Goal: Task Accomplishment & Management: Complete application form

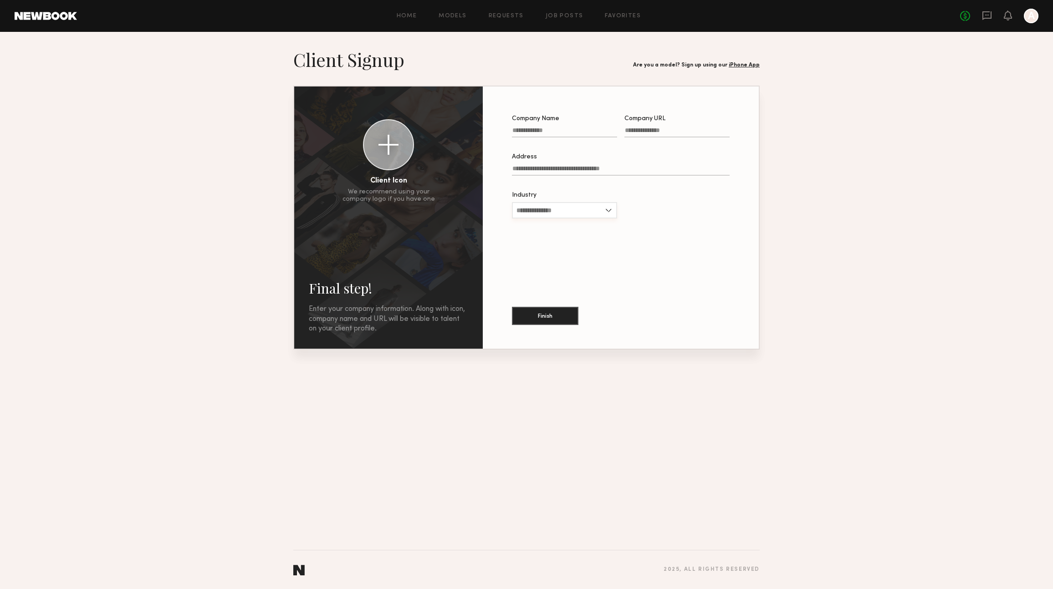
click at [549, 206] on input "Industry" at bounding box center [564, 210] width 105 height 16
click at [551, 310] on div "Other" at bounding box center [564, 313] width 103 height 15
type input "*****"
click at [548, 128] on input "Company Name" at bounding box center [564, 132] width 105 height 10
type input "**********"
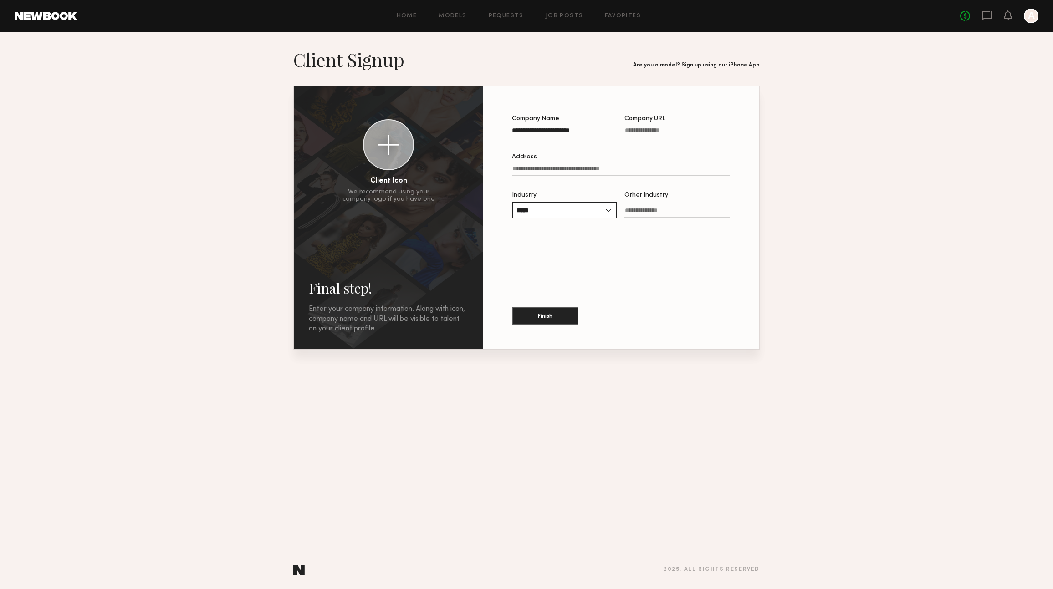
click at [666, 133] on input "Company URL" at bounding box center [676, 132] width 105 height 10
type input "**********"
click at [531, 169] on input "Address" at bounding box center [621, 170] width 218 height 10
type input "**********"
click at [671, 217] on input "Other Industry" at bounding box center [676, 212] width 105 height 10
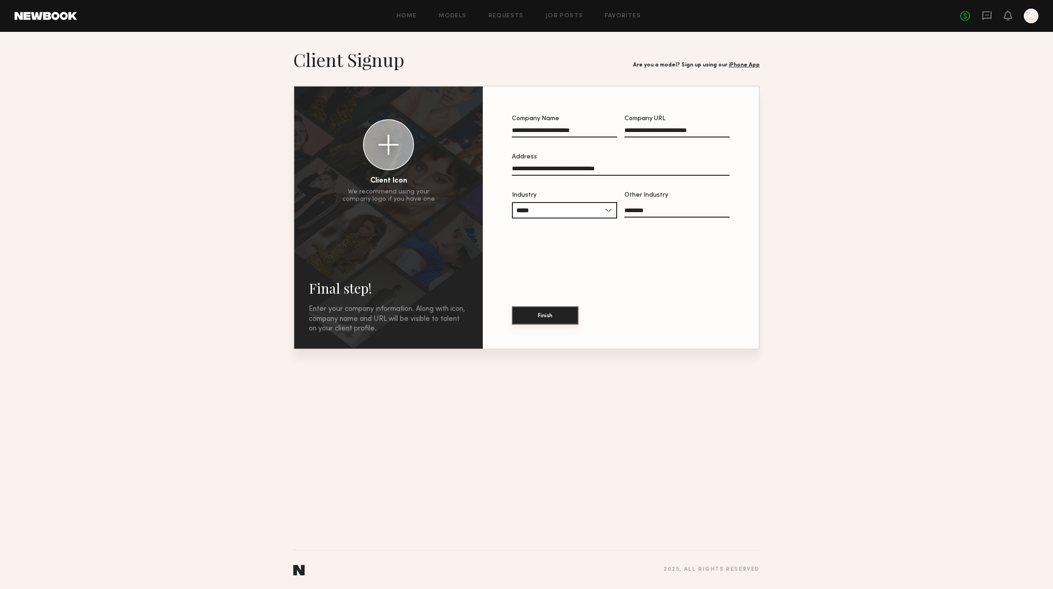
type input "*******"
click at [542, 321] on button "Finish" at bounding box center [545, 315] width 66 height 18
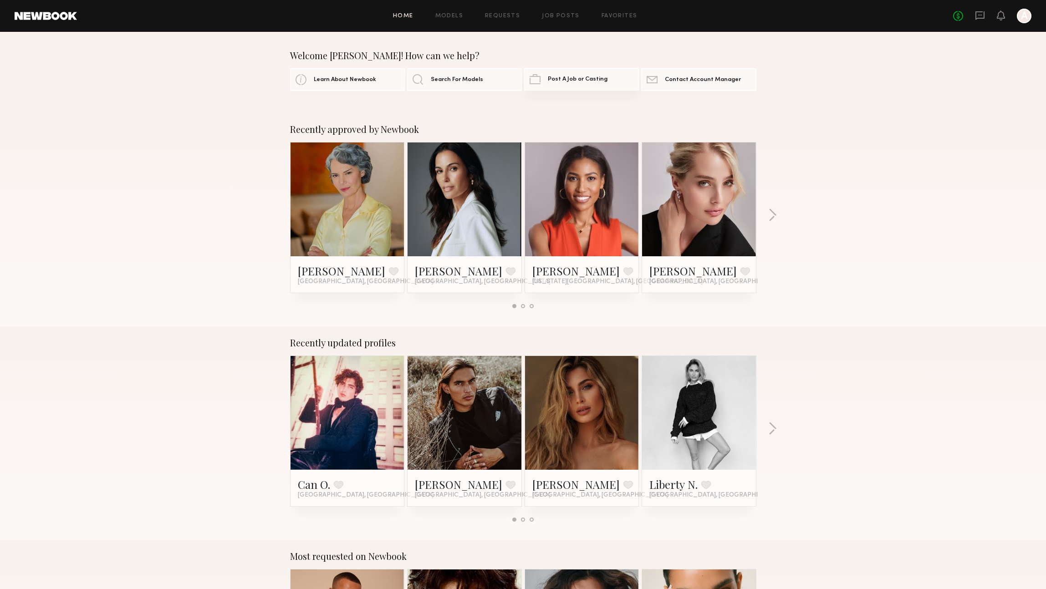
click at [568, 80] on span "Post A Job or Casting" at bounding box center [578, 79] width 60 height 6
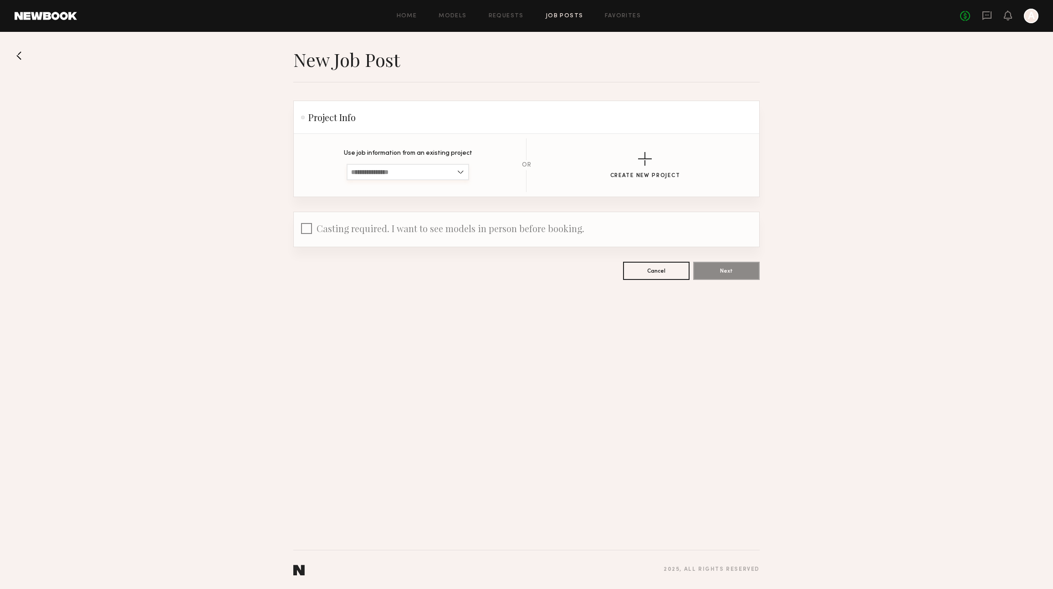
click at [398, 170] on input at bounding box center [408, 172] width 122 height 16
click at [665, 163] on button "Create New Project" at bounding box center [645, 165] width 70 height 27
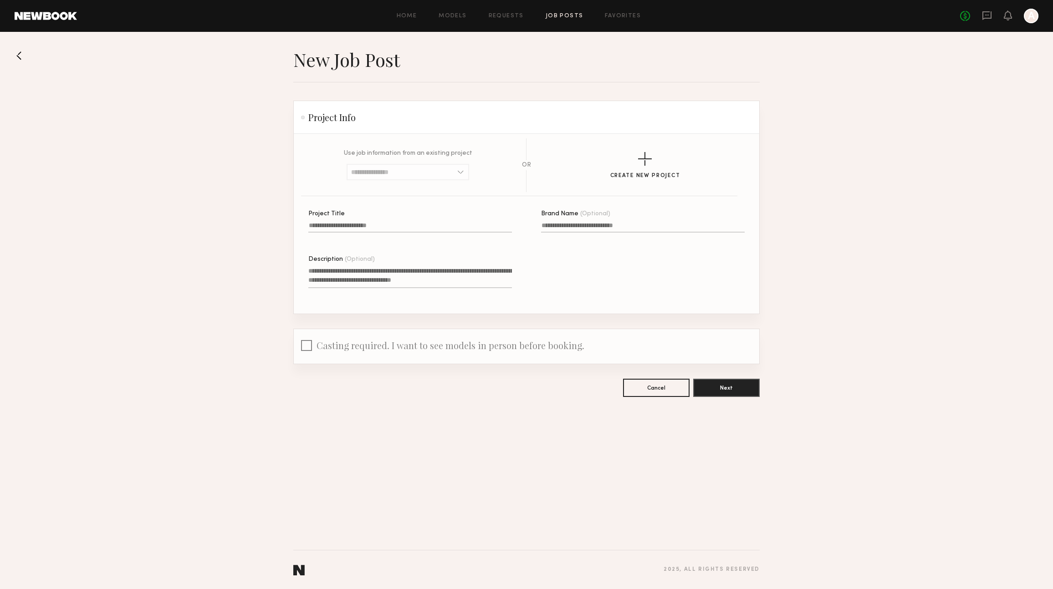
click at [397, 228] on input "Project Title" at bounding box center [410, 227] width 204 height 10
type input "**********"
click at [583, 224] on input "Brand Name (Optional)" at bounding box center [643, 227] width 204 height 10
type input "**********"
click at [417, 274] on textarea "Description (Optional)" at bounding box center [410, 277] width 204 height 22
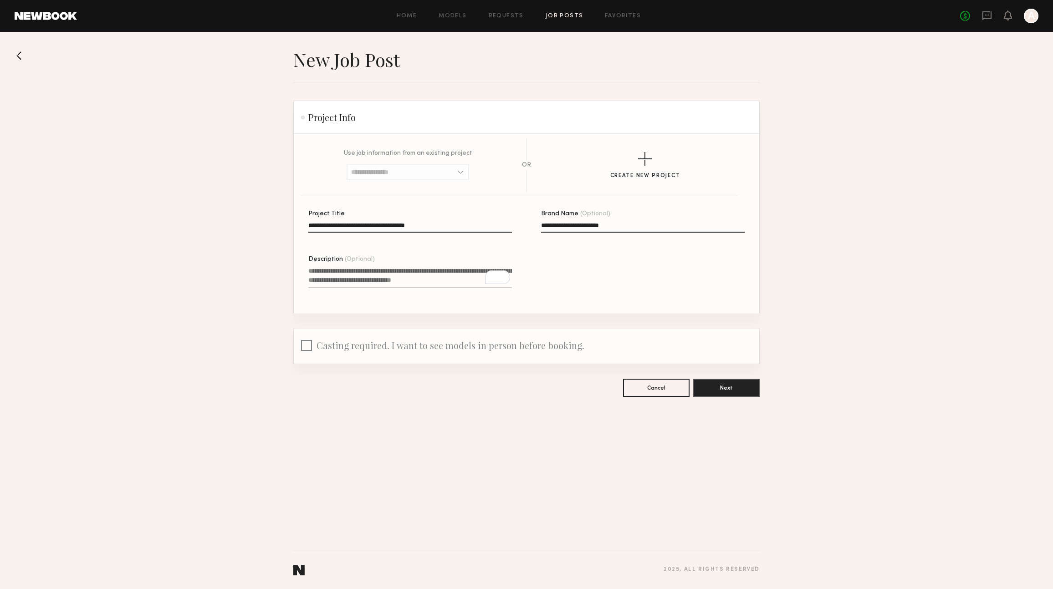
click at [340, 274] on textarea "Description (Optional)" at bounding box center [410, 277] width 204 height 22
paste textarea "**********"
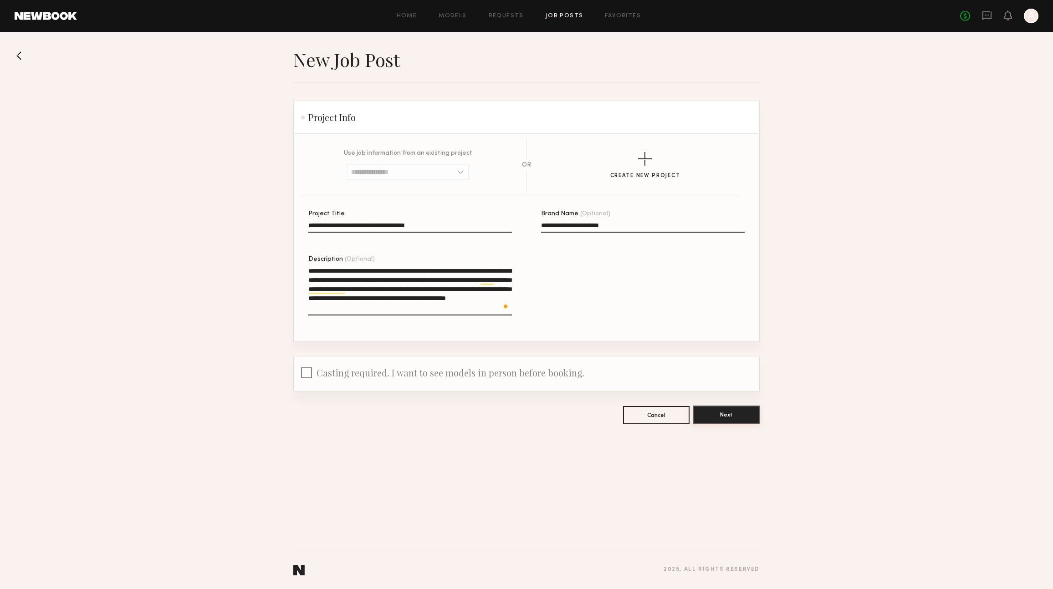
type textarea "**********"
click at [713, 413] on button "Next" at bounding box center [726, 415] width 66 height 18
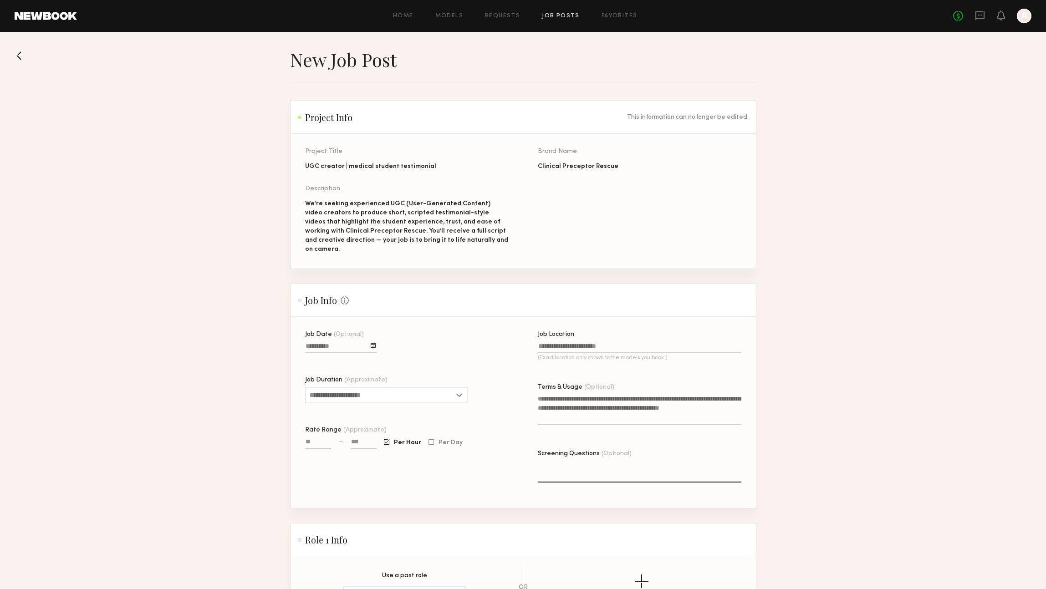
click at [375, 343] on div at bounding box center [373, 345] width 5 height 5
click at [359, 393] on button "8" at bounding box center [360, 397] width 15 height 9
click at [371, 343] on div at bounding box center [373, 345] width 5 height 5
click at [449, 331] on div "Job Date (Optional) October 2025 Sun Mon Tue Wed Thu Fri Sat 28 29 30 1 2 3 4 5…" at bounding box center [407, 419] width 204 height 177
click at [445, 387] on input "Job Duration (Approximate)" at bounding box center [386, 395] width 163 height 16
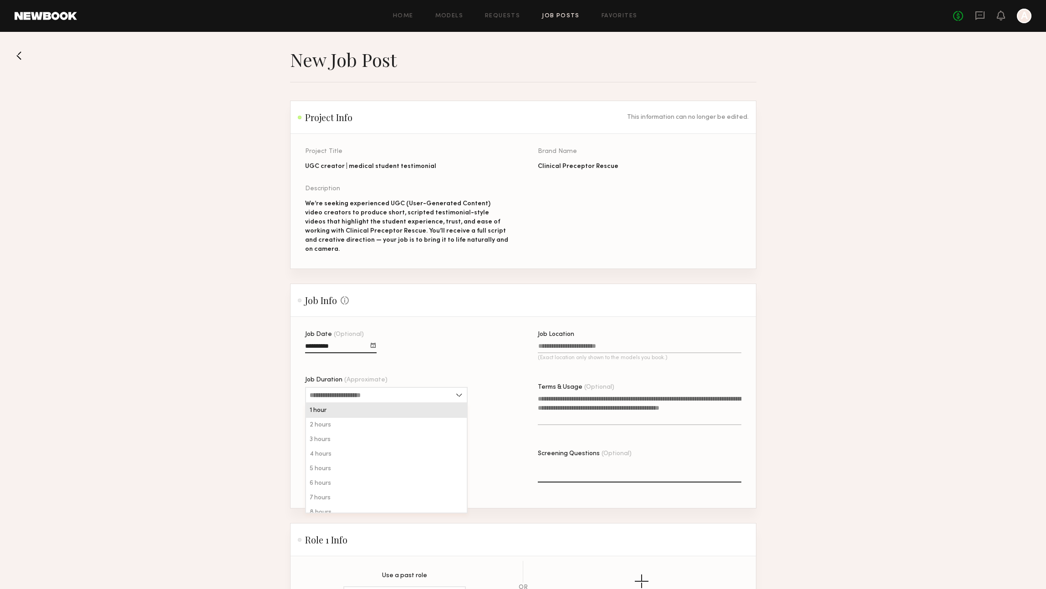
click at [444, 403] on div "1 hour" at bounding box center [386, 410] width 161 height 15
type input "******"
click at [318, 439] on input "Rate Range (Approximate)" at bounding box center [318, 444] width 26 height 10
click at [433, 439] on label "Per Day" at bounding box center [445, 442] width 34 height 6
click at [386, 439] on div at bounding box center [386, 442] width 5 height 6
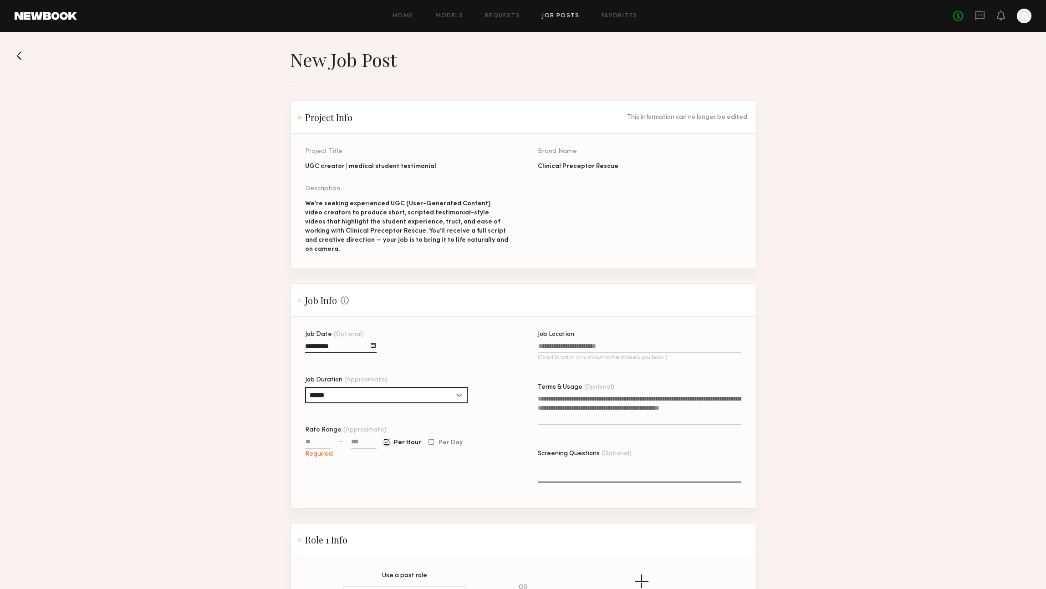
click at [321, 439] on input "Rate Range (Approximate)" at bounding box center [318, 444] width 26 height 10
type input "****"
click at [368, 439] on input at bounding box center [364, 444] width 26 height 10
type input "****"
click at [423, 482] on div "Job Date (Optional) Job Duration (Approximate) ****** 1 hour 2 hours 3 hours 4 …" at bounding box center [407, 419] width 204 height 177
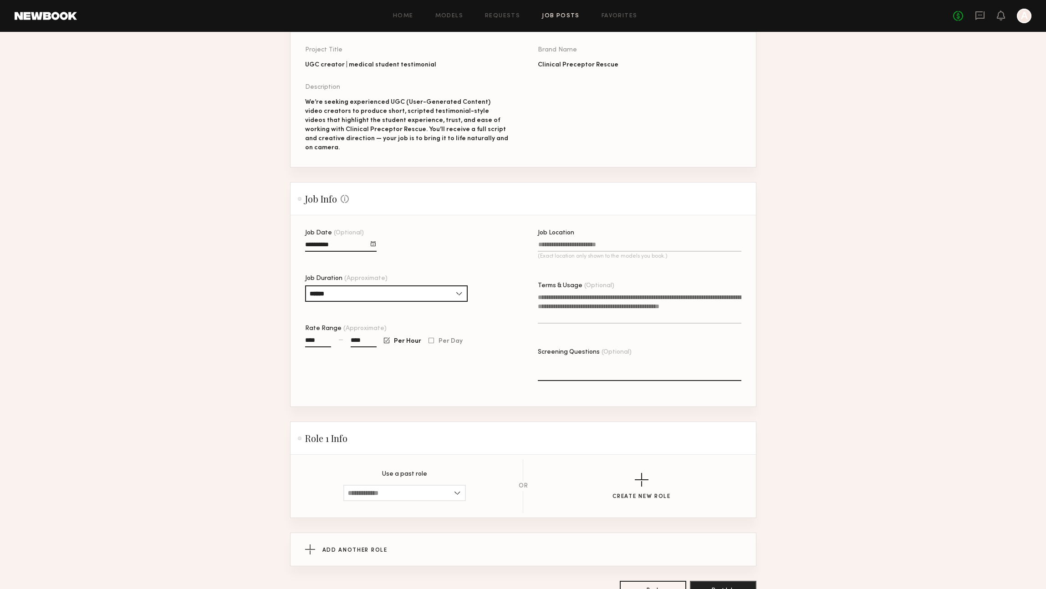
scroll to position [110, 0]
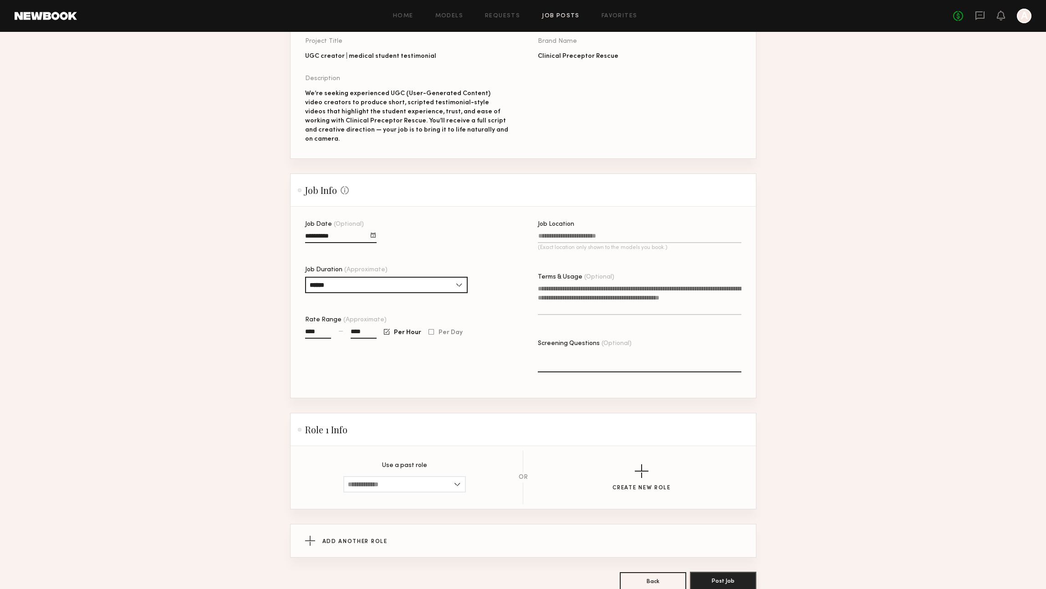
click at [719, 576] on button "Post Job" at bounding box center [723, 581] width 66 height 18
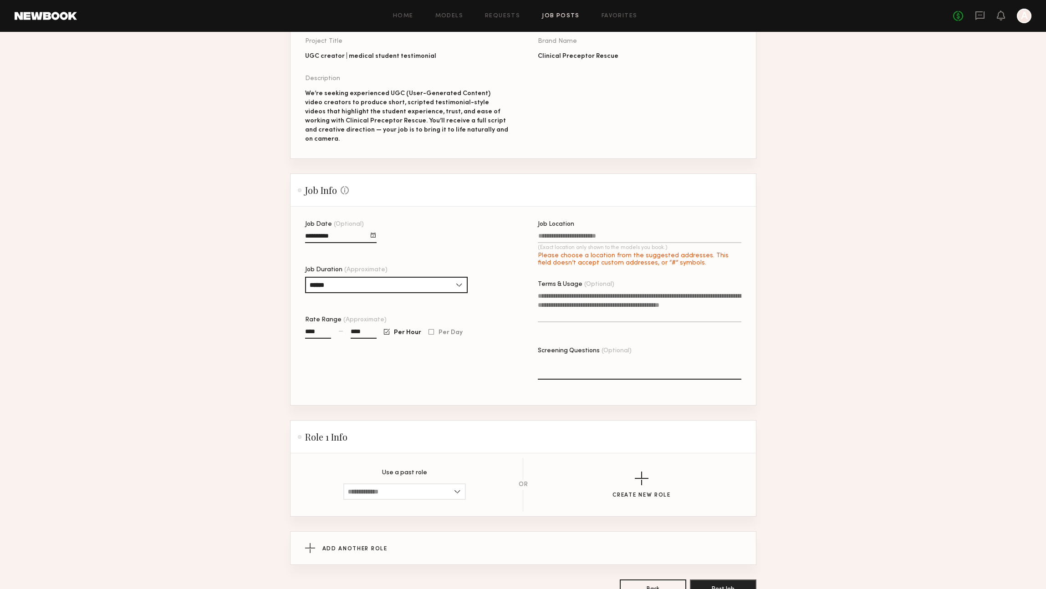
click at [576, 233] on input "Job Location (Exact location only shown to the models you book.) Please choose …" at bounding box center [640, 238] width 204 height 10
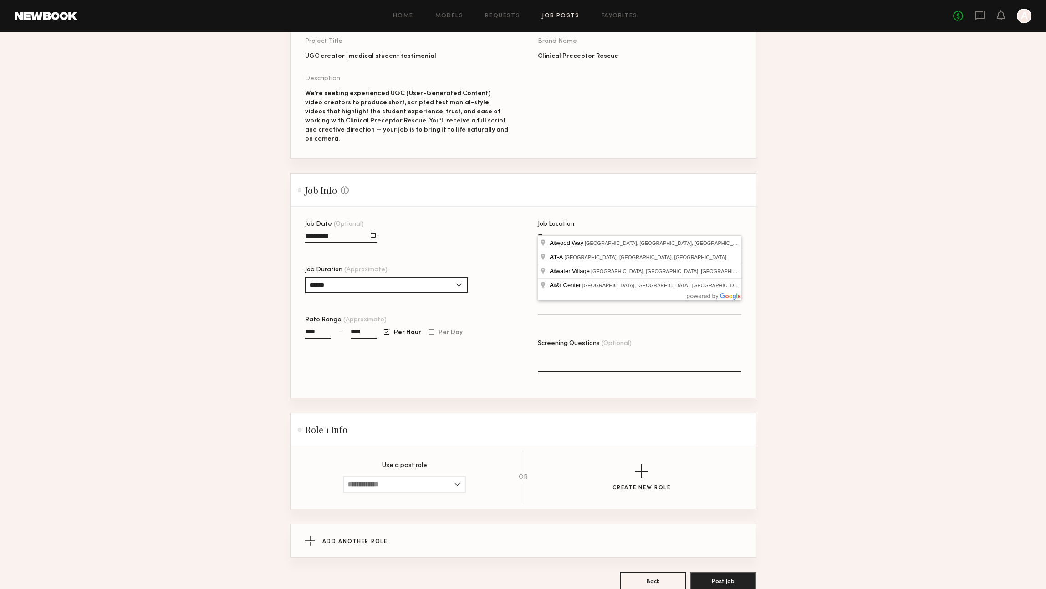
type input "*"
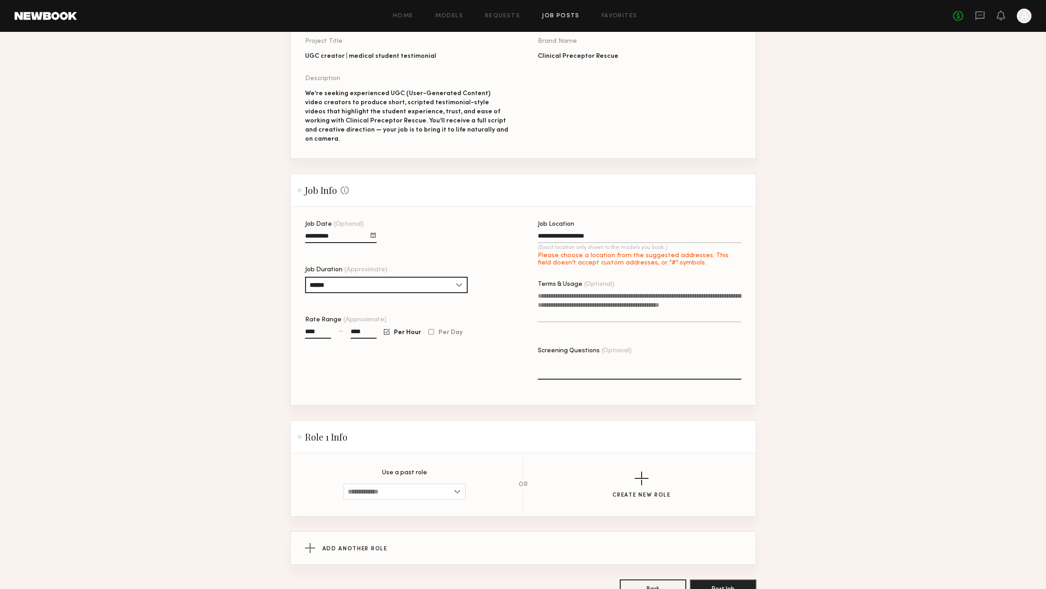
type input "**********"
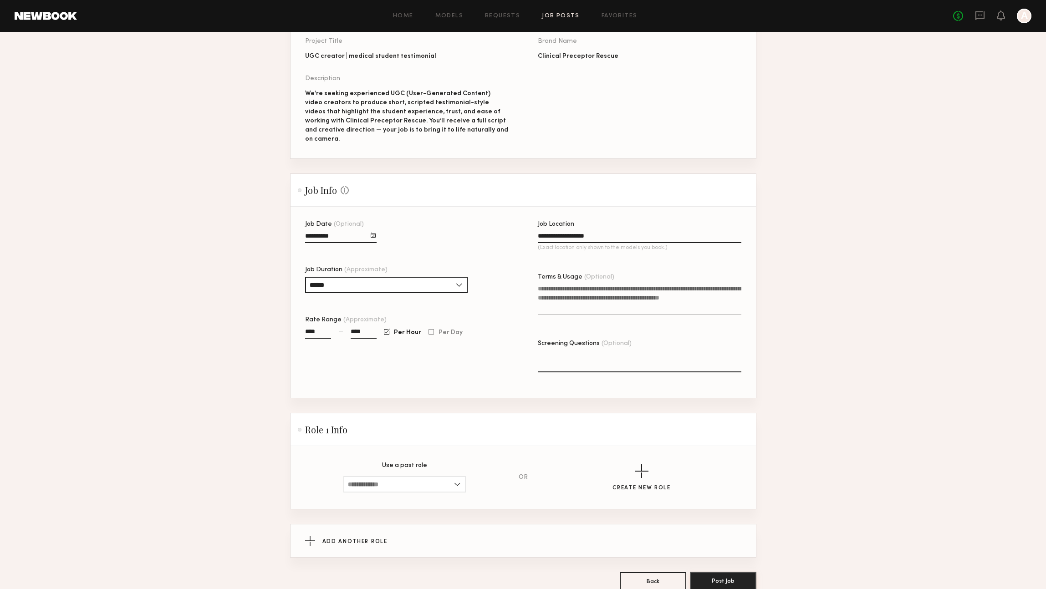
click at [726, 577] on button "Post Job" at bounding box center [723, 581] width 66 height 18
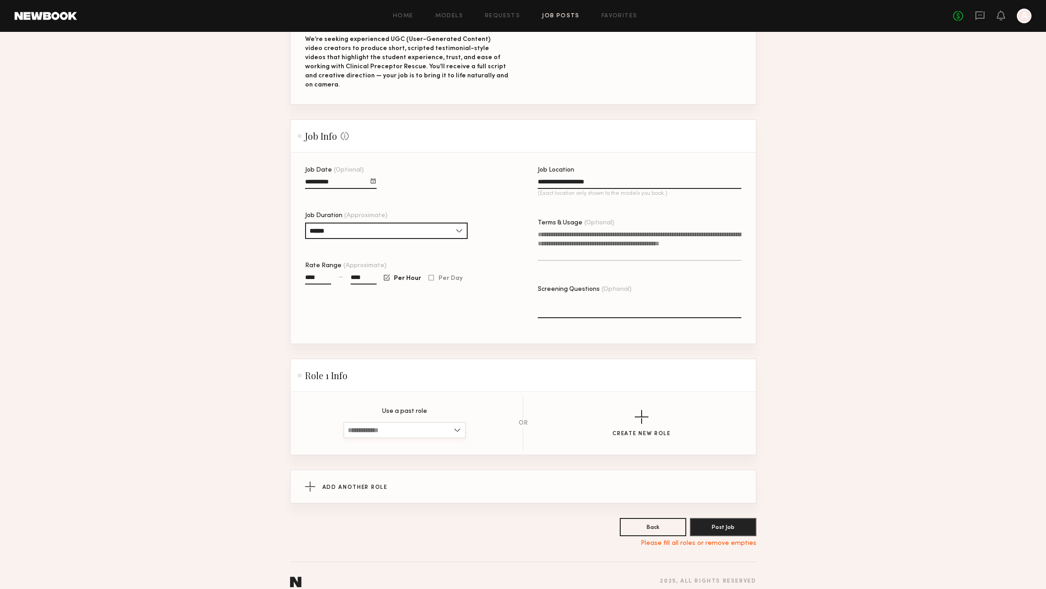
scroll to position [162, 0]
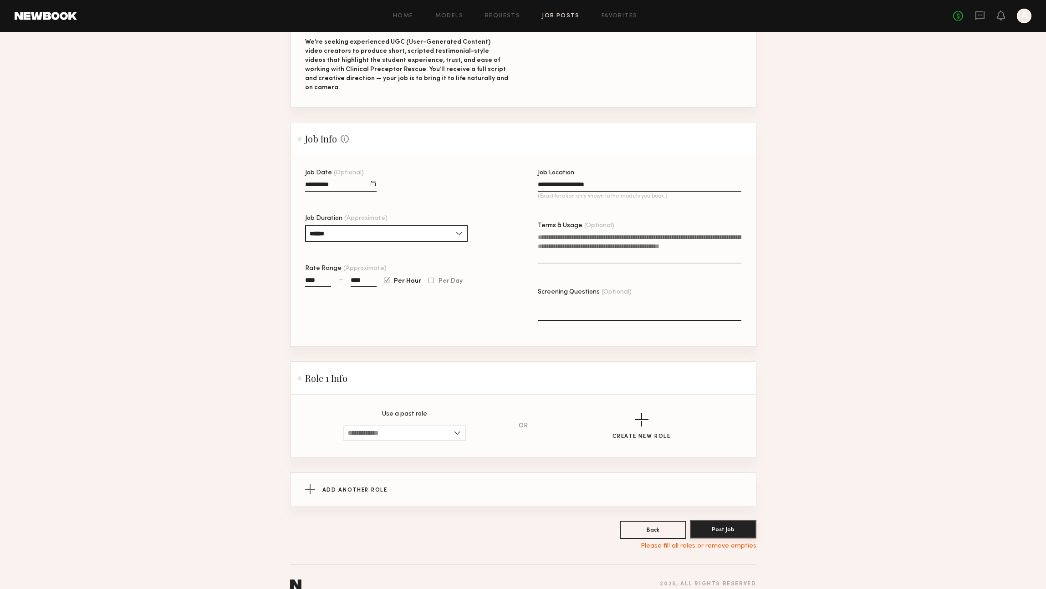
click at [734, 520] on button "Post Job" at bounding box center [723, 529] width 66 height 18
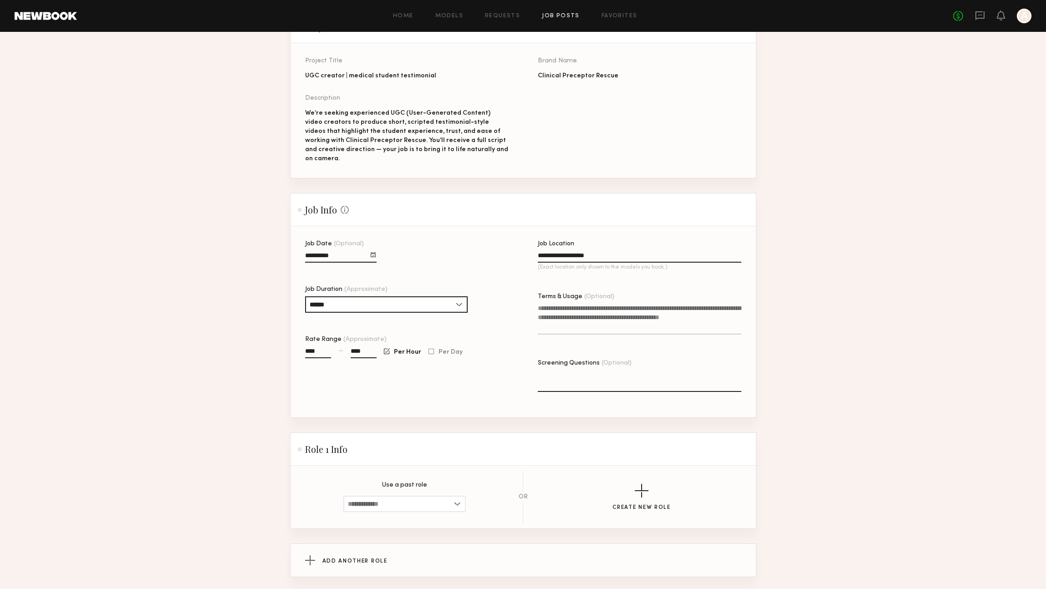
scroll to position [167, 0]
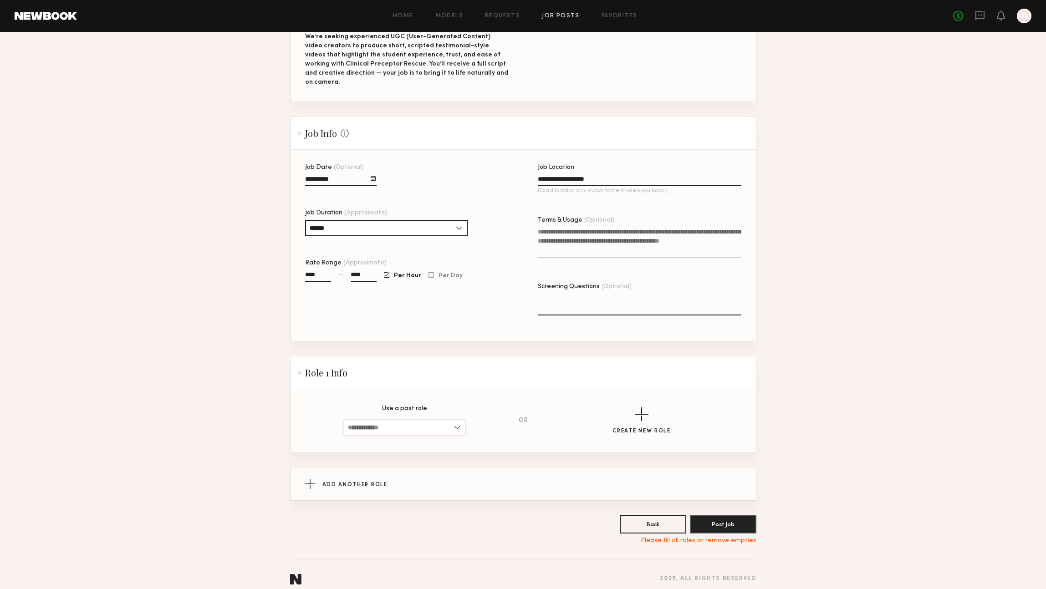
click at [431, 419] on input at bounding box center [404, 427] width 122 height 16
click at [639, 408] on div "button" at bounding box center [642, 415] width 14 height 14
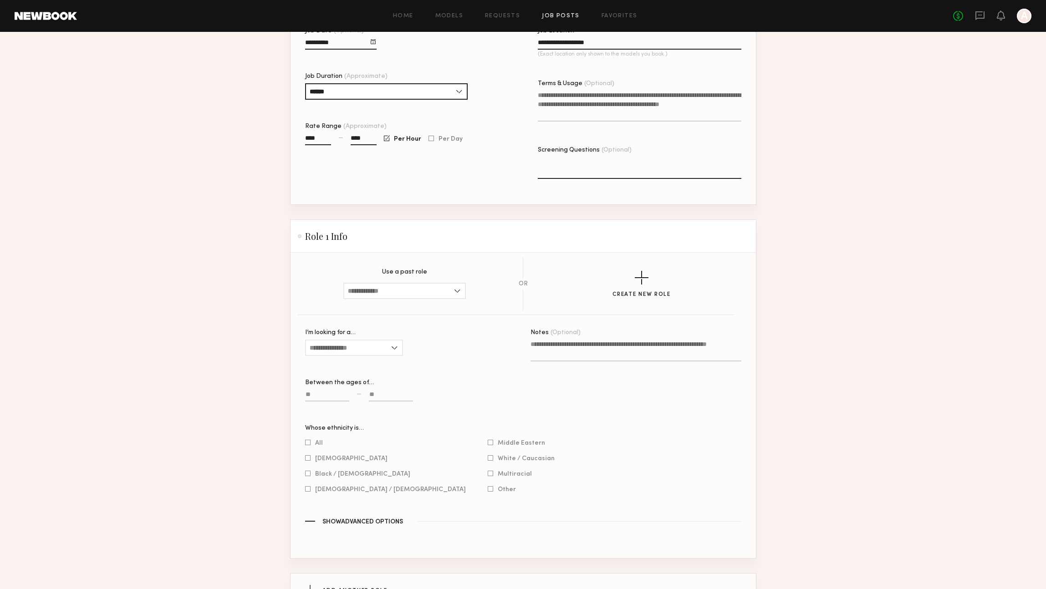
scroll to position [334, 0]
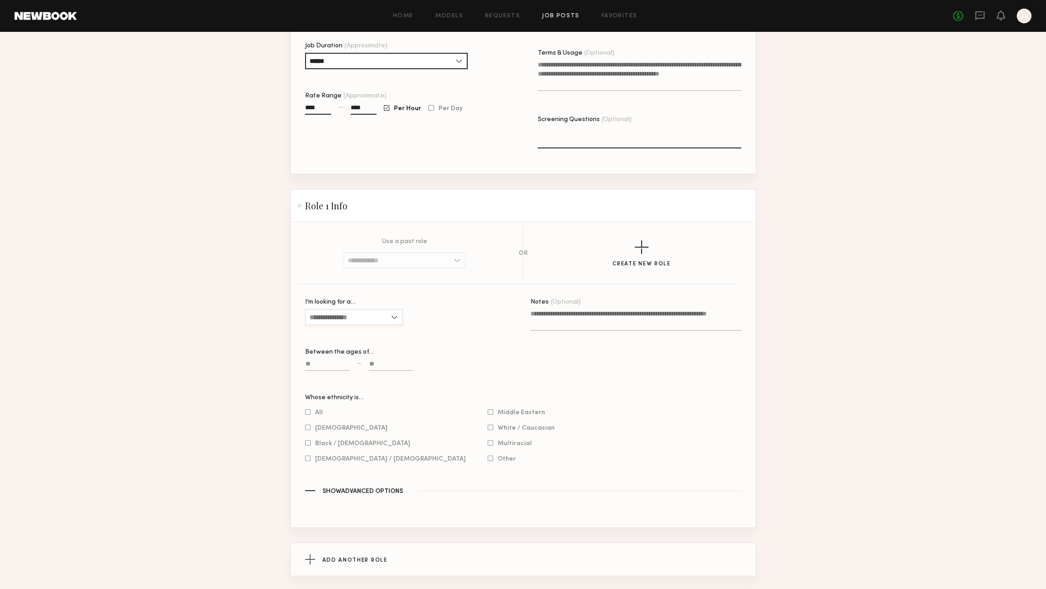
click at [356, 309] on input "I’m looking for a…" at bounding box center [354, 317] width 98 height 16
click at [347, 360] on div "All" at bounding box center [354, 362] width 96 height 15
type input "***"
click at [318, 361] on input at bounding box center [327, 366] width 44 height 10
type input "**"
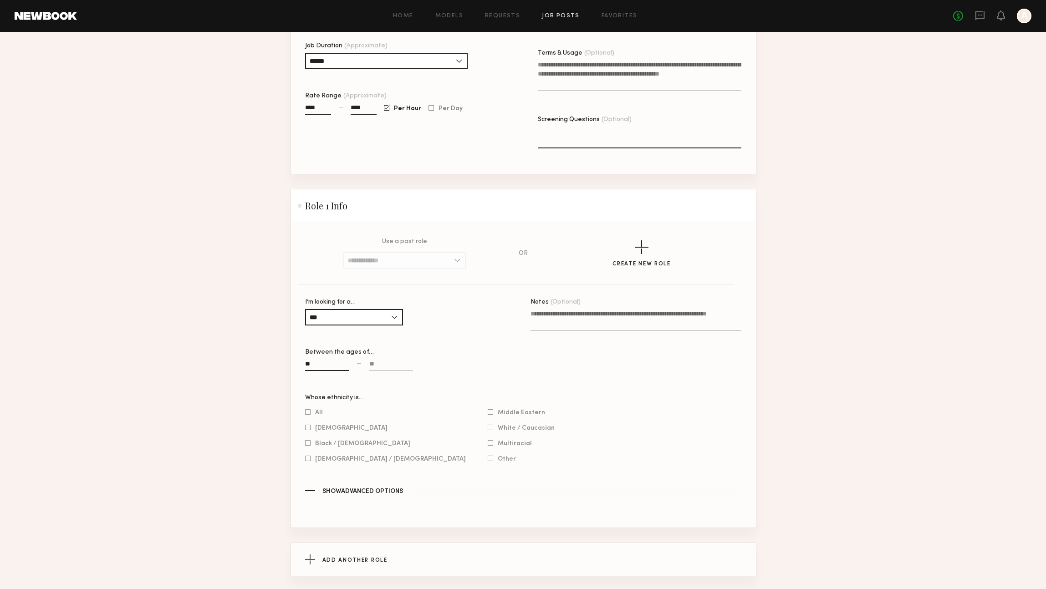
click at [393, 359] on label at bounding box center [391, 369] width 44 height 21
click at [393, 361] on input at bounding box center [391, 366] width 44 height 10
type input "**"
click at [306, 409] on div at bounding box center [307, 412] width 5 height 6
click at [488, 409] on div at bounding box center [491, 412] width 6 height 6
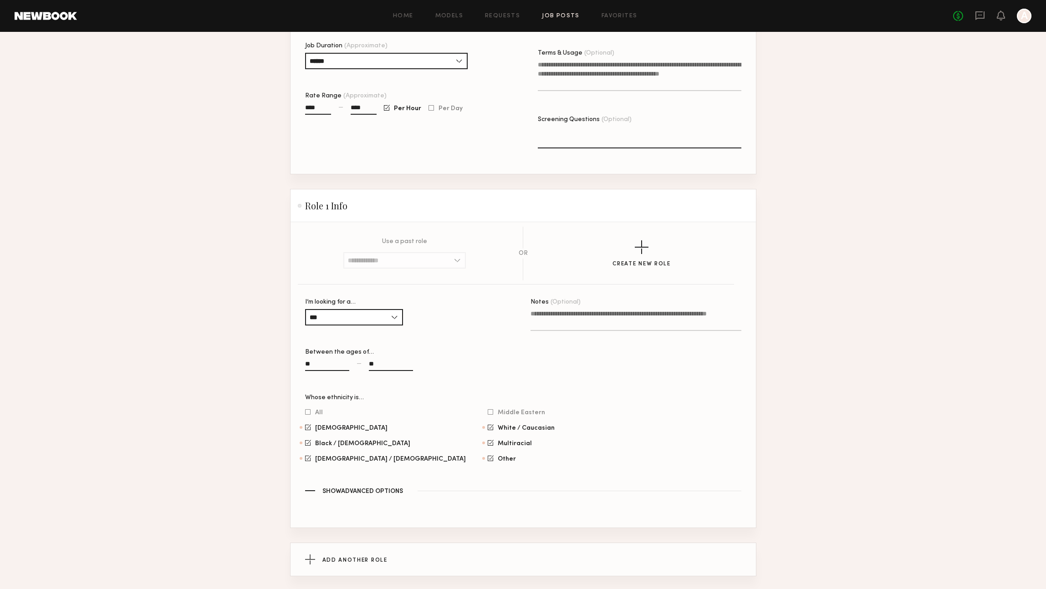
click at [408, 462] on section "All Asian Black / African American Hispanic / Latino Middle Eastern White / Cau…" at bounding box center [523, 435] width 436 height 55
click at [488, 455] on div "Other" at bounding box center [521, 459] width 67 height 8
click at [488, 459] on div at bounding box center [491, 458] width 6 height 6
click at [548, 311] on textarea "Notes (Optional)" at bounding box center [635, 320] width 211 height 22
paste textarea "**********"
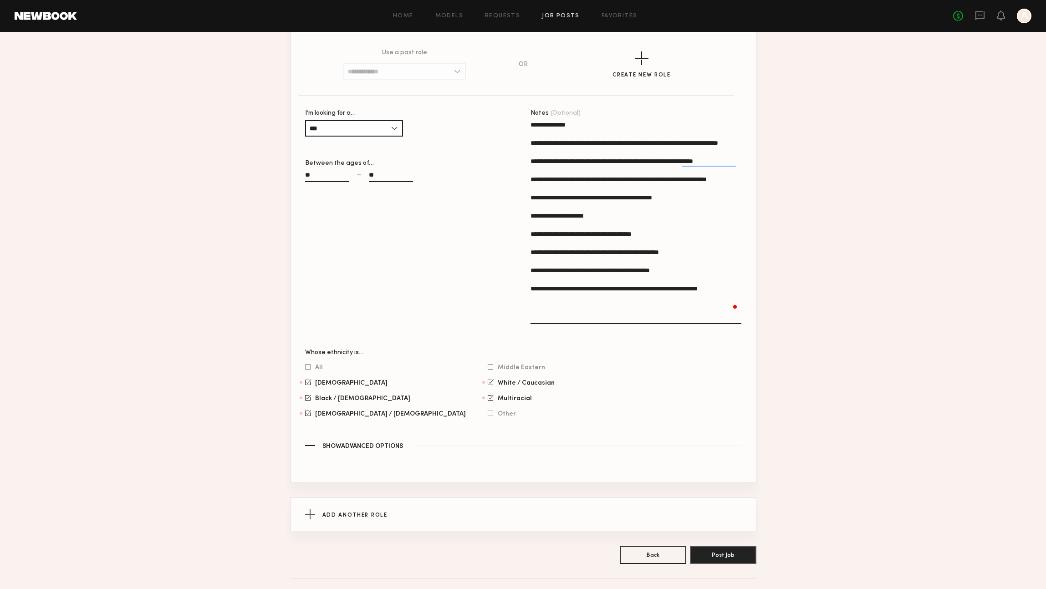
scroll to position [533, 0]
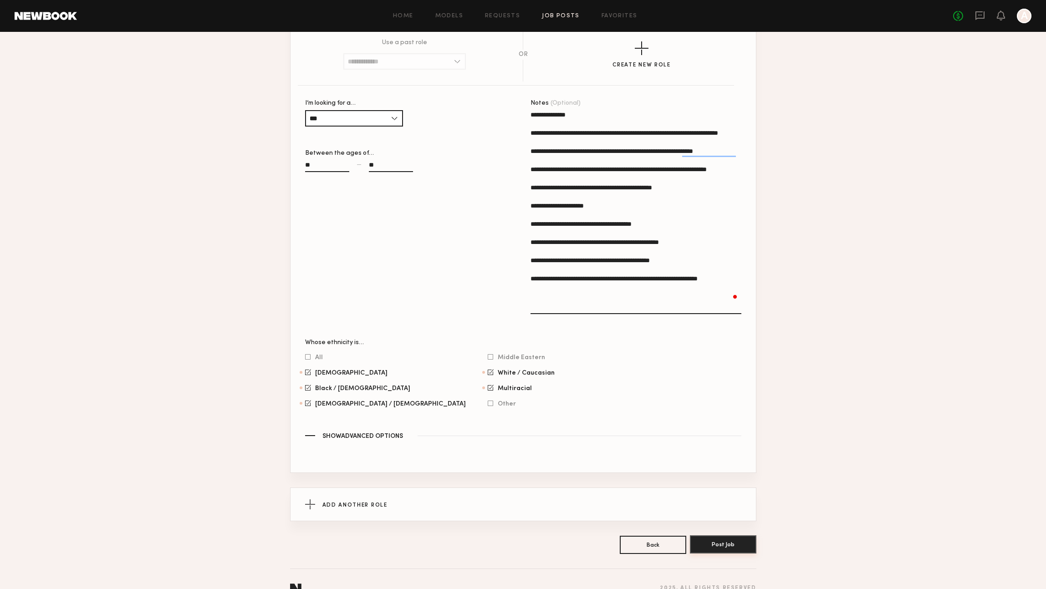
type textarea "**********"
click at [721, 543] on button "Post Job" at bounding box center [723, 544] width 66 height 18
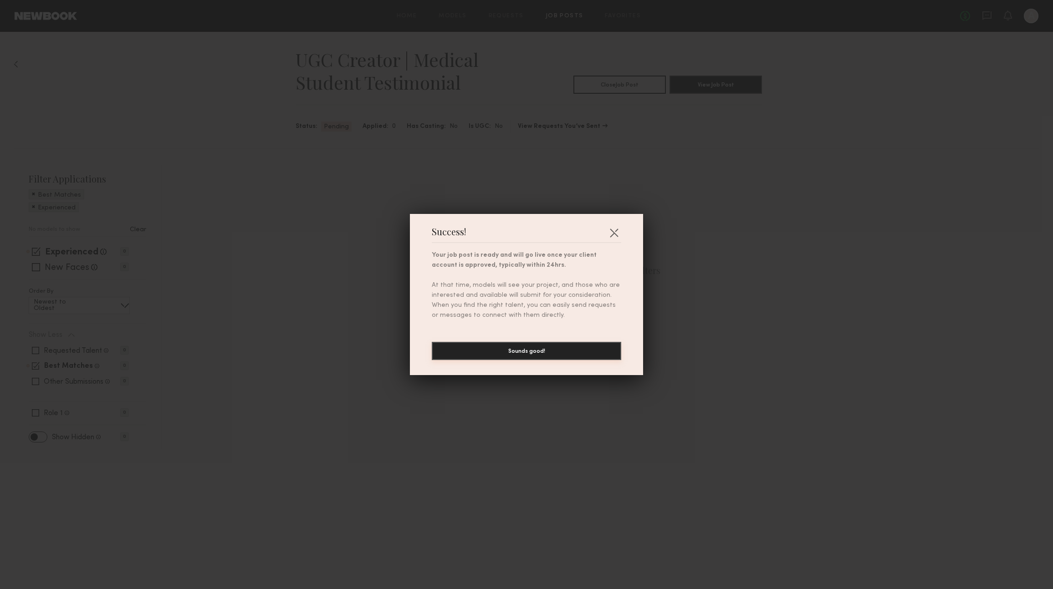
click at [549, 350] on button "Sounds good!" at bounding box center [526, 351] width 189 height 18
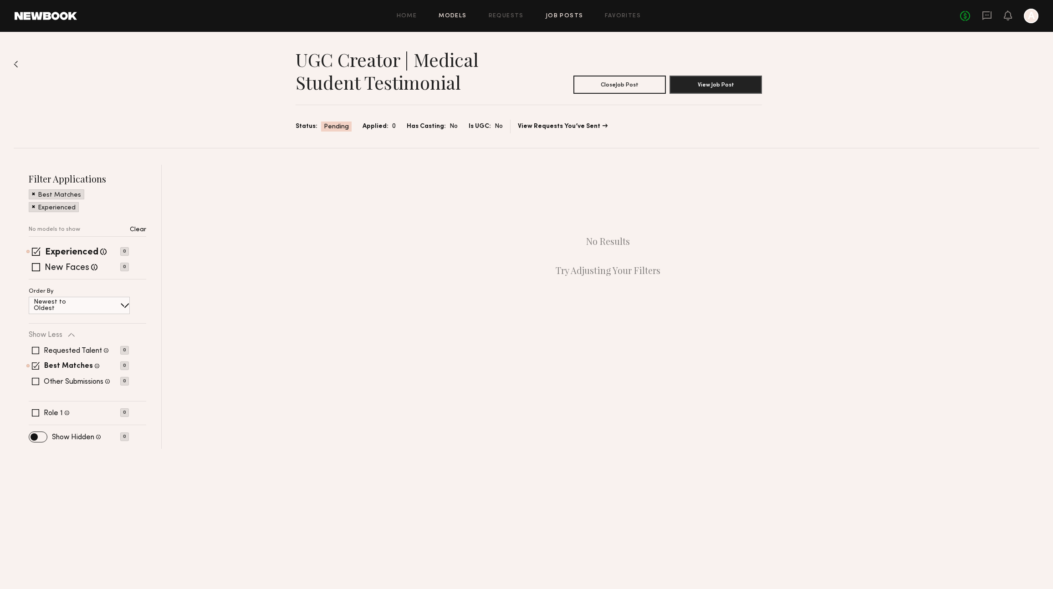
click at [449, 15] on link "Models" at bounding box center [453, 16] width 28 height 6
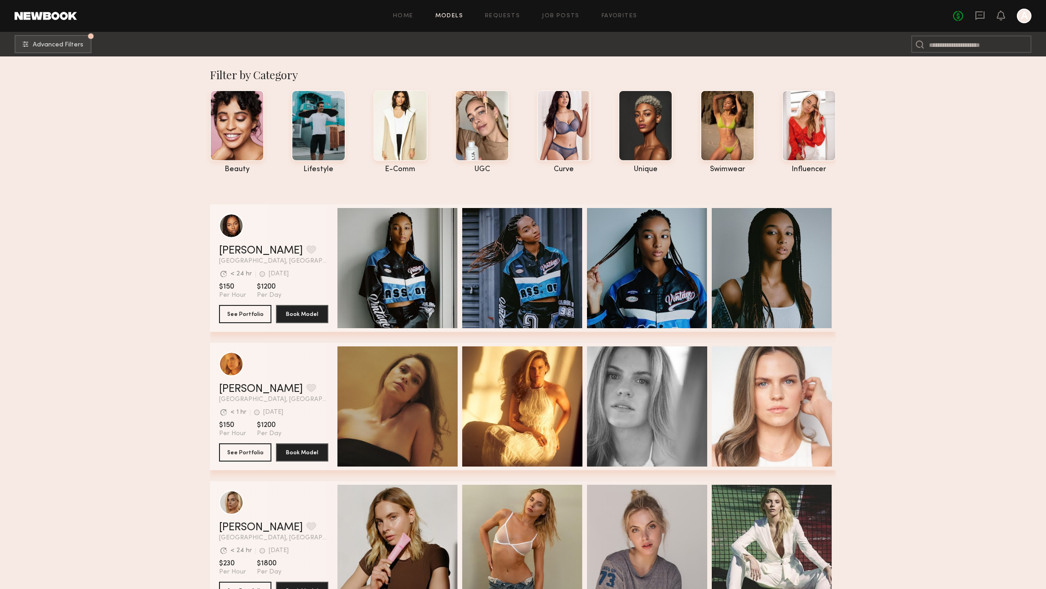
click at [1021, 12] on div at bounding box center [1024, 16] width 15 height 15
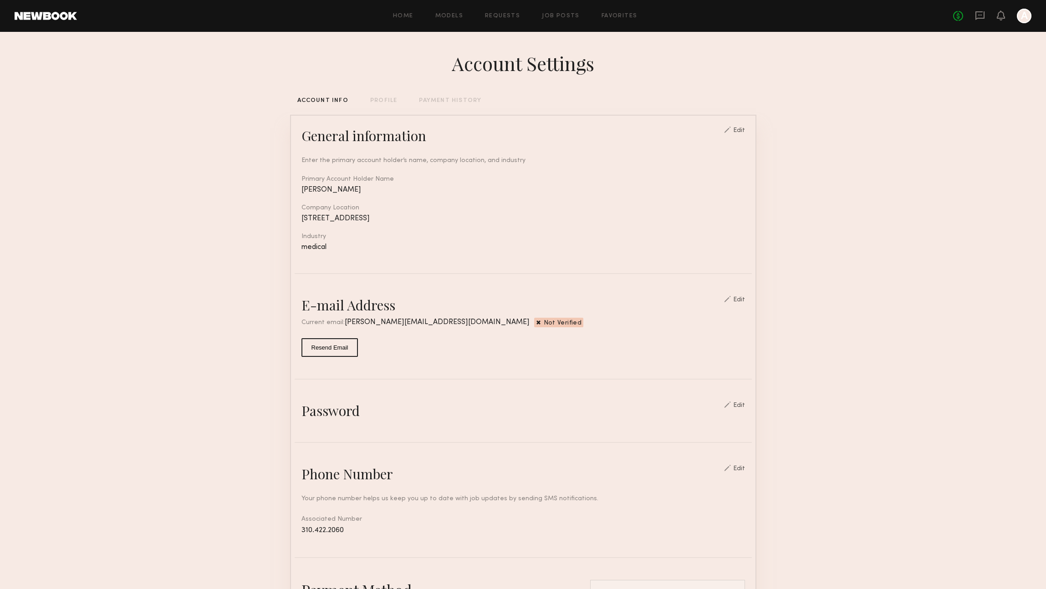
click at [370, 97] on div "Account Settings ACCOUNT INFO PROFILE PAYMENT HISTORY General information Edit …" at bounding box center [523, 457] width 466 height 851
click at [381, 100] on div "PROFILE" at bounding box center [383, 101] width 27 height 6
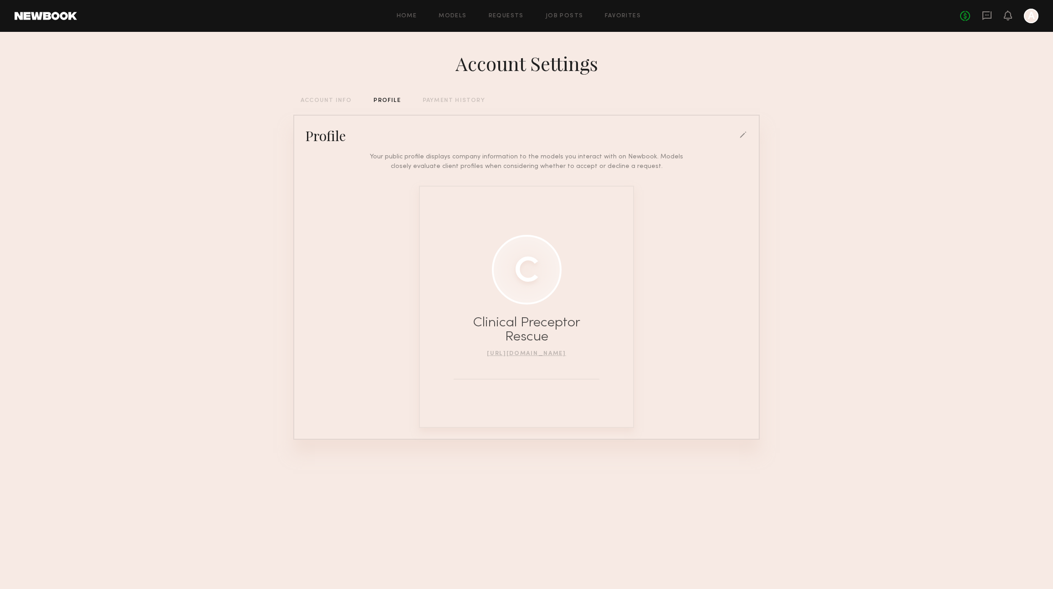
click at [740, 136] on div at bounding box center [743, 136] width 8 height 8
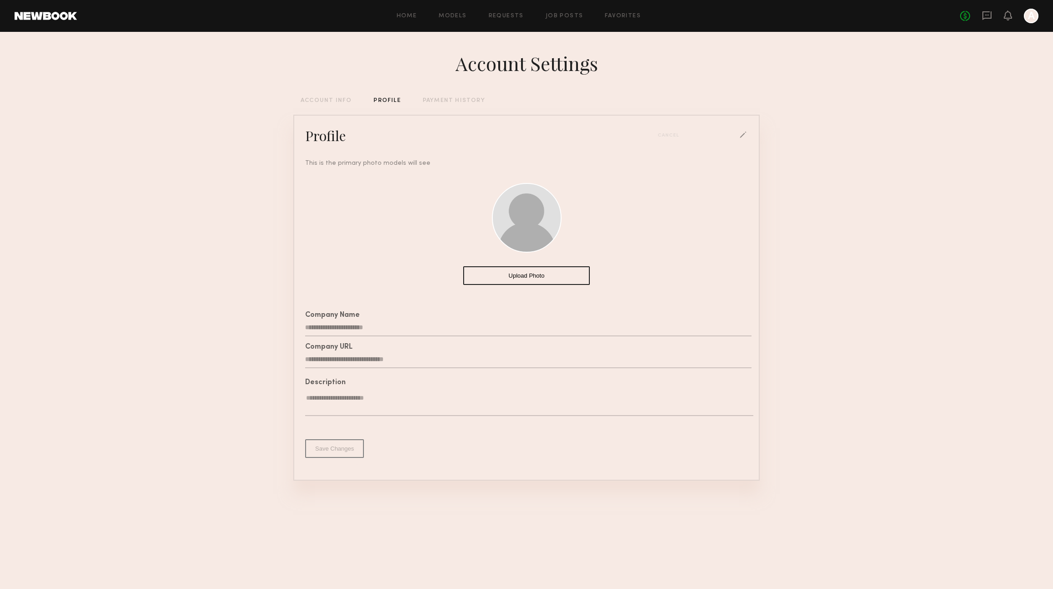
click at [503, 275] on button "Upload Photo" at bounding box center [526, 275] width 127 height 19
click at [384, 401] on textarea at bounding box center [529, 405] width 448 height 22
paste textarea "**********"
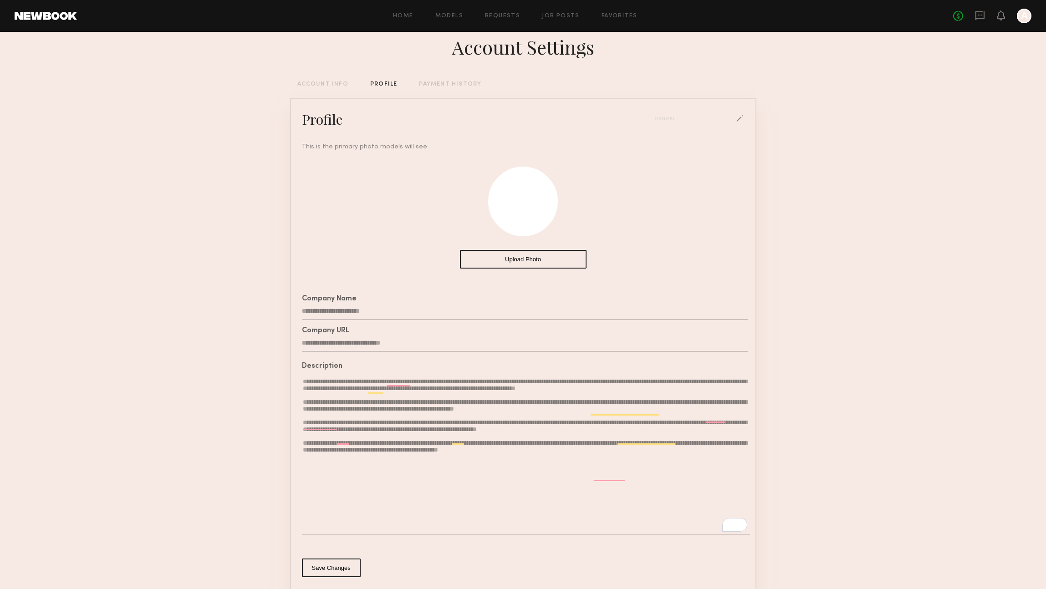
scroll to position [17, 0]
type textarea "**********"
click at [328, 567] on button "Save Changes" at bounding box center [331, 567] width 59 height 19
click at [315, 570] on button "Save Changes" at bounding box center [331, 567] width 59 height 19
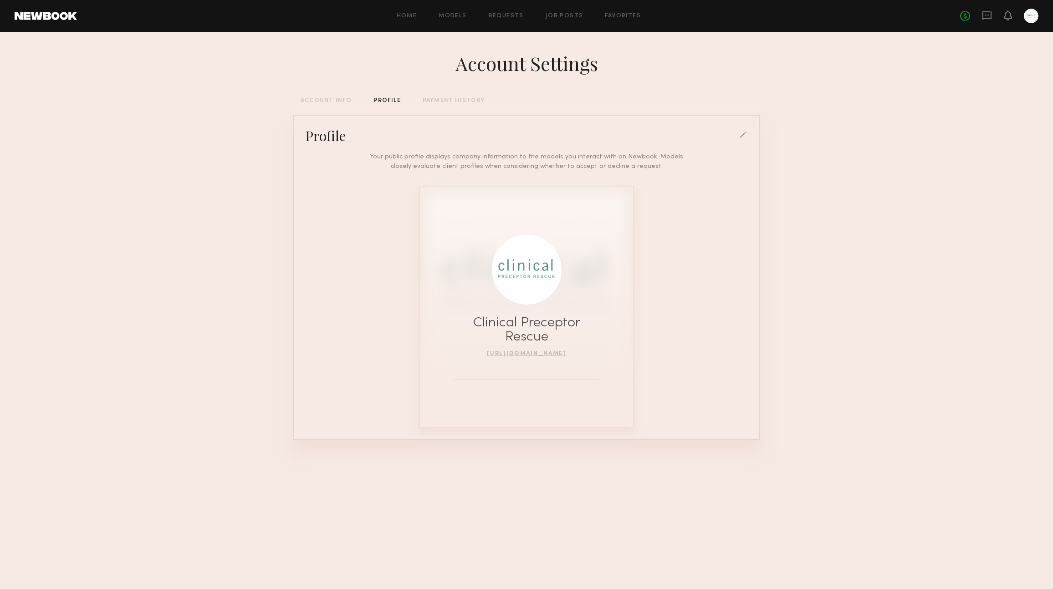
click at [323, 100] on div "ACCOUNT INFO" at bounding box center [326, 101] width 51 height 6
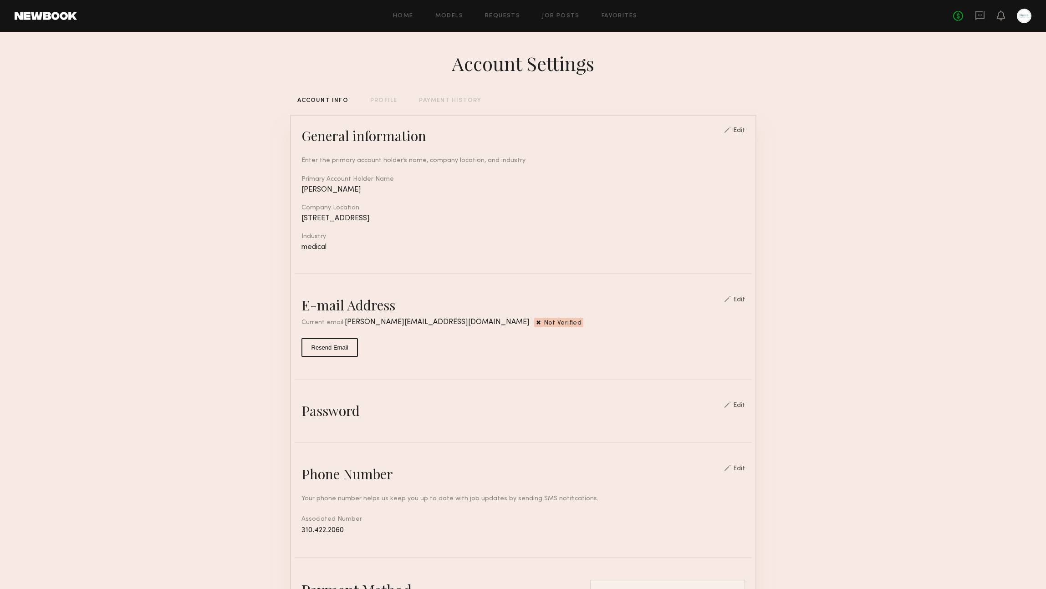
click at [550, 12] on div "Home Models Requests Job Posts Favorites Sign Out No fees up to $5,000" at bounding box center [554, 16] width 954 height 15
click at [397, 12] on div "Home Models Requests Job Posts Favorites Sign Out No fees up to $5,000" at bounding box center [554, 16] width 954 height 15
click at [402, 15] on link "Home" at bounding box center [403, 16] width 20 height 6
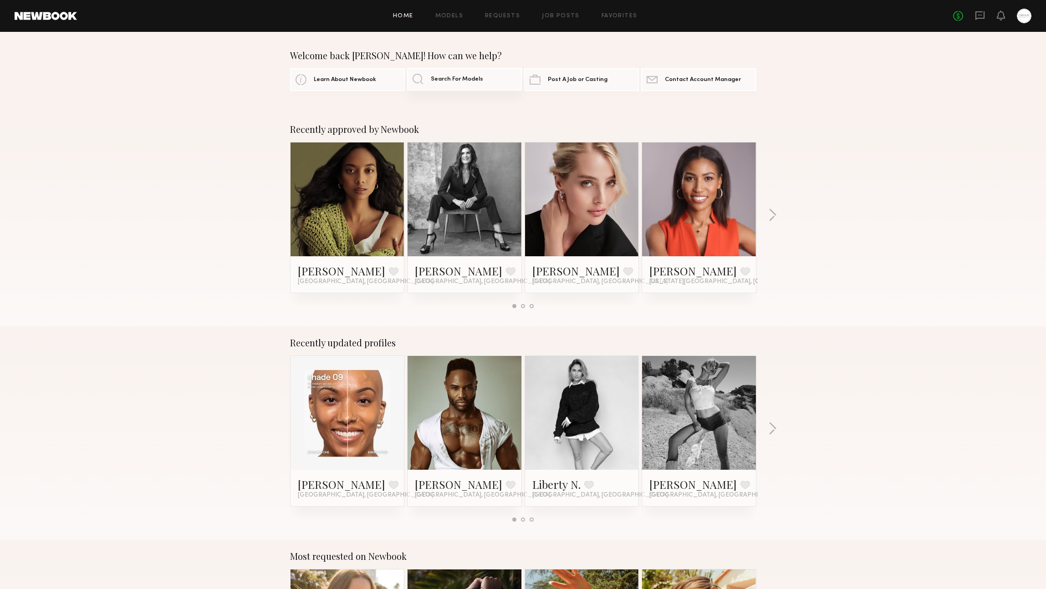
click at [479, 82] on span "Search For Models" at bounding box center [457, 79] width 52 height 6
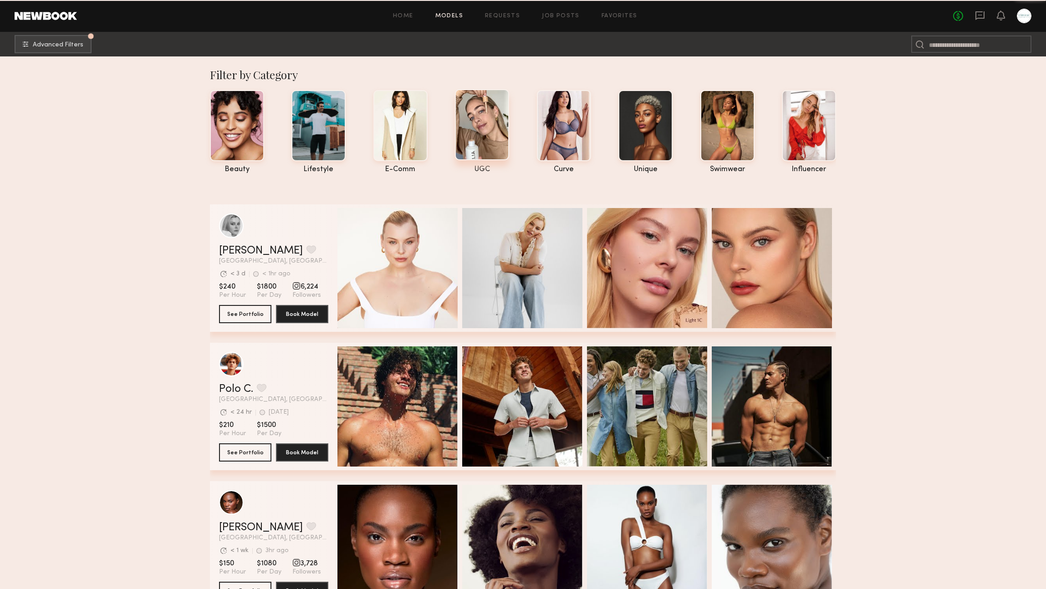
click at [489, 119] on div at bounding box center [482, 124] width 54 height 71
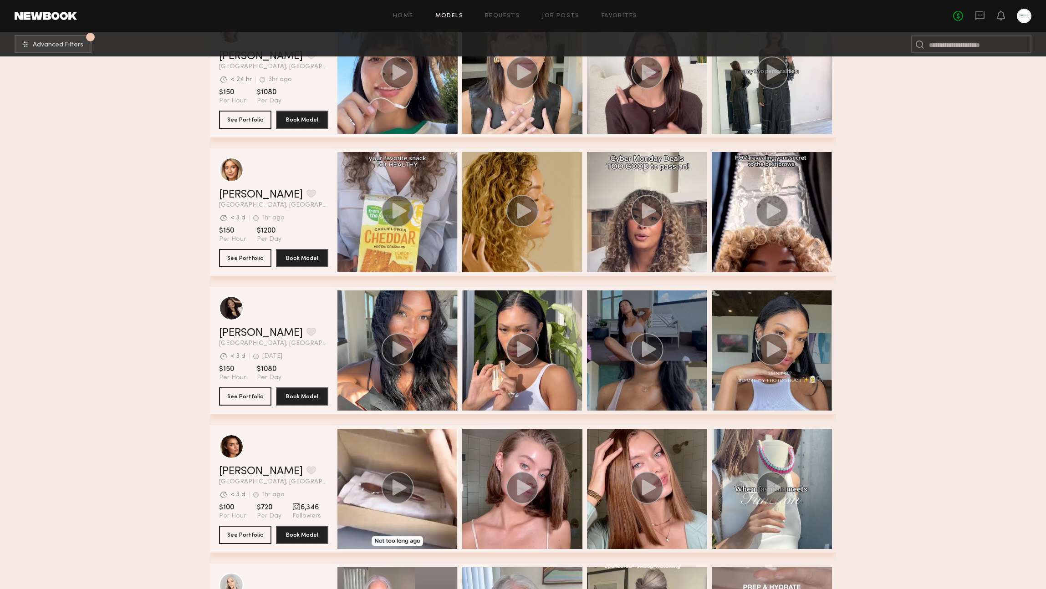
scroll to position [4910, 0]
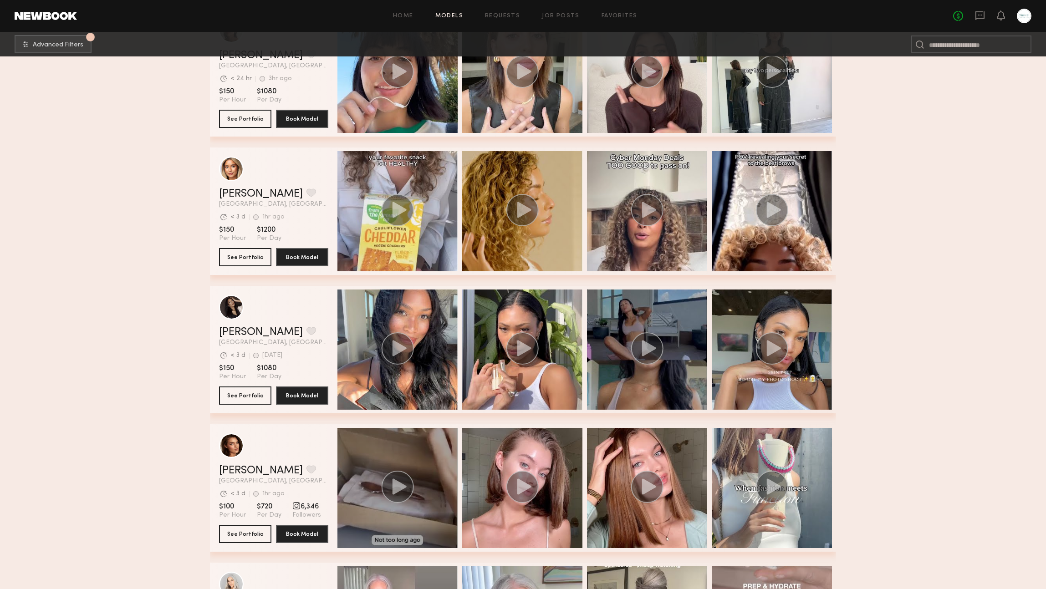
click at [392, 486] on circle "grid" at bounding box center [398, 487] width 32 height 32
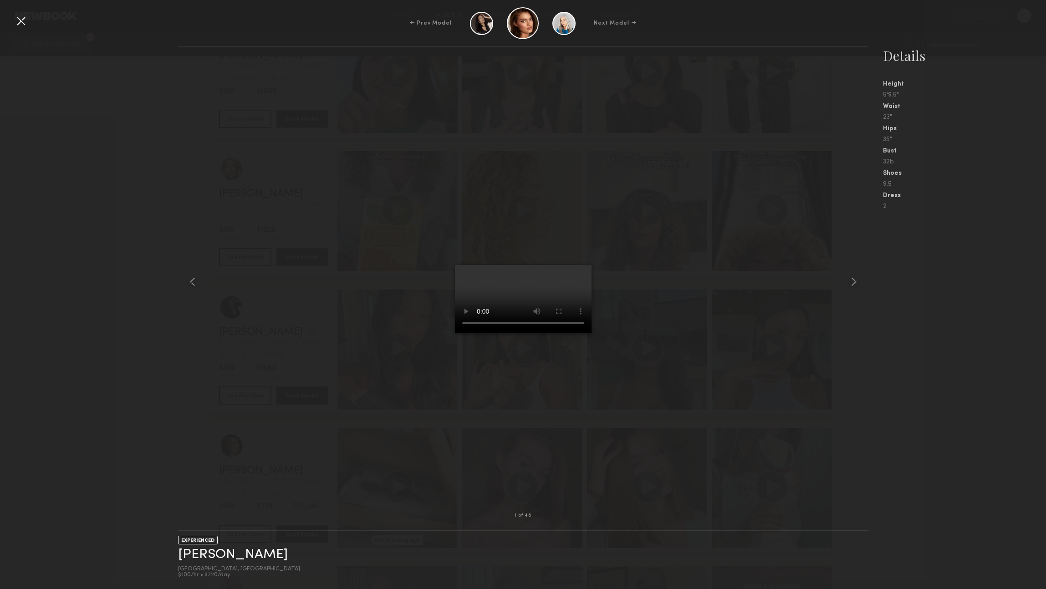
click at [24, 24] on div at bounding box center [21, 21] width 15 height 15
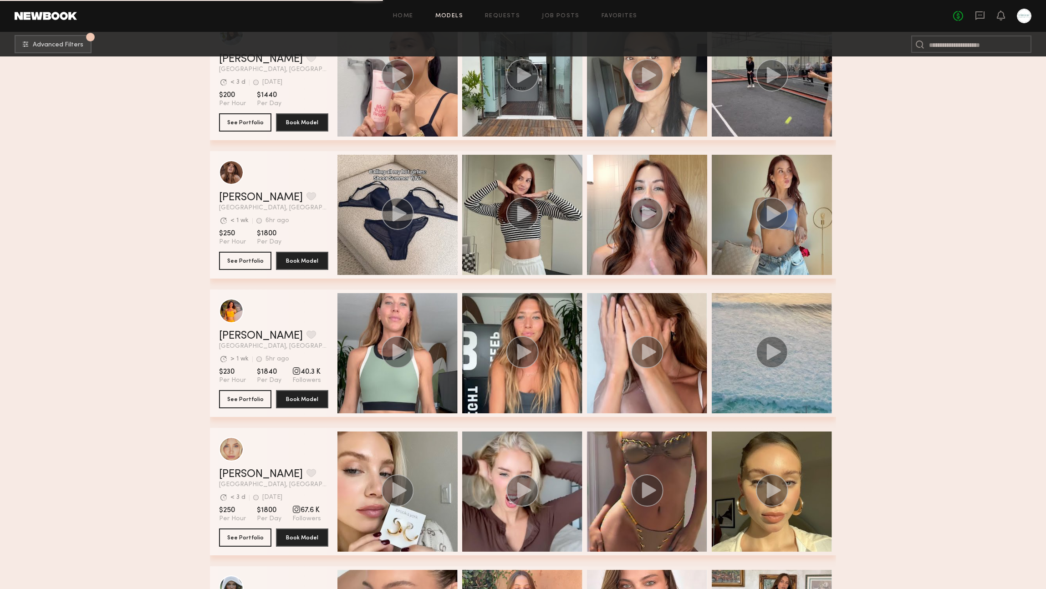
scroll to position [5922, 0]
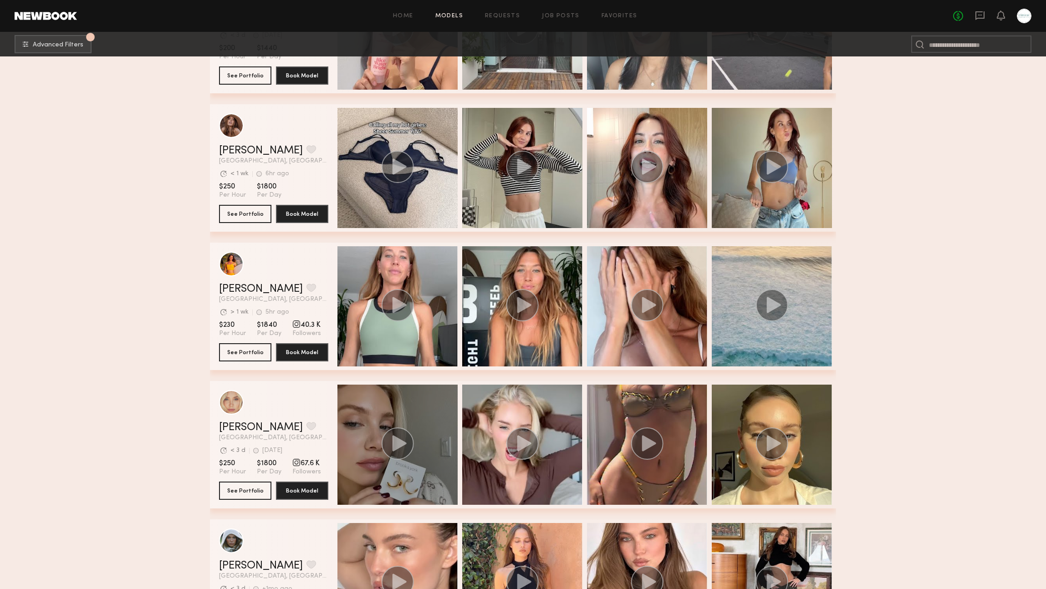
click at [397, 443] on icon "grid" at bounding box center [400, 443] width 14 height 16
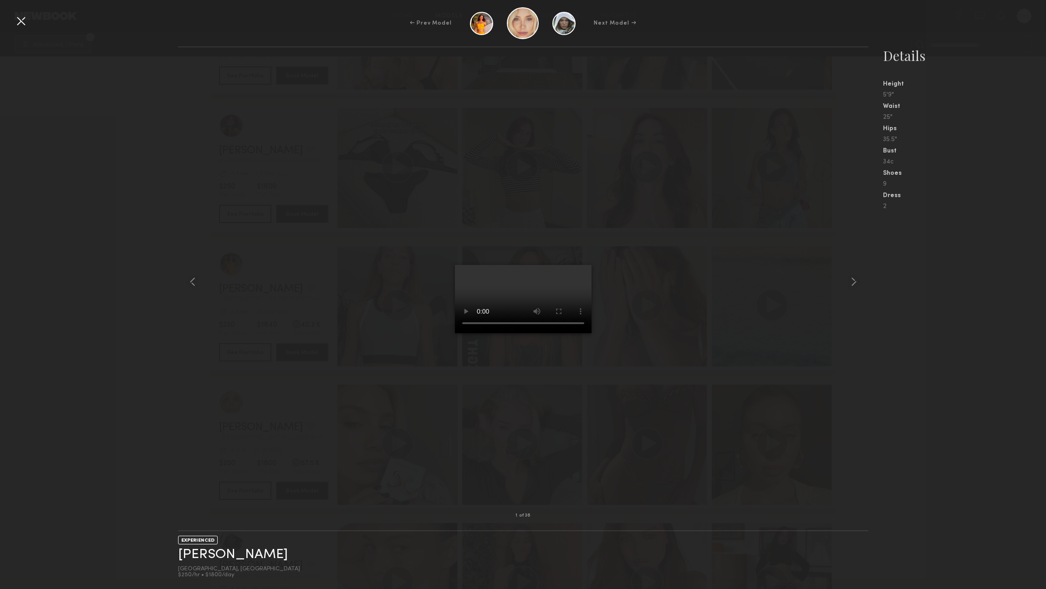
click at [24, 20] on div at bounding box center [21, 21] width 15 height 15
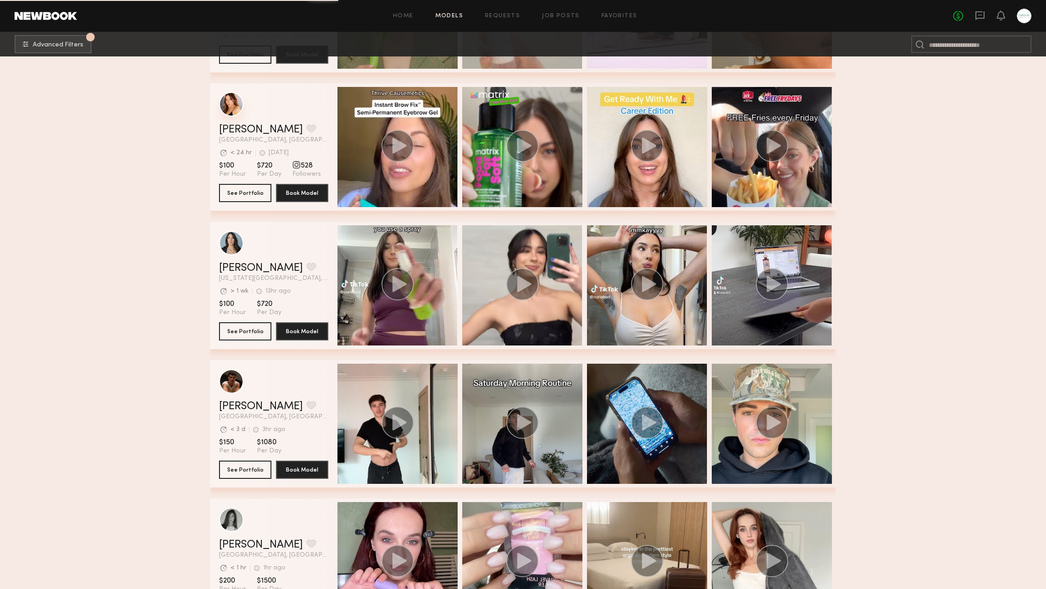
scroll to position [7932, 0]
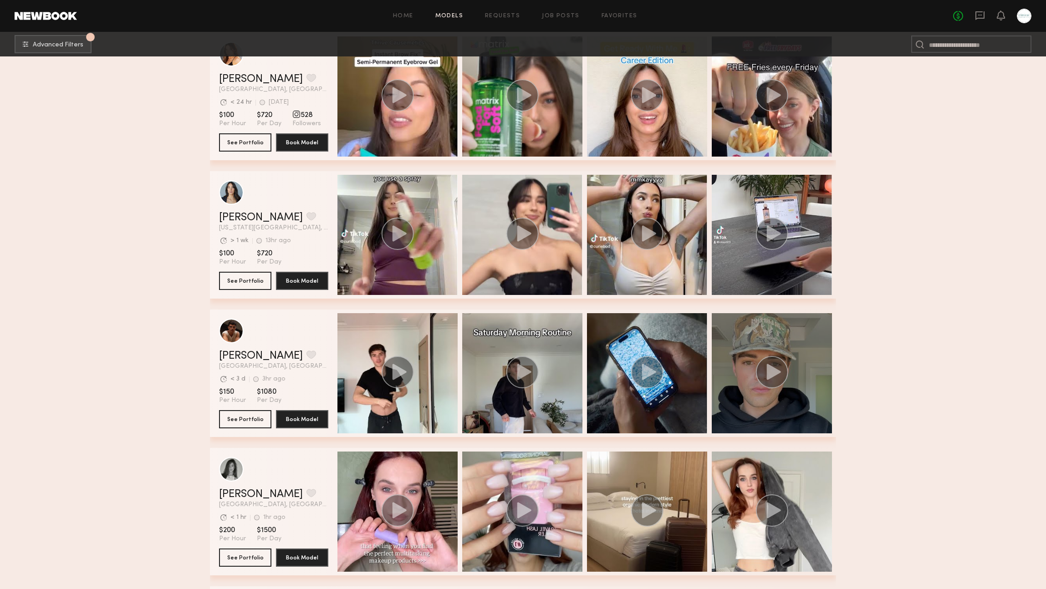
click at [735, 402] on div "grid" at bounding box center [772, 373] width 120 height 120
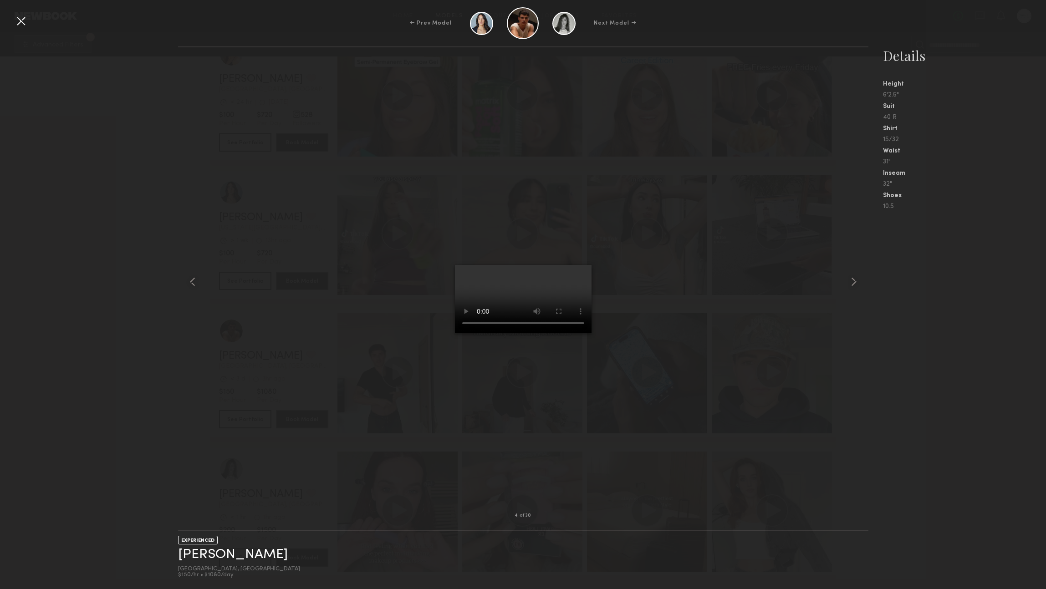
click at [23, 21] on div at bounding box center [21, 21] width 15 height 15
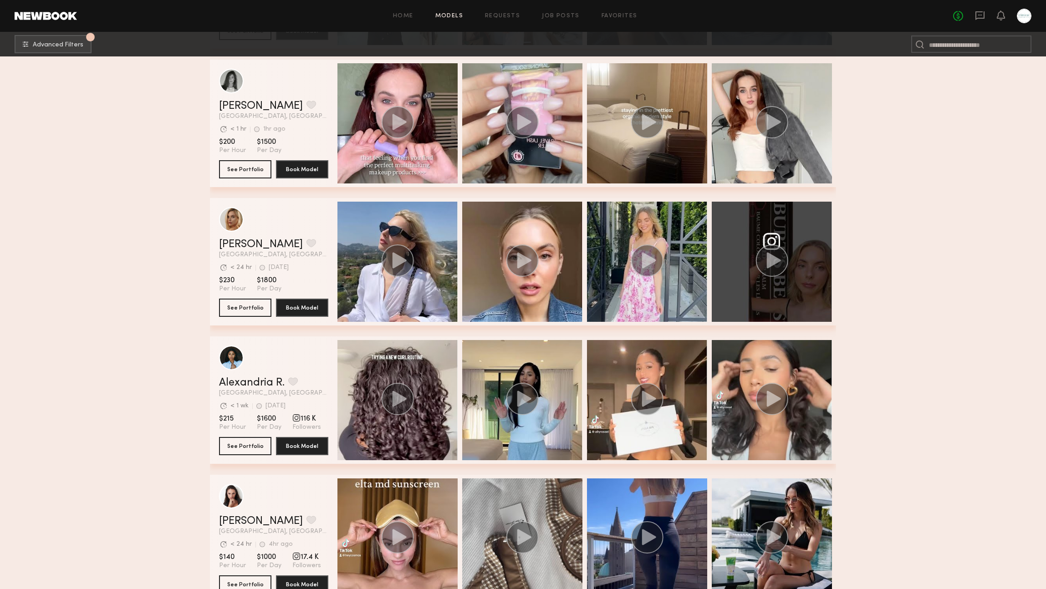
scroll to position [8434, 0]
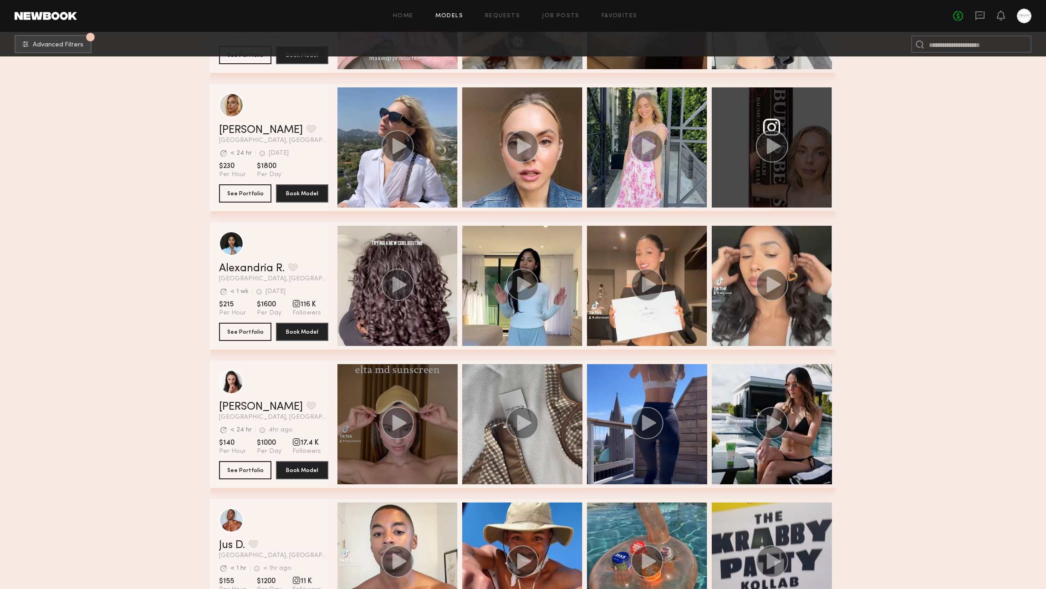
click at [390, 393] on div "grid" at bounding box center [397, 424] width 120 height 120
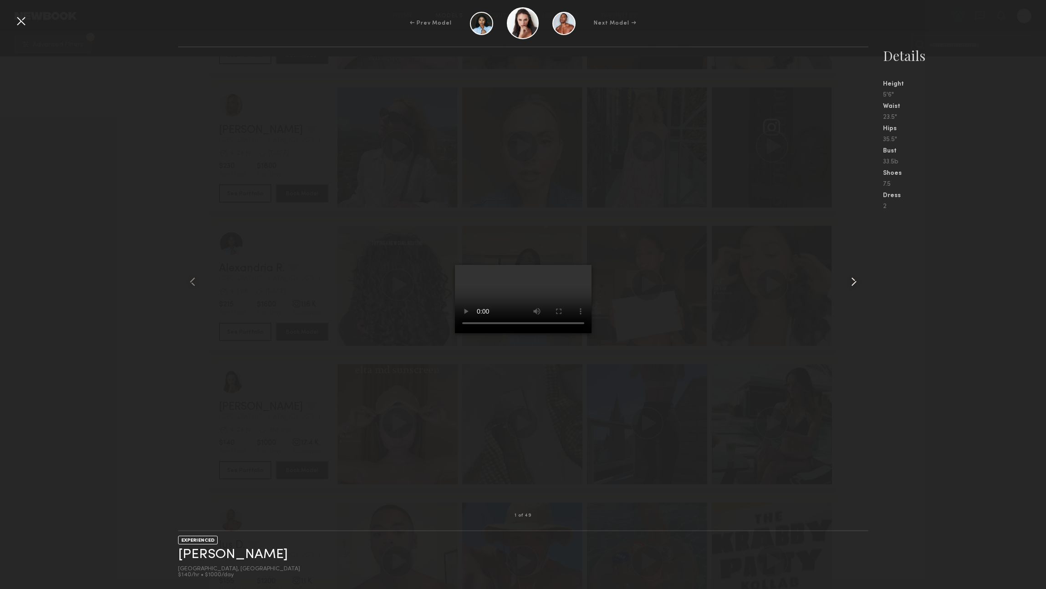
click at [850, 280] on common-icon at bounding box center [853, 282] width 15 height 15
click at [21, 23] on div at bounding box center [21, 21] width 15 height 15
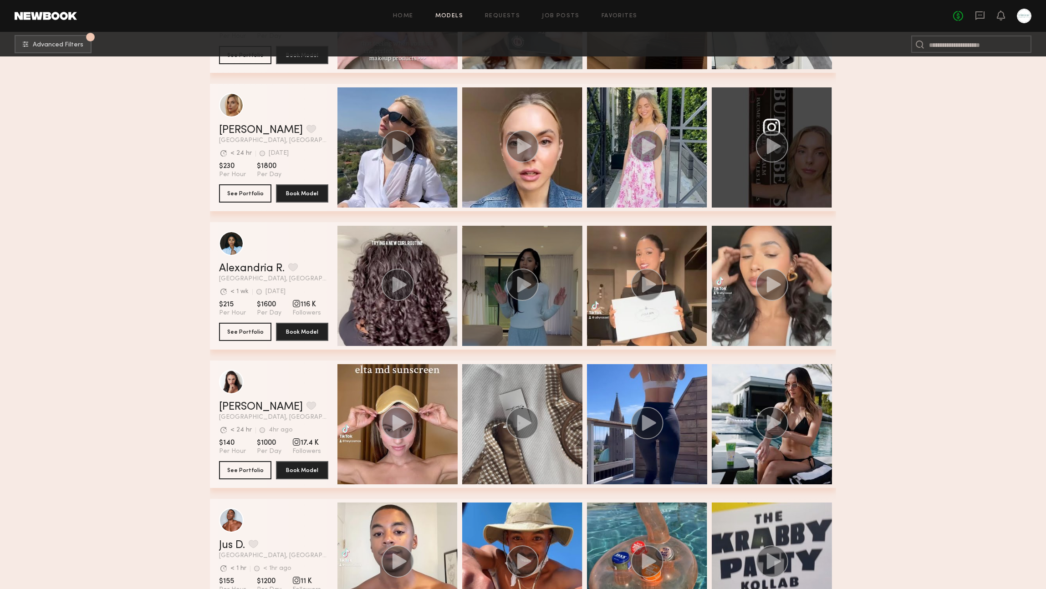
click at [525, 258] on div "grid" at bounding box center [522, 286] width 120 height 120
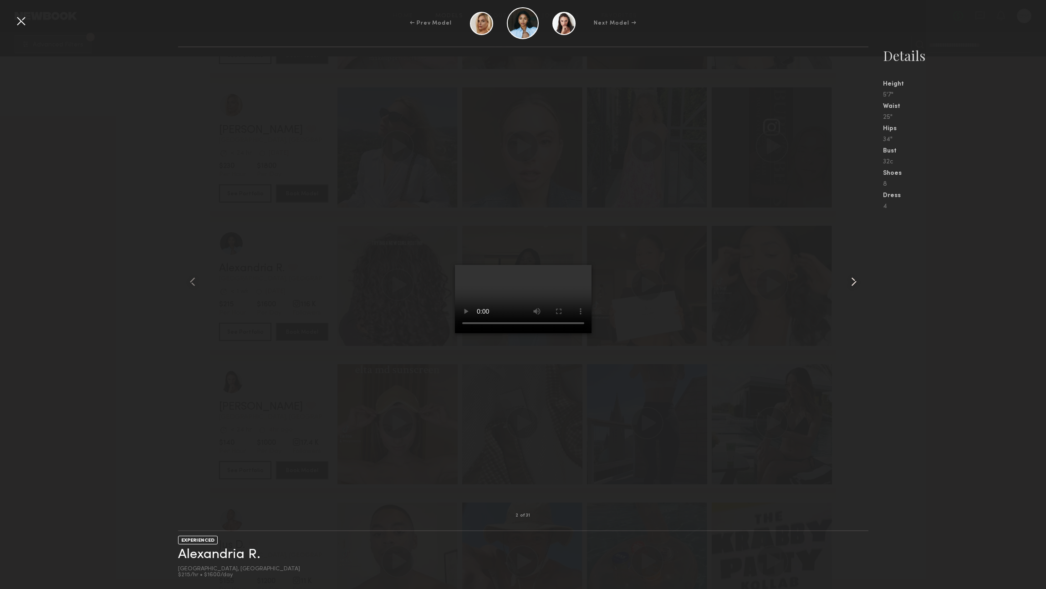
click at [855, 287] on common-icon at bounding box center [853, 282] width 15 height 15
click at [853, 285] on common-icon at bounding box center [853, 282] width 15 height 15
click at [854, 280] on common-icon at bounding box center [853, 282] width 15 height 15
click at [15, 21] on div at bounding box center [21, 21] width 15 height 15
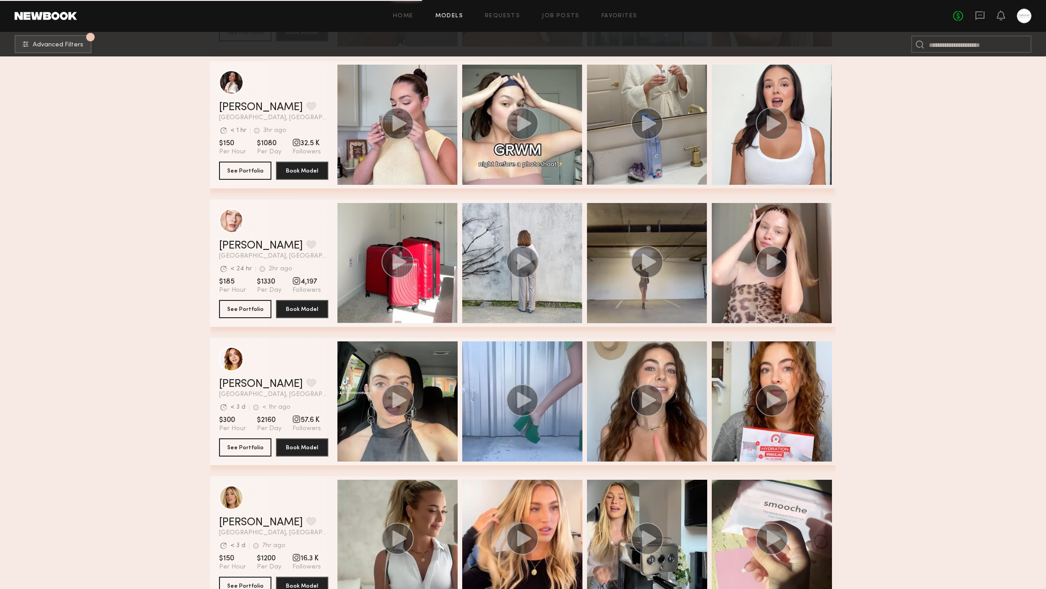
scroll to position [9615, 0]
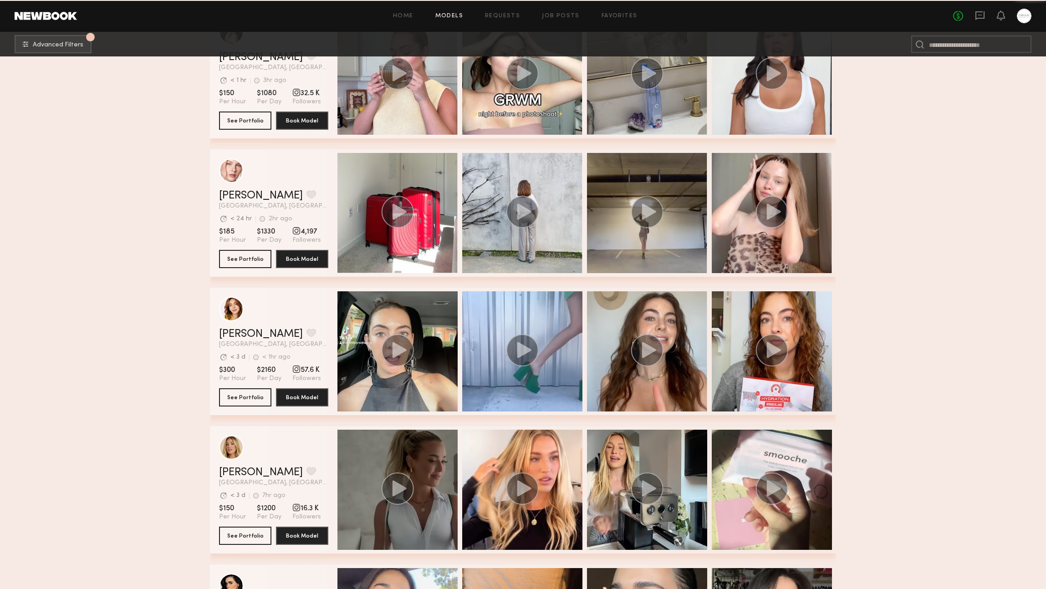
click at [400, 464] on div "grid" at bounding box center [397, 490] width 120 height 120
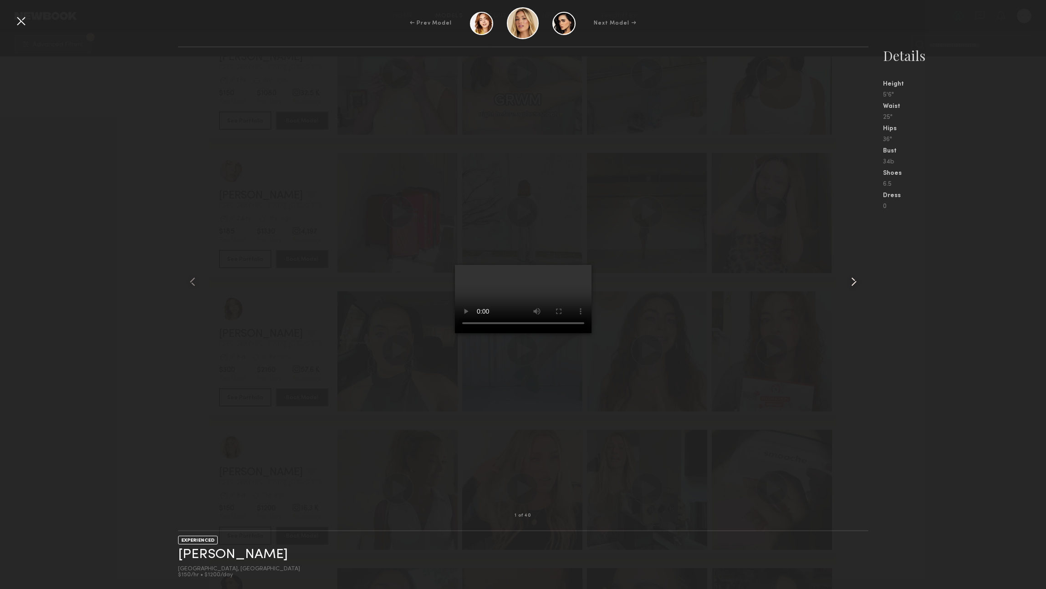
click at [853, 285] on common-icon at bounding box center [853, 282] width 15 height 15
click at [849, 285] on common-icon at bounding box center [853, 282] width 15 height 15
click at [21, 21] on div at bounding box center [21, 21] width 15 height 15
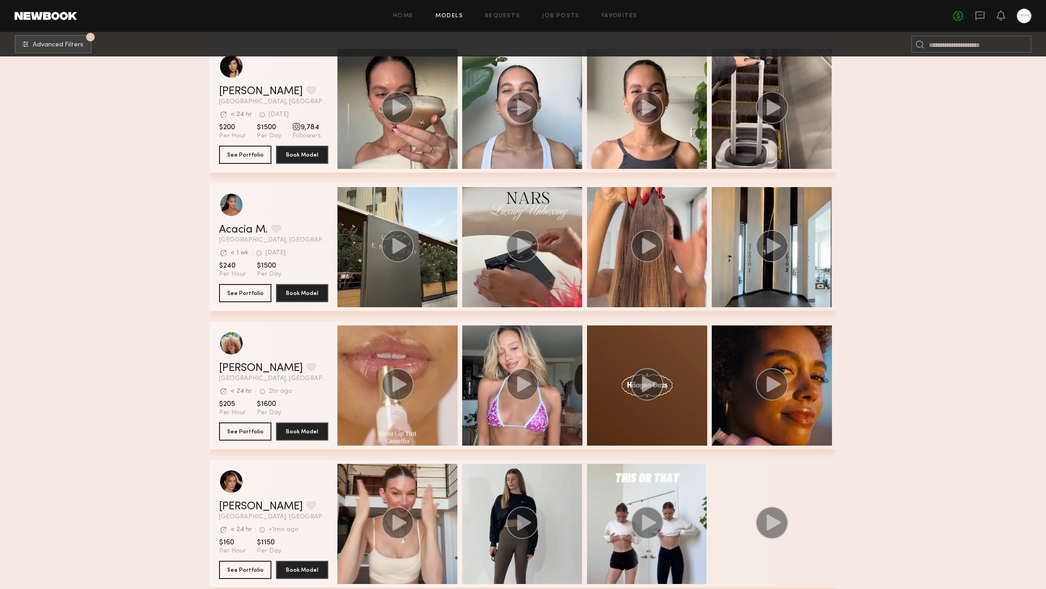
scroll to position [307, 0]
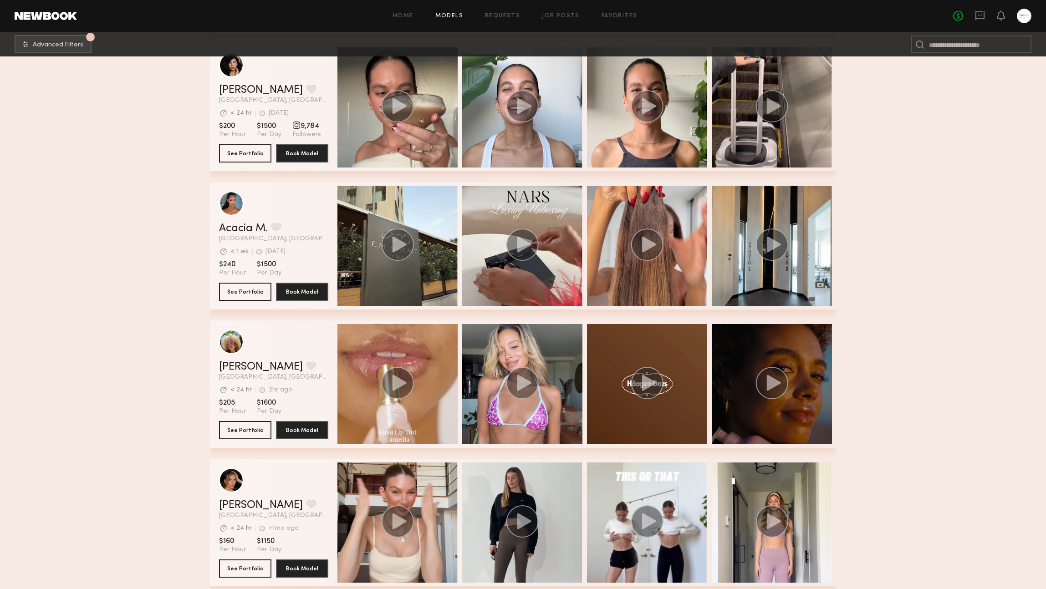
click at [780, 411] on div "grid" at bounding box center [772, 384] width 120 height 120
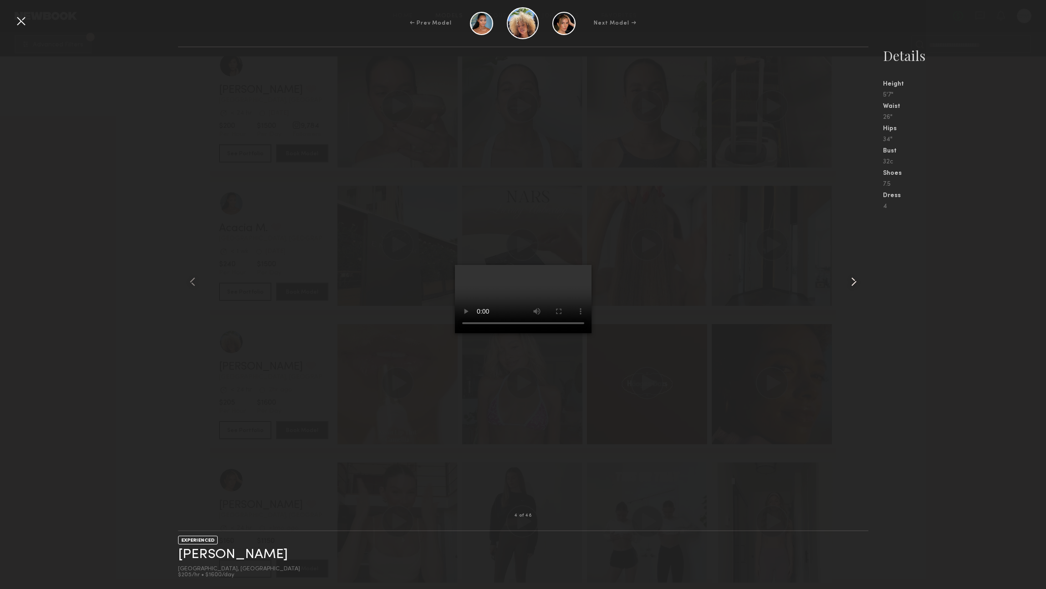
click at [858, 281] on common-icon at bounding box center [853, 282] width 15 height 15
click at [19, 21] on div at bounding box center [21, 21] width 15 height 15
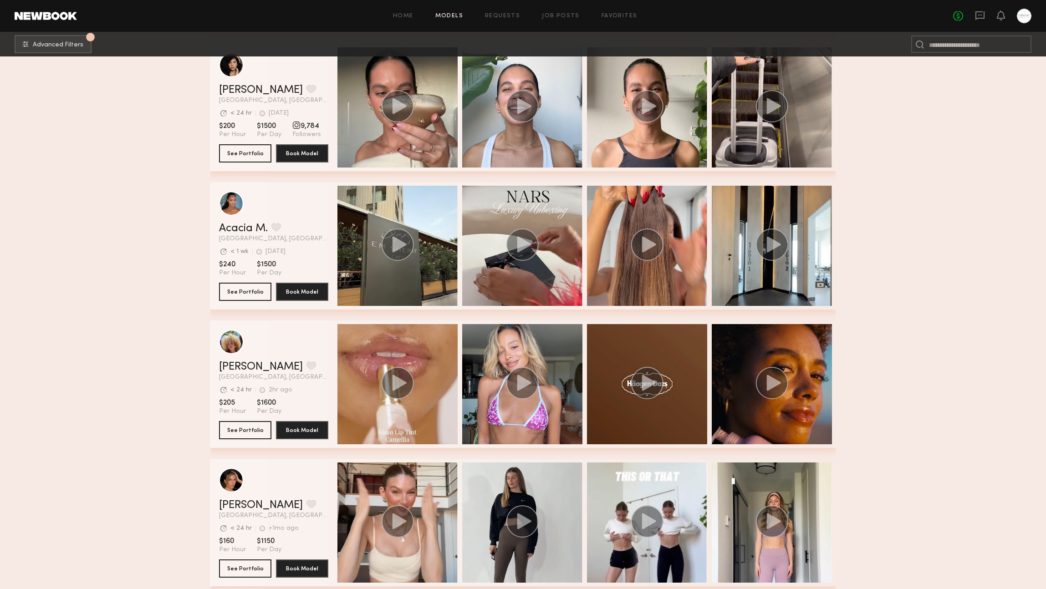
scroll to position [405, 0]
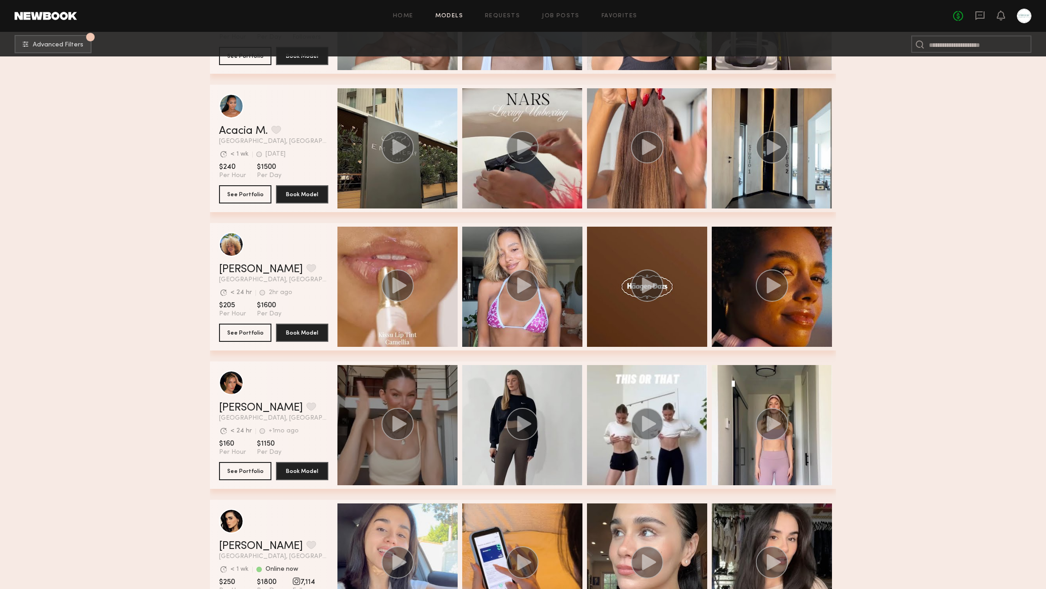
click at [424, 449] on div "grid" at bounding box center [397, 425] width 120 height 120
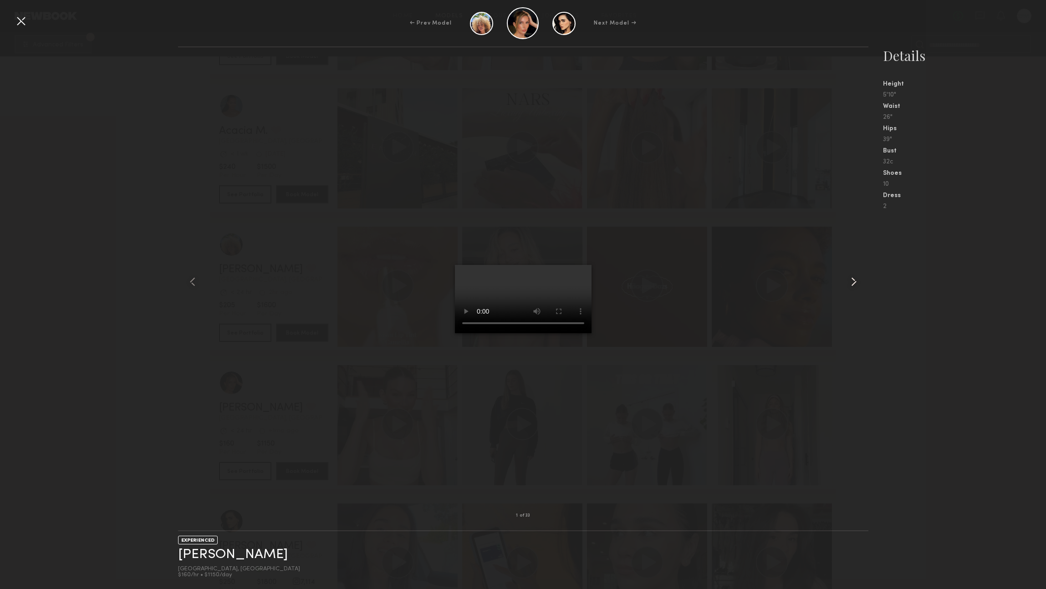
click at [852, 280] on common-icon at bounding box center [853, 282] width 15 height 15
click at [849, 280] on common-icon at bounding box center [853, 282] width 15 height 15
click at [847, 293] on div at bounding box center [855, 281] width 28 height 439
click at [28, 20] on div "← Prev Model Next Model →" at bounding box center [523, 23] width 1046 height 32
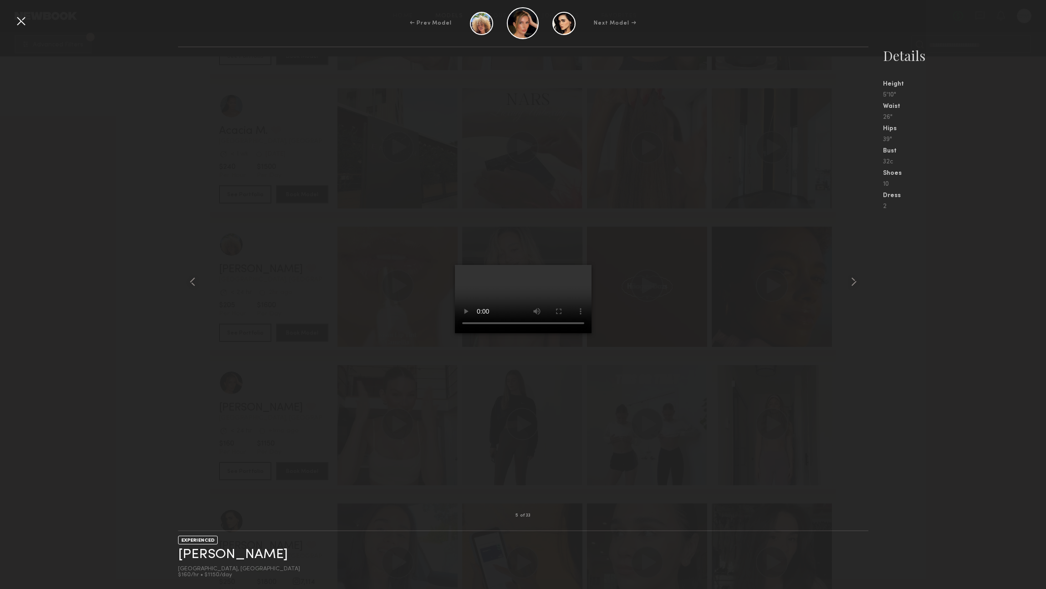
click at [15, 23] on div at bounding box center [21, 21] width 15 height 15
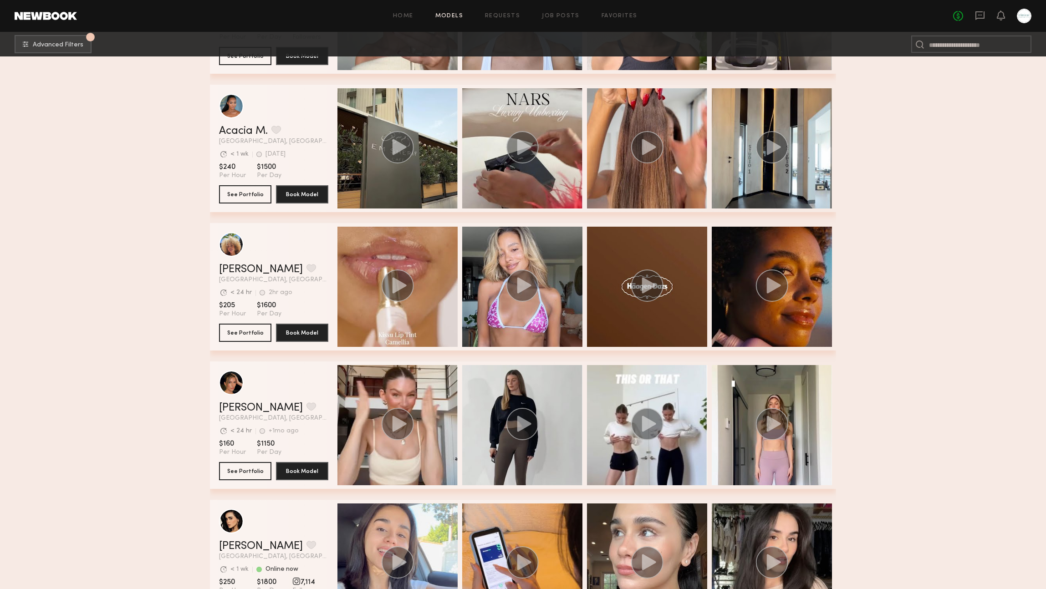
scroll to position [593, 0]
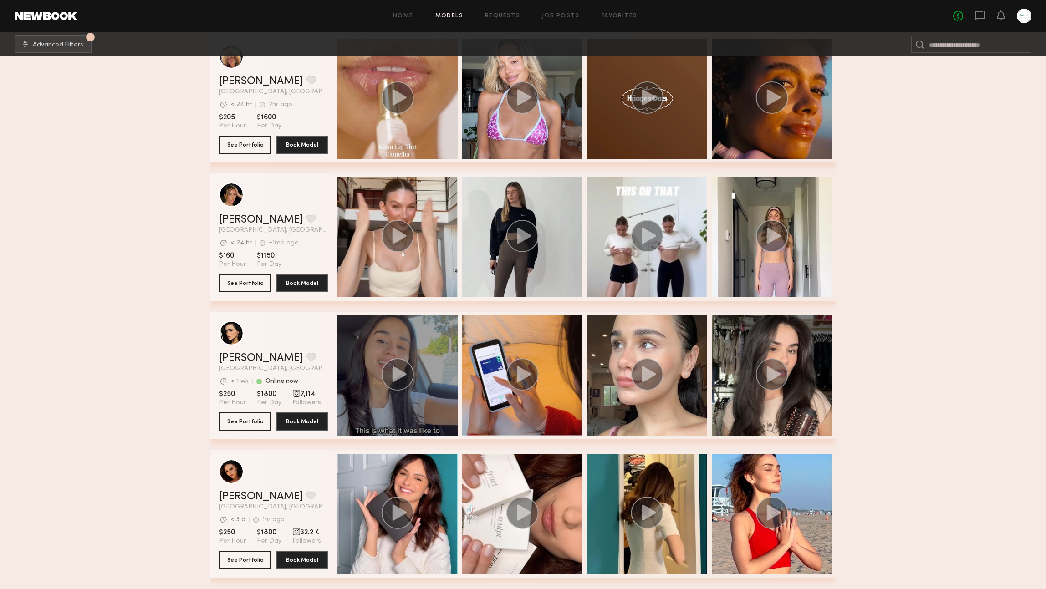
click at [414, 321] on div "grid" at bounding box center [397, 376] width 120 height 120
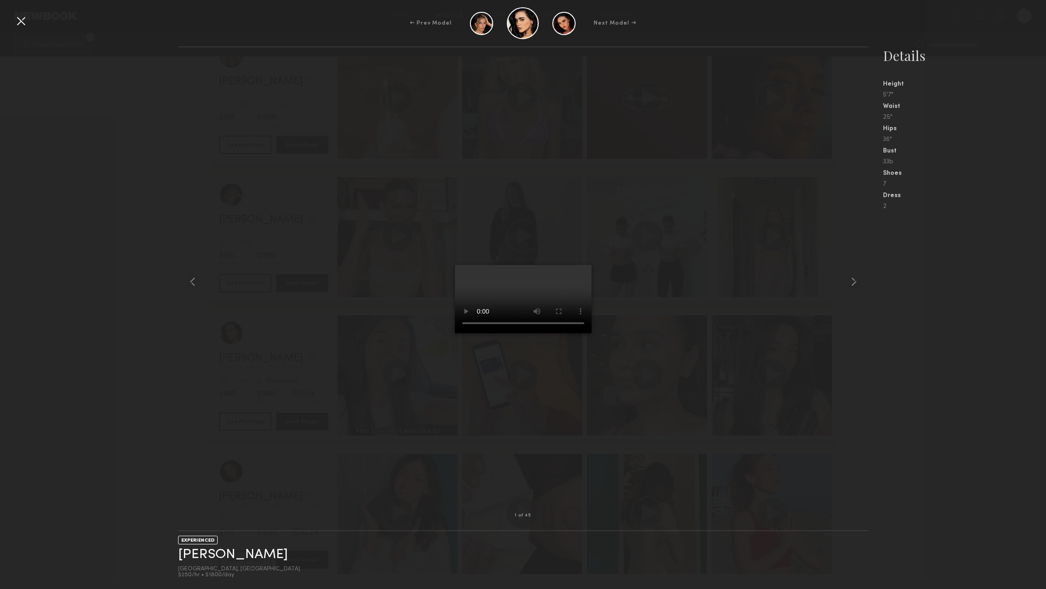
click at [20, 20] on div at bounding box center [21, 21] width 15 height 15
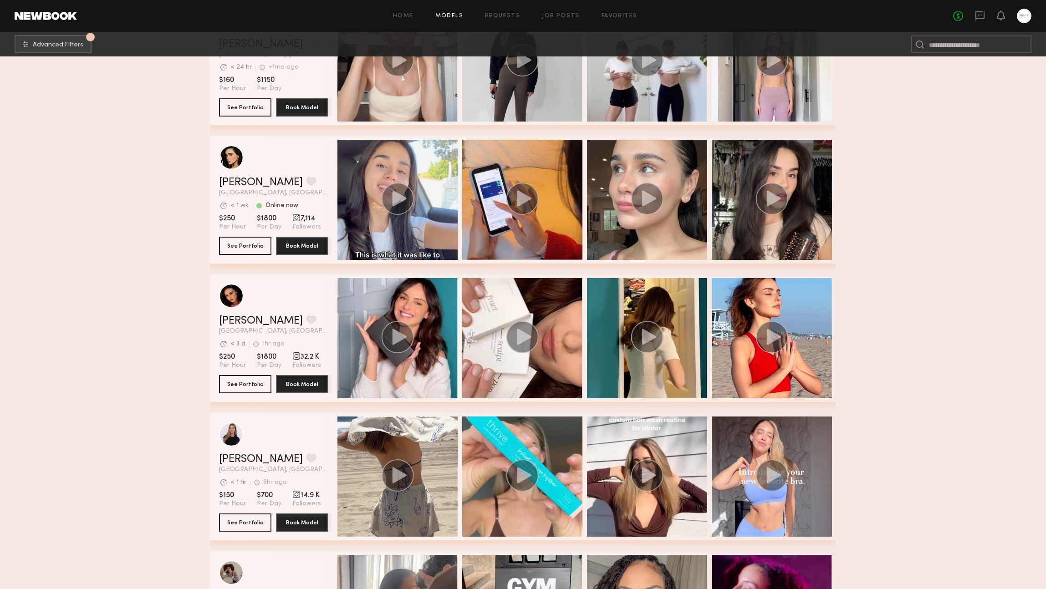
scroll to position [806, 0]
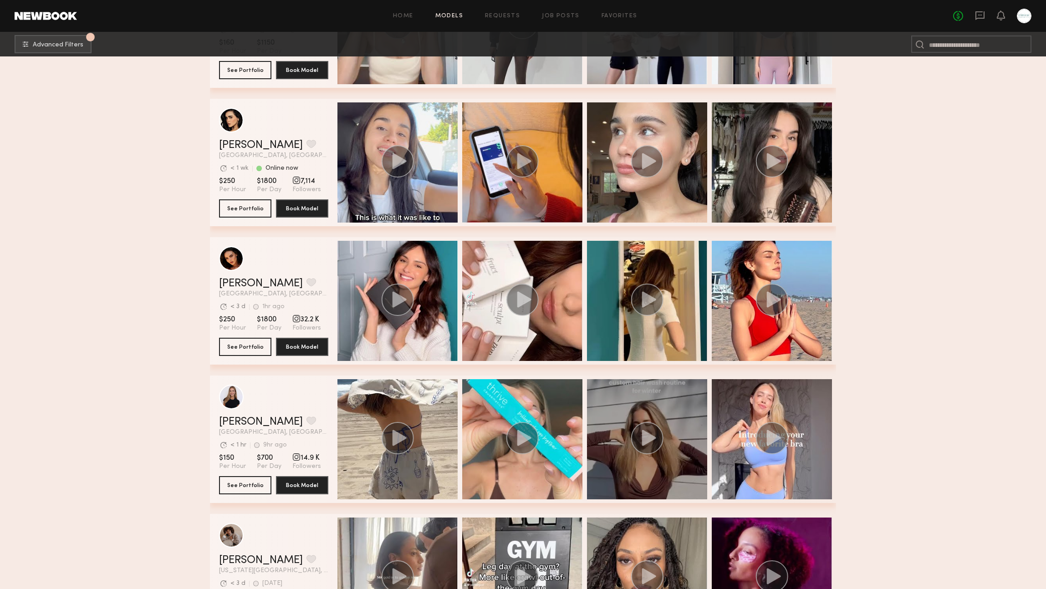
click at [623, 470] on div "grid" at bounding box center [647, 439] width 120 height 120
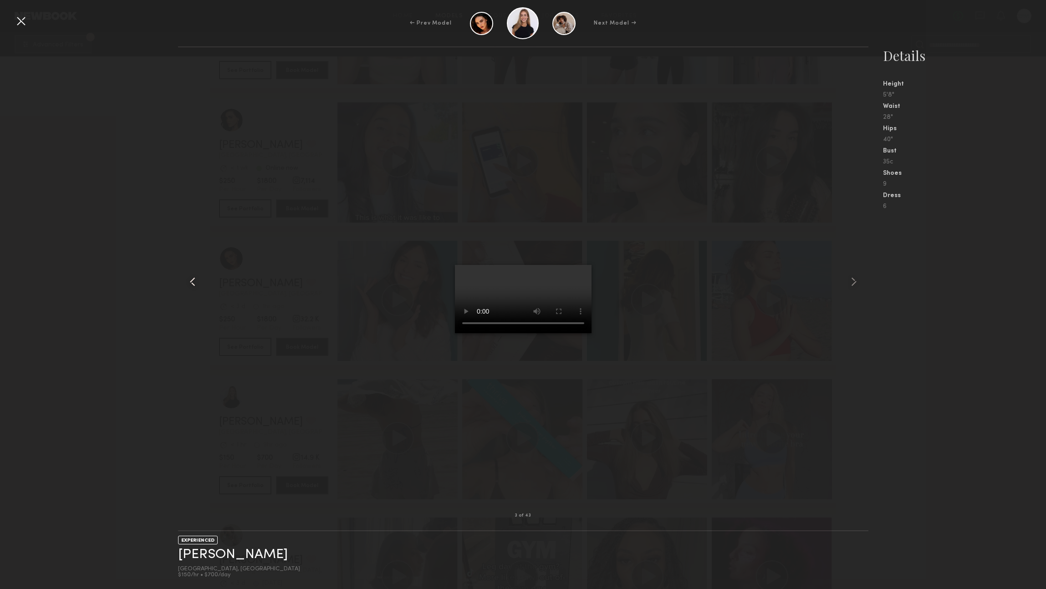
click at [194, 282] on common-icon at bounding box center [192, 282] width 15 height 15
click at [24, 18] on div at bounding box center [21, 21] width 15 height 15
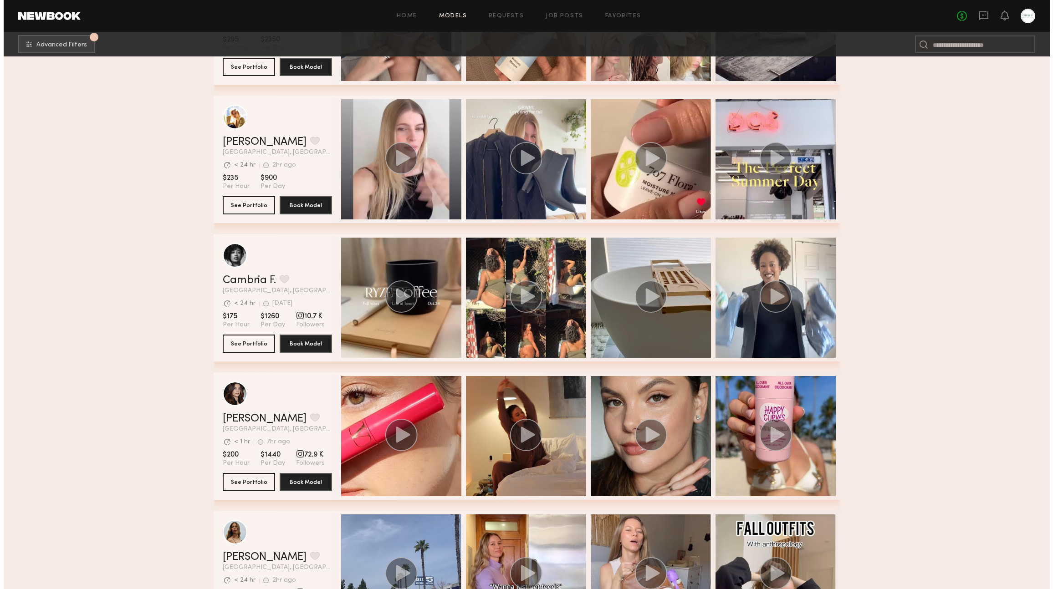
scroll to position [0, 0]
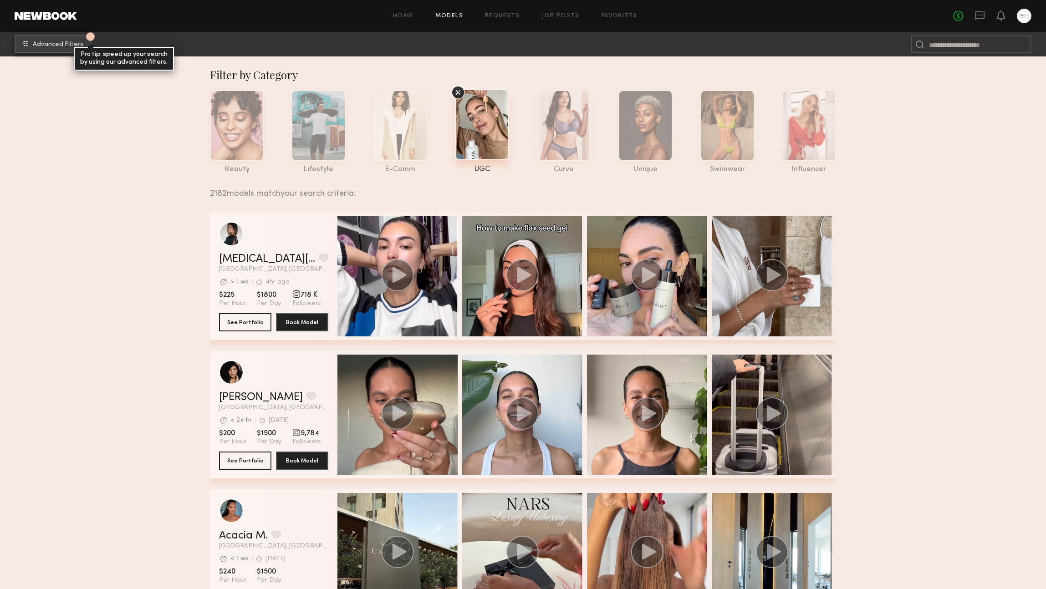
click at [66, 40] on button "1 Advanced Filters Pro tip: speed up your search by using our advanced filters." at bounding box center [53, 44] width 77 height 18
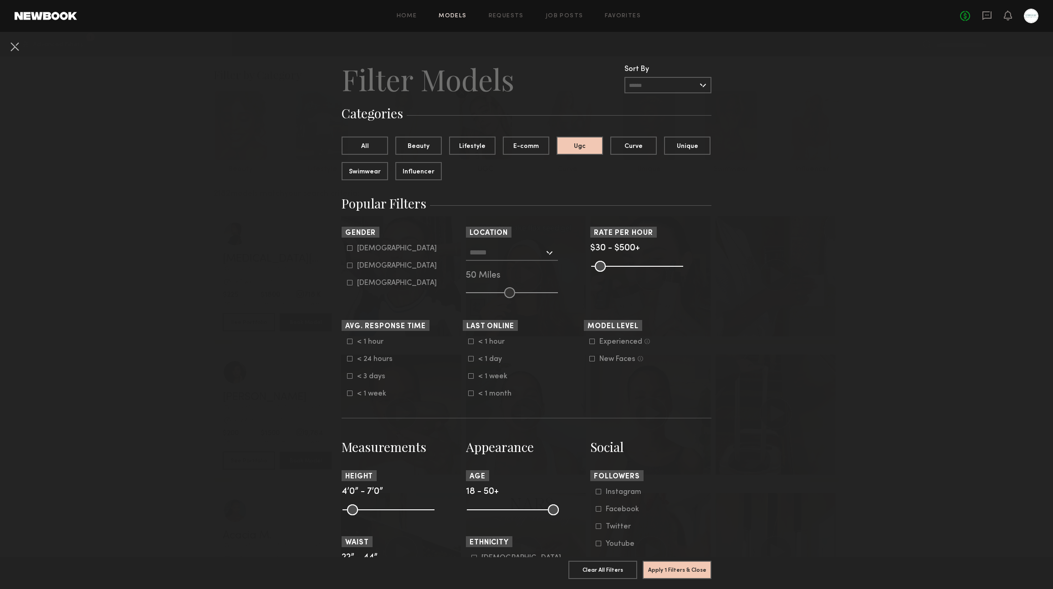
click at [347, 248] on icon at bounding box center [349, 247] width 5 height 5
click at [347, 268] on icon at bounding box center [349, 265] width 5 height 5
type input "*"
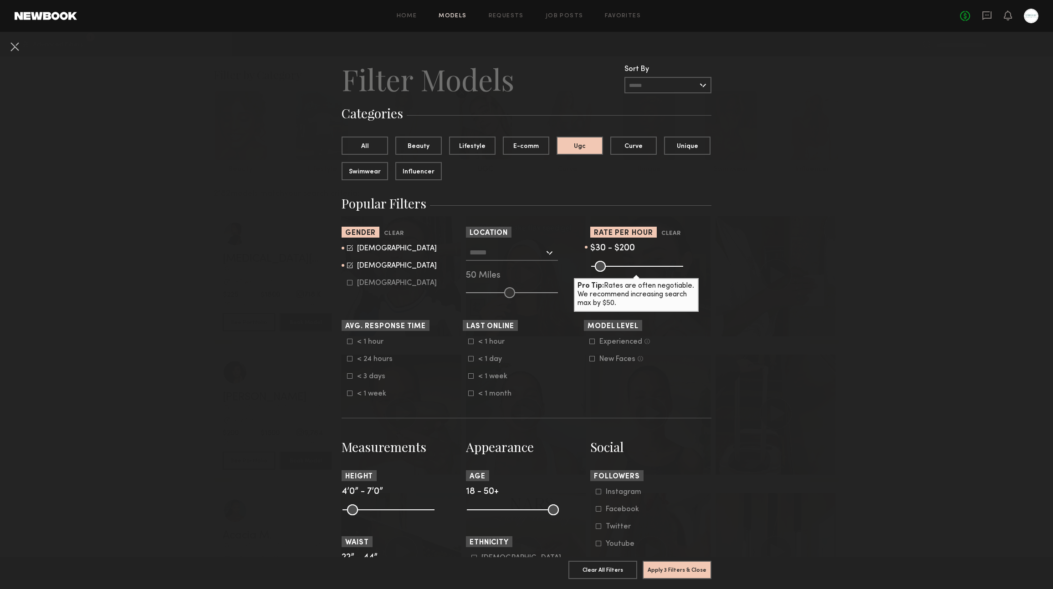
drag, startPoint x: 670, startPoint y: 268, endPoint x: 622, endPoint y: 272, distance: 48.5
type input "***"
click at [622, 272] on input "range" at bounding box center [637, 266] width 92 height 11
drag, startPoint x: 591, startPoint y: 267, endPoint x: 605, endPoint y: 268, distance: 13.7
type input "***"
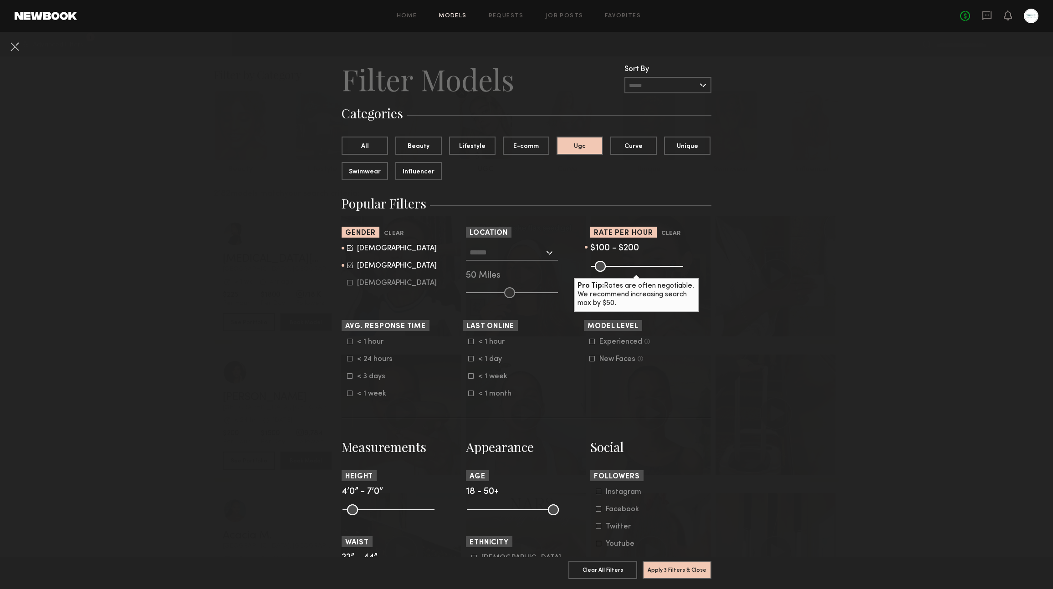
click at [605, 268] on input "range" at bounding box center [637, 266] width 92 height 11
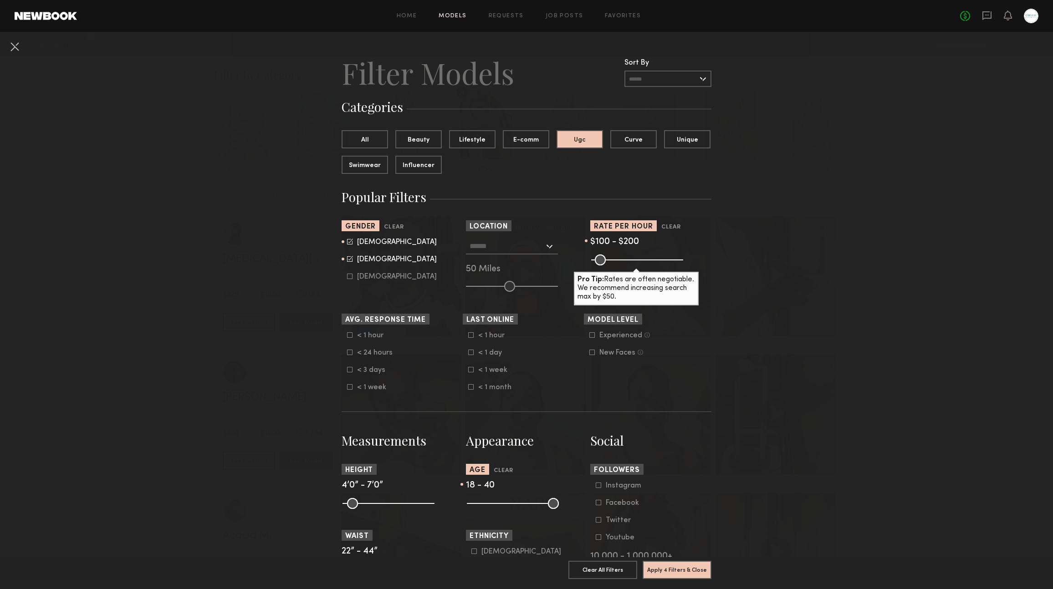
drag, startPoint x: 532, startPoint y: 513, endPoint x: 525, endPoint y: 516, distance: 7.4
type input "**"
click at [525, 509] on input "range" at bounding box center [513, 503] width 92 height 11
click at [476, 508] on common-range-minmax at bounding box center [512, 502] width 92 height 11
type input "**"
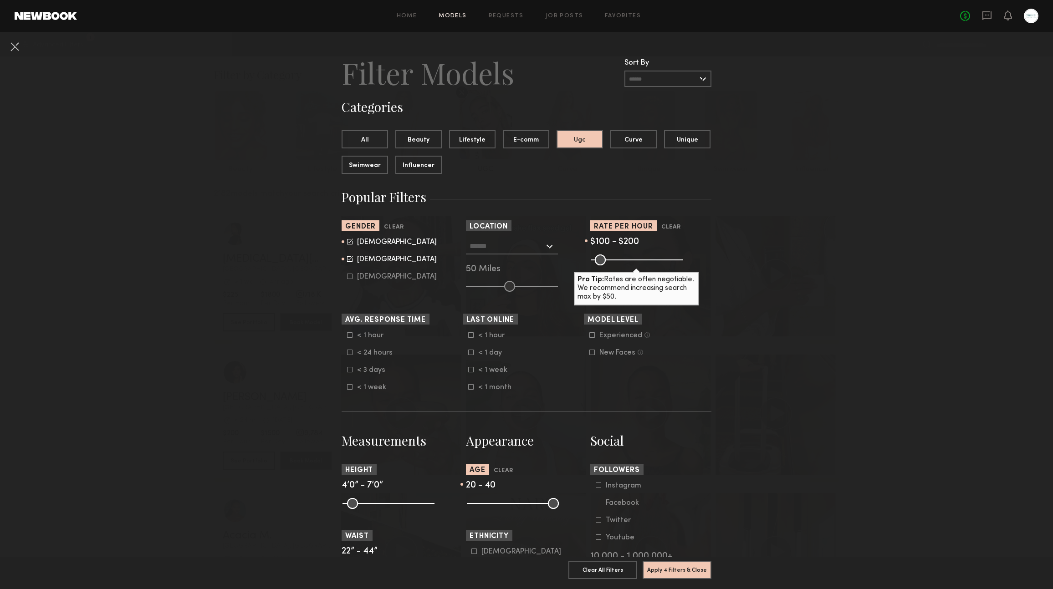
click at [474, 509] on input "range" at bounding box center [513, 503] width 92 height 11
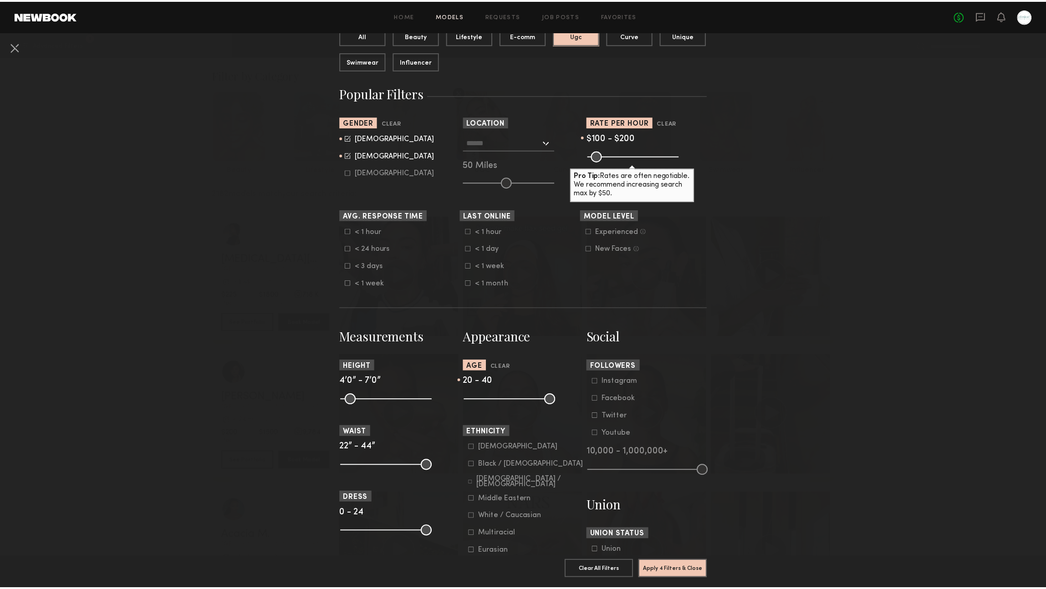
scroll to position [161, 0]
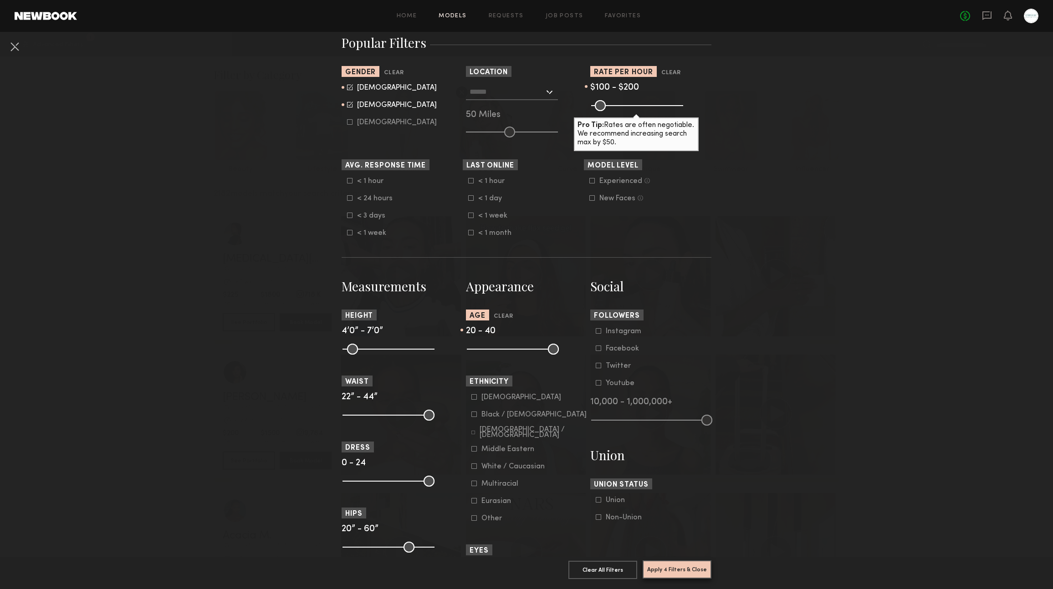
click at [682, 565] on button "Apply 4 Filters & Close" at bounding box center [676, 570] width 69 height 18
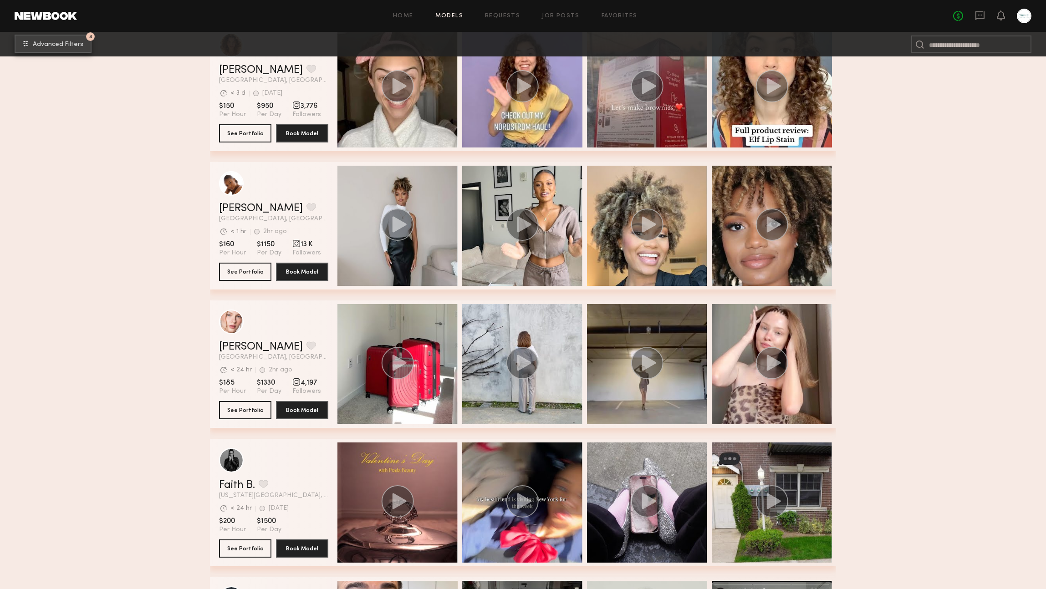
scroll to position [1881, 0]
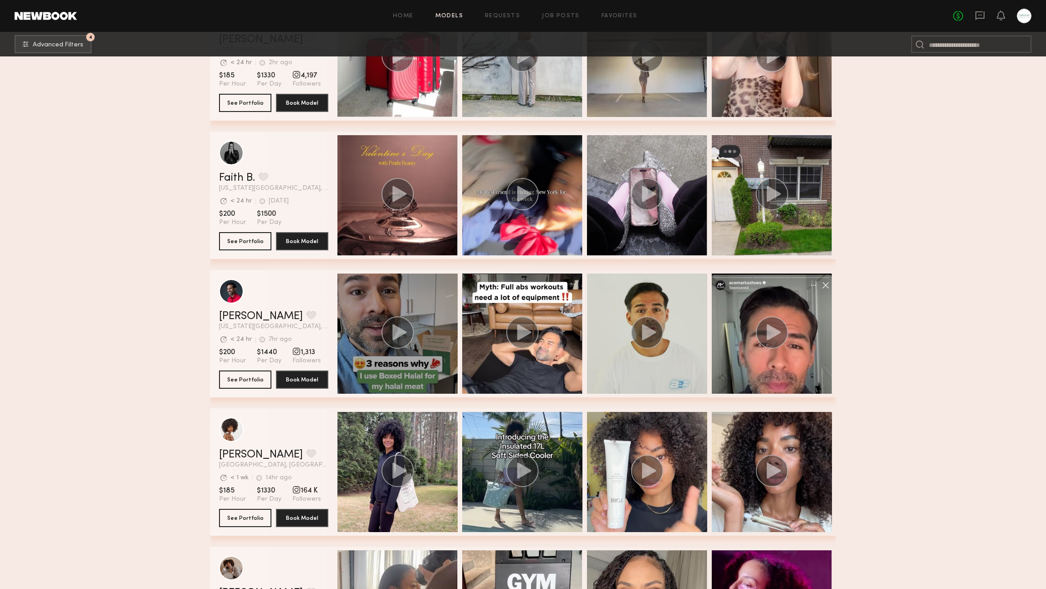
click at [387, 330] on circle "grid" at bounding box center [398, 332] width 32 height 32
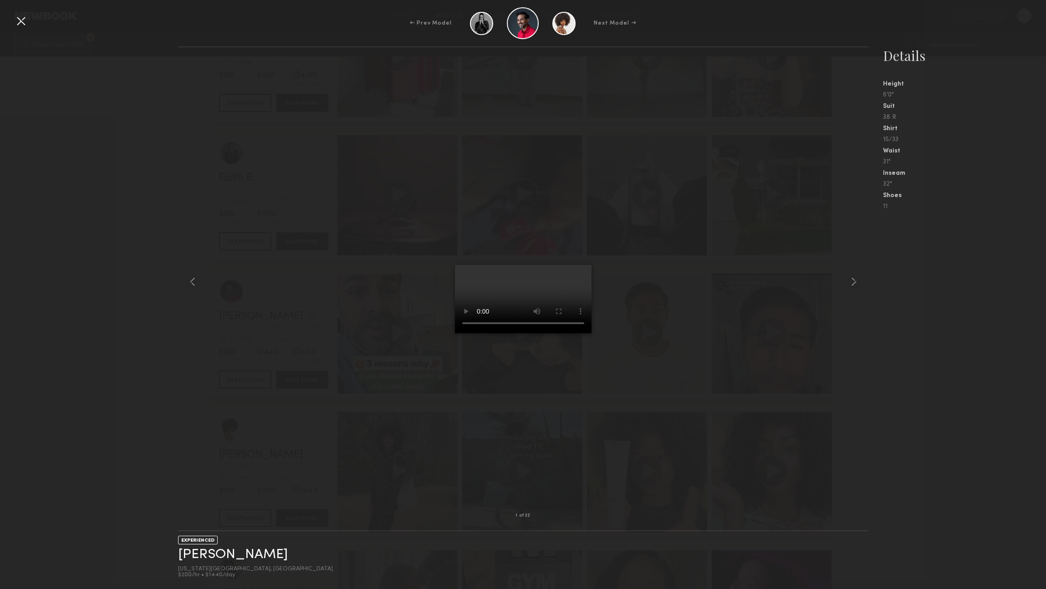
click at [21, 21] on div at bounding box center [21, 21] width 15 height 15
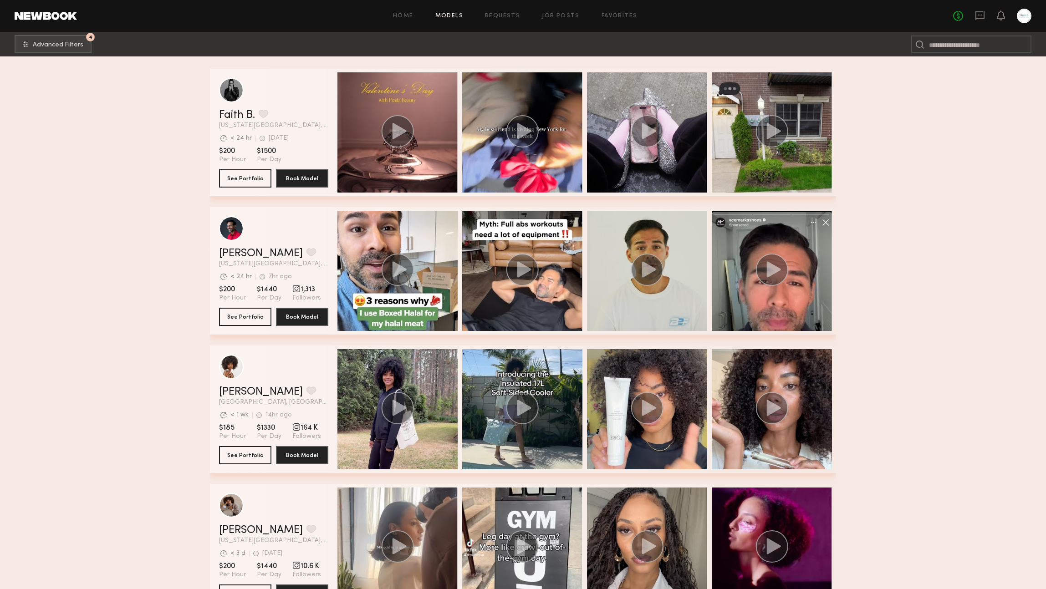
scroll to position [2321, 0]
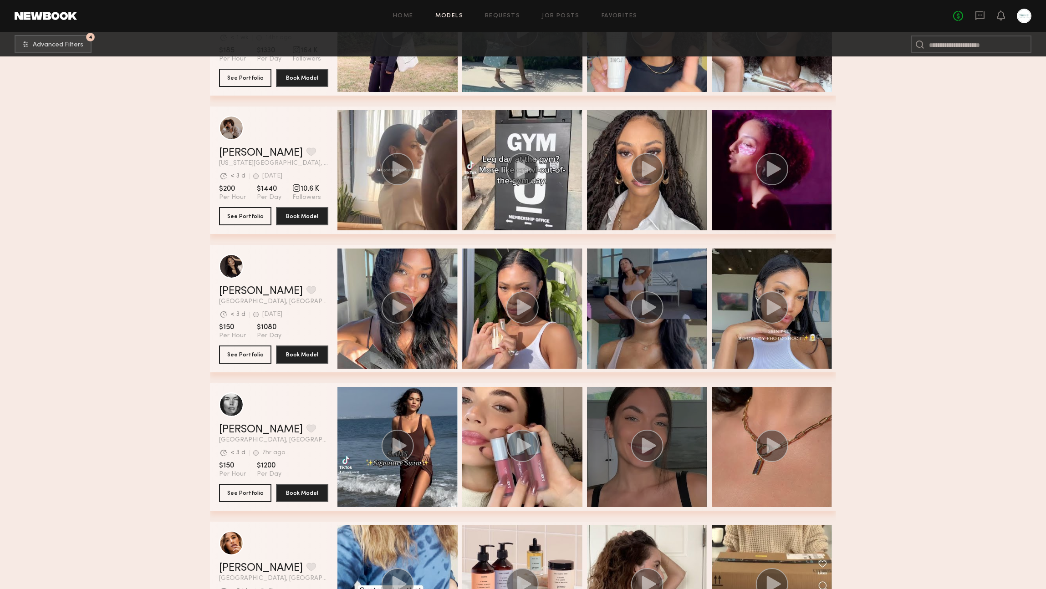
click at [633, 443] on circle "grid" at bounding box center [647, 446] width 32 height 32
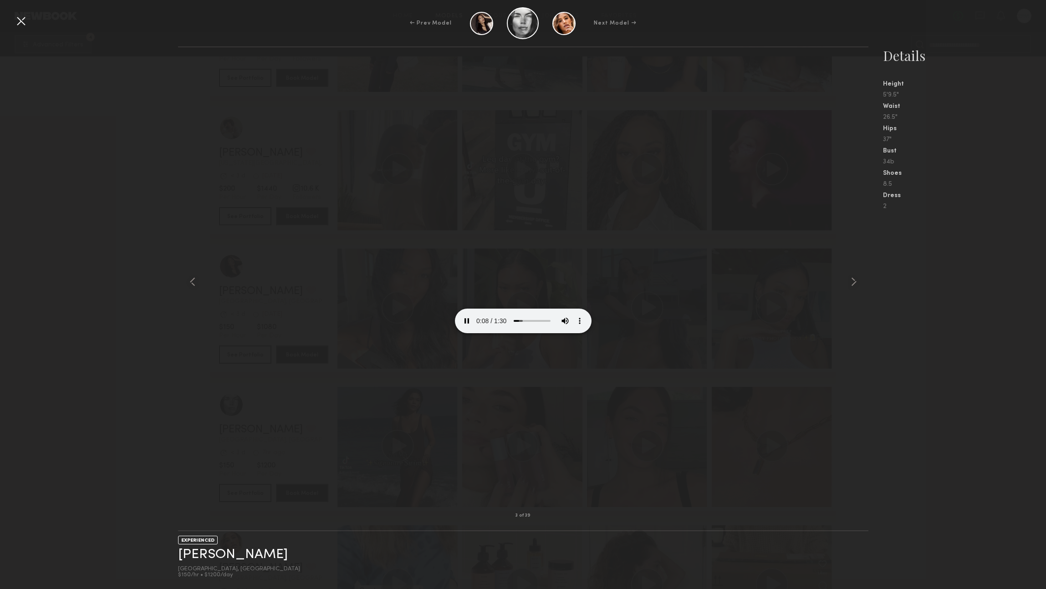
click at [16, 21] on div at bounding box center [21, 21] width 15 height 15
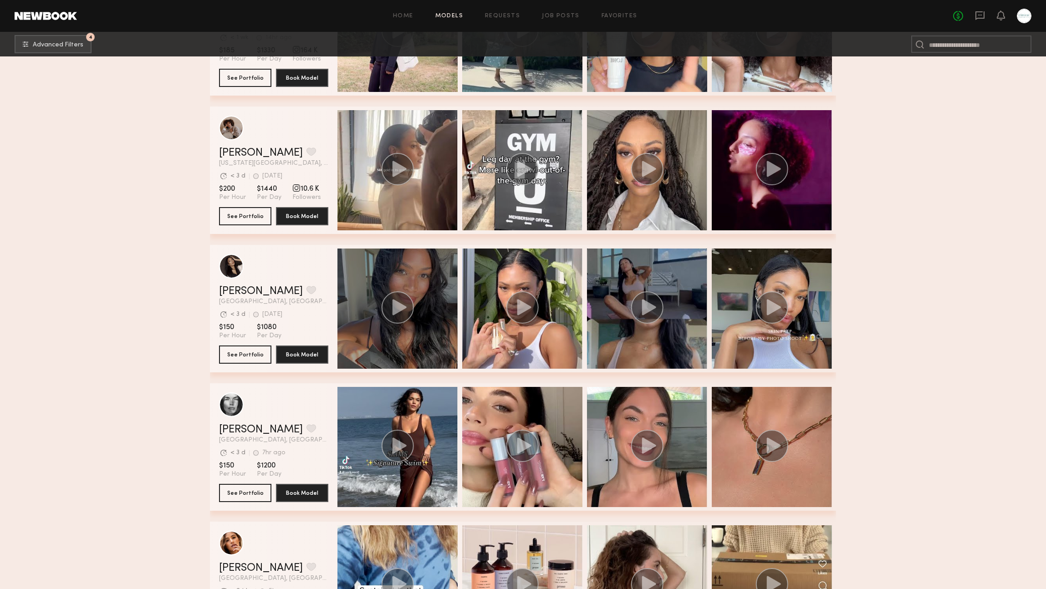
click at [398, 302] on icon "grid" at bounding box center [400, 307] width 14 height 16
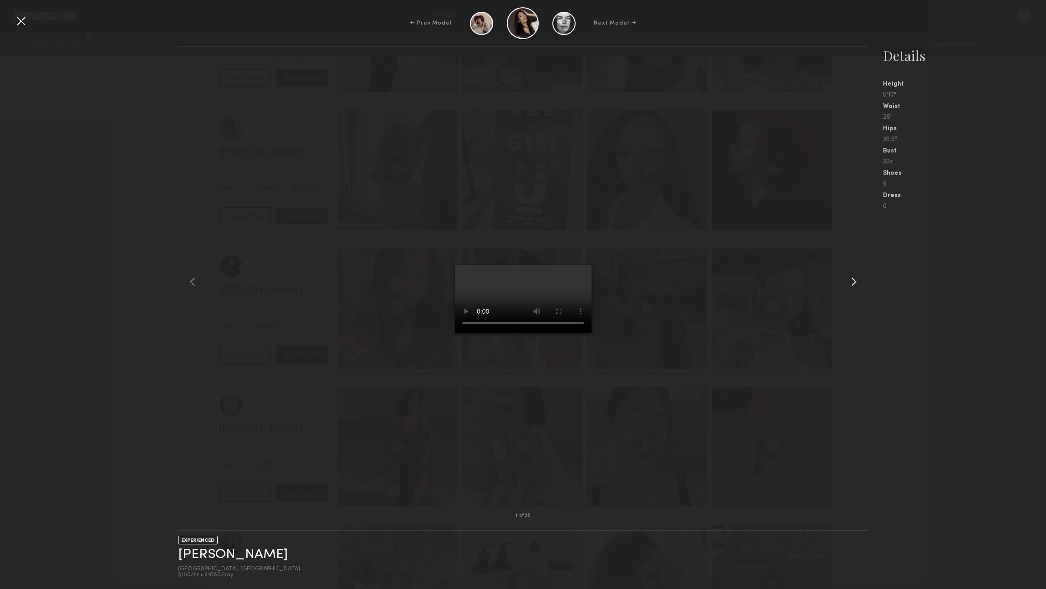
click at [854, 280] on common-icon at bounding box center [853, 282] width 15 height 15
click at [853, 285] on common-icon at bounding box center [853, 282] width 15 height 15
click at [23, 20] on div at bounding box center [21, 21] width 15 height 15
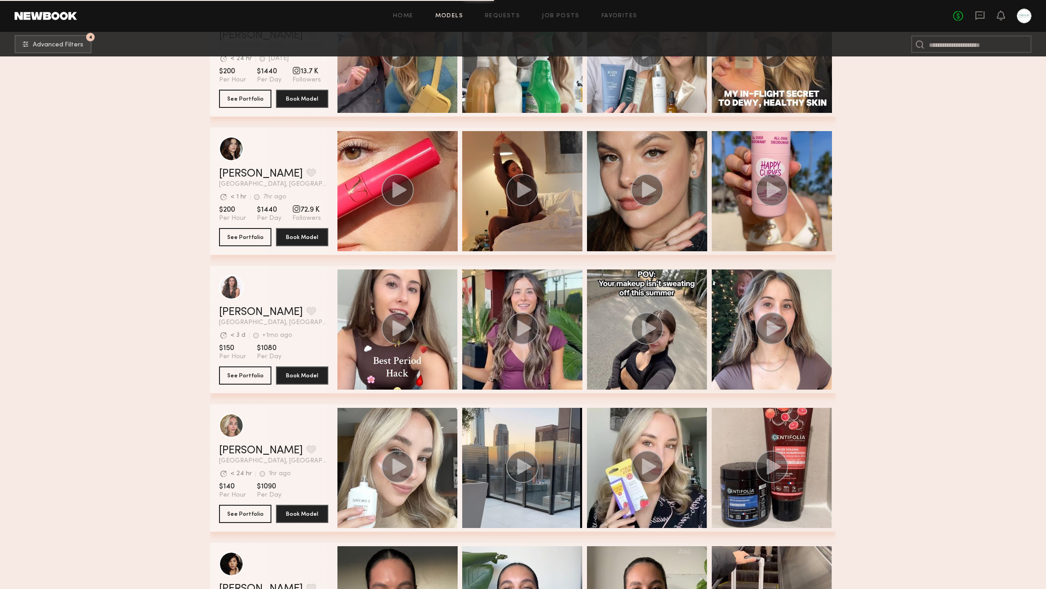
scroll to position [4535, 0]
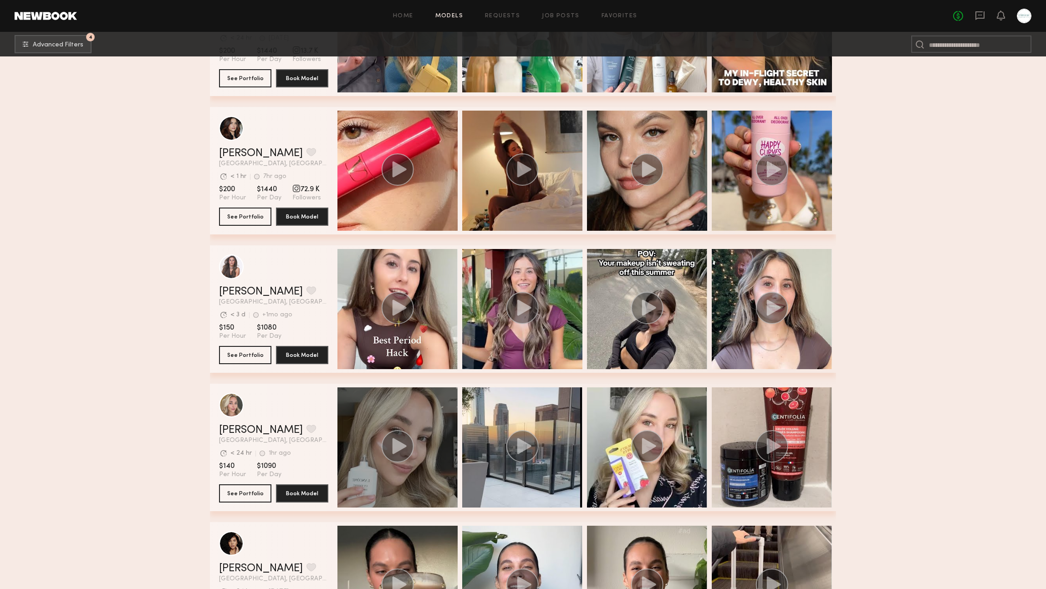
click at [448, 420] on div "grid" at bounding box center [397, 448] width 120 height 120
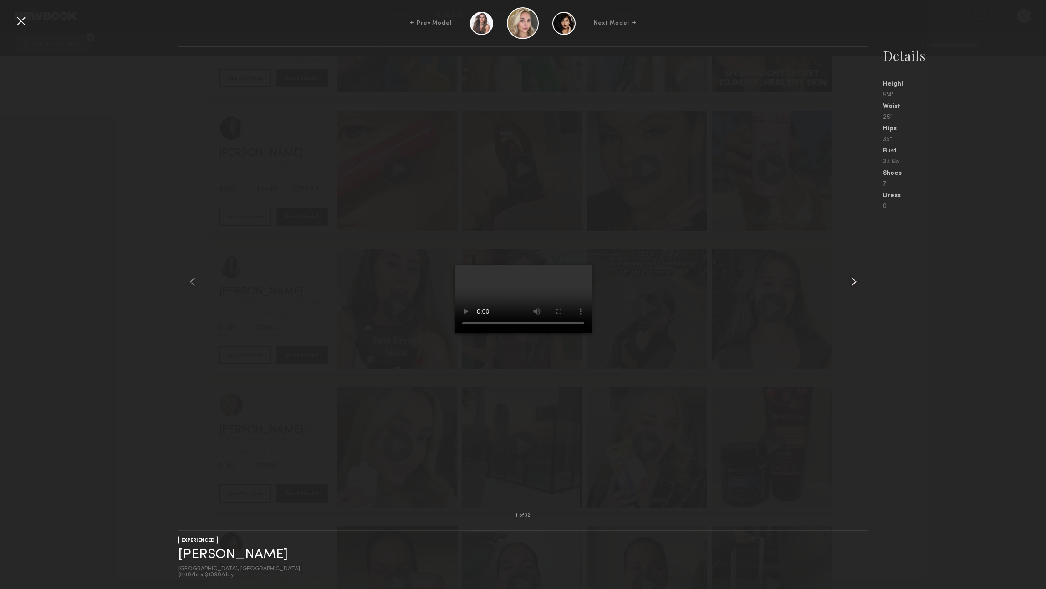
click at [850, 285] on common-icon at bounding box center [853, 282] width 15 height 15
click at [851, 285] on common-icon at bounding box center [853, 282] width 15 height 15
click at [852, 285] on common-icon at bounding box center [853, 282] width 15 height 15
click at [629, 20] on div "Next Model →" at bounding box center [615, 23] width 42 height 8
click at [850, 280] on common-icon at bounding box center [853, 282] width 15 height 15
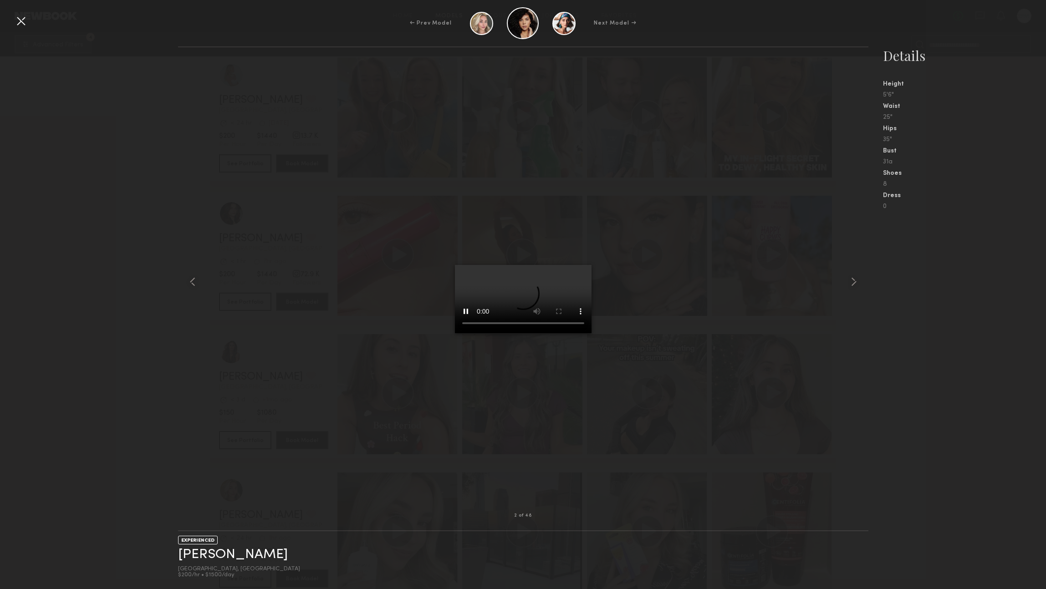
scroll to position [4453, 0]
click at [591, 265] on video at bounding box center [523, 299] width 137 height 68
click at [529, 19] on div at bounding box center [523, 23] width 32 height 32
click at [882, 412] on nb-gallery-model-stats "Details Height 5'6" Waist 25" Hips 35" Bust 31a Shoes 8 Dress 0" at bounding box center [957, 317] width 178 height 543
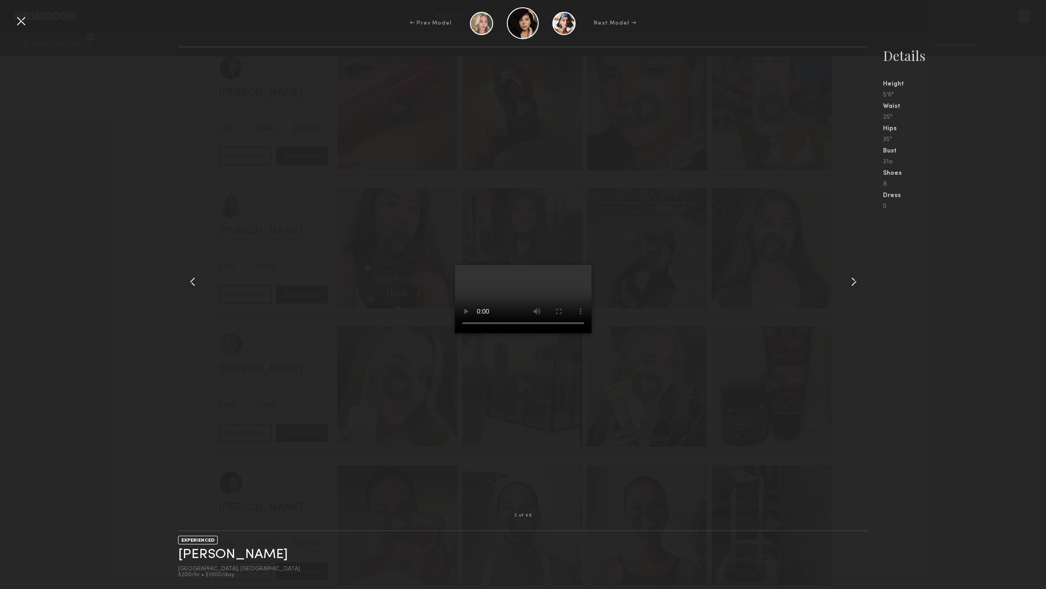
click at [671, 450] on div at bounding box center [523, 281] width 690 height 439
click at [87, 191] on div "2 of 48 EXPERIENCED Tracy D. Los Angeles, CA $200/hr • $1500/day Details Height…" at bounding box center [523, 317] width 1046 height 543
click at [869, 215] on nb-gallery-model-stats "Details Height 5'6" Waist 25" Hips 35" Bust 31a Shoes 8 Dress 0" at bounding box center [957, 317] width 178 height 543
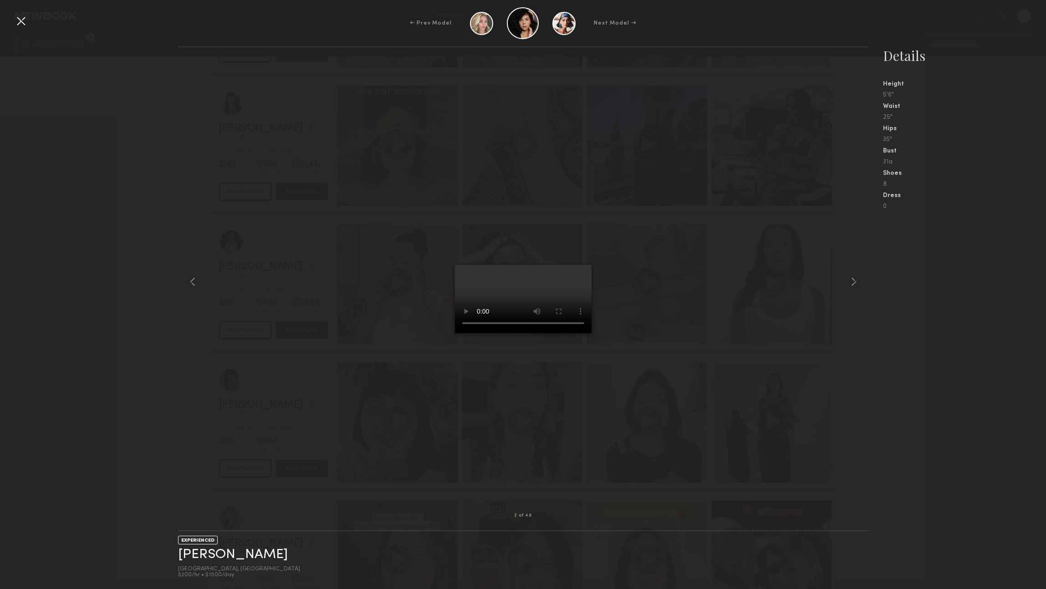
drag, startPoint x: 869, startPoint y: 215, endPoint x: 644, endPoint y: 144, distance: 235.9
click at [864, 214] on div "2 of 48 EXPERIENCED Tracy D. Los Angeles, CA $200/hr • $1500/day Details Height…" at bounding box center [523, 317] width 1046 height 543
click at [24, 25] on div at bounding box center [21, 21] width 15 height 15
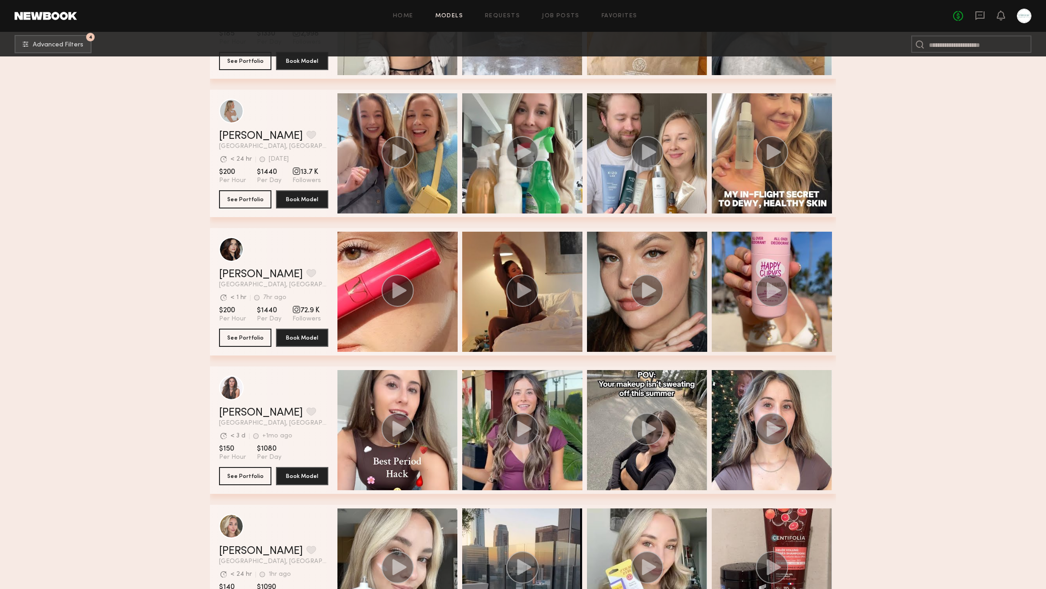
scroll to position [4660, 0]
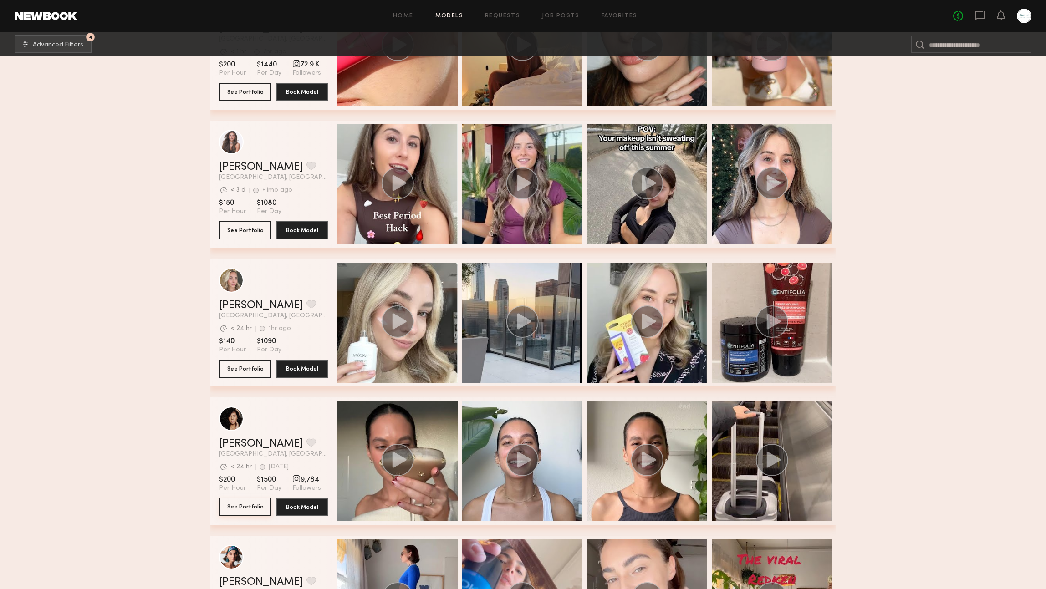
click at [256, 503] on button "See Portfolio" at bounding box center [245, 507] width 52 height 18
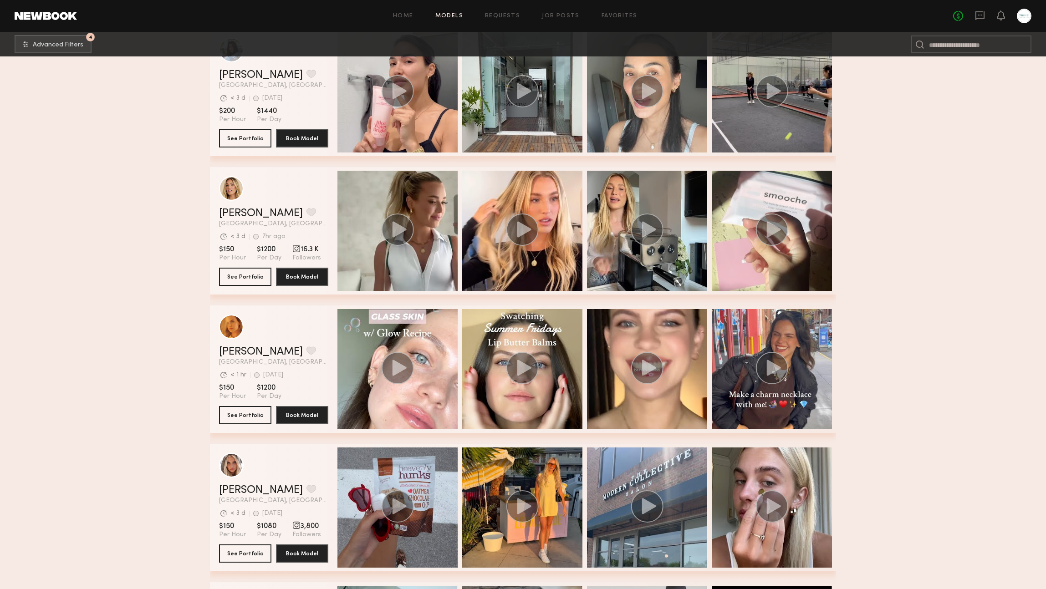
scroll to position [5744, 0]
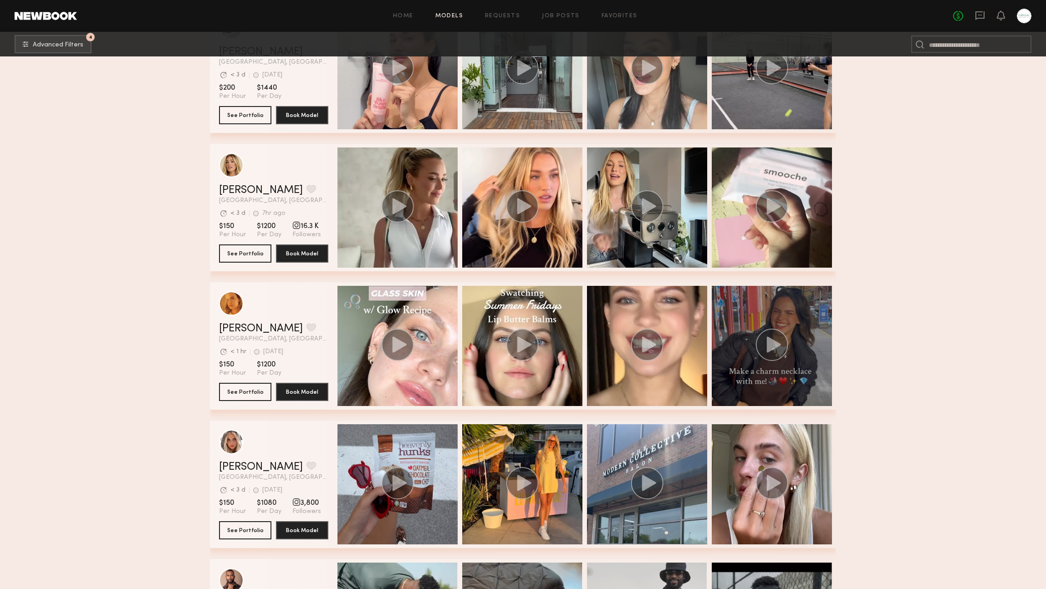
click at [766, 327] on div "grid" at bounding box center [772, 346] width 120 height 120
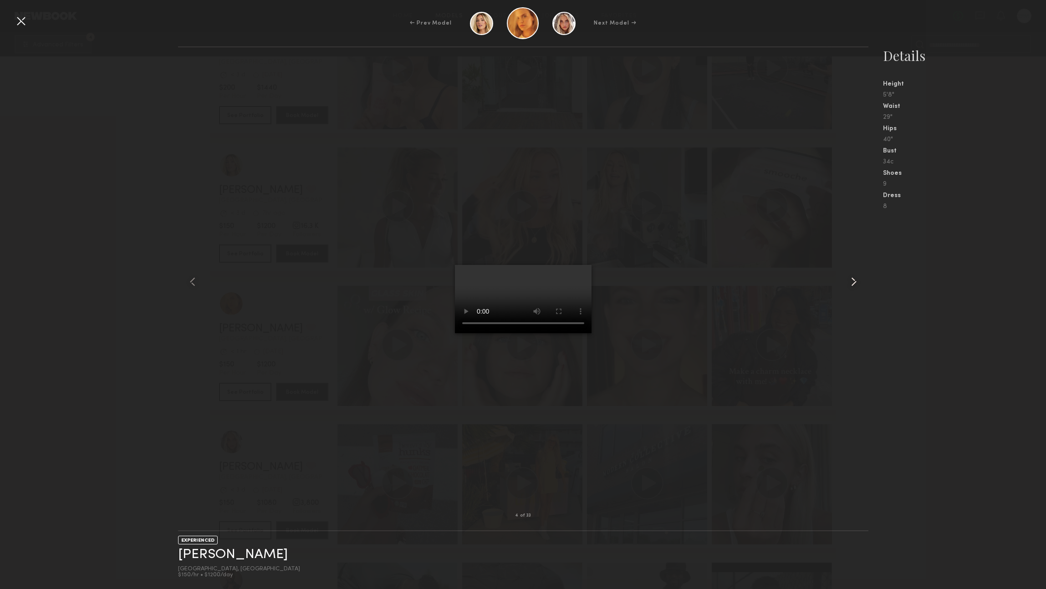
click at [858, 281] on common-icon at bounding box center [853, 282] width 15 height 15
click at [22, 20] on div at bounding box center [21, 21] width 15 height 15
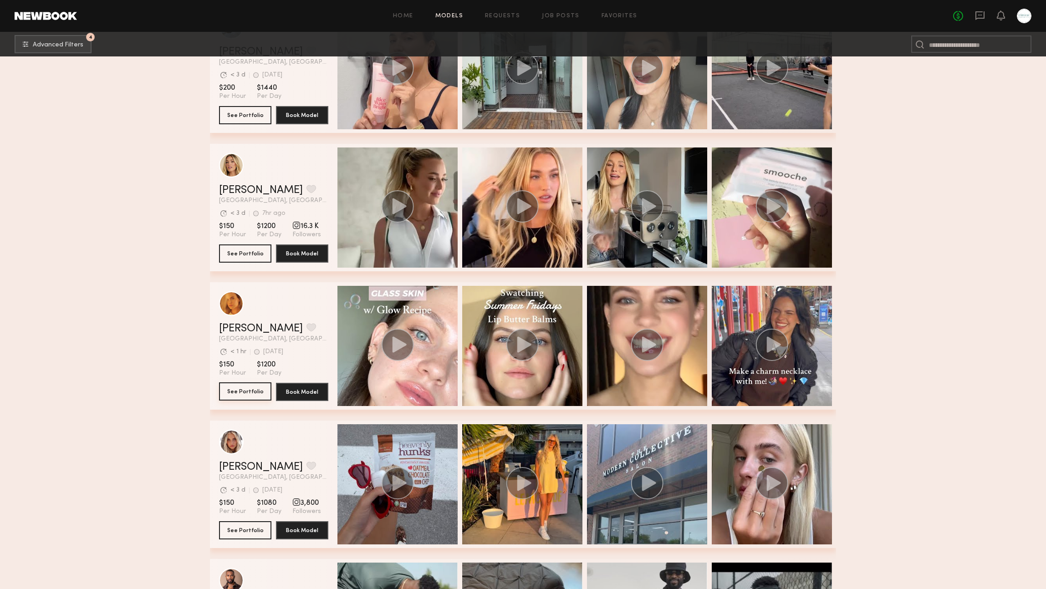
click at [239, 389] on button "See Portfolio" at bounding box center [245, 391] width 52 height 18
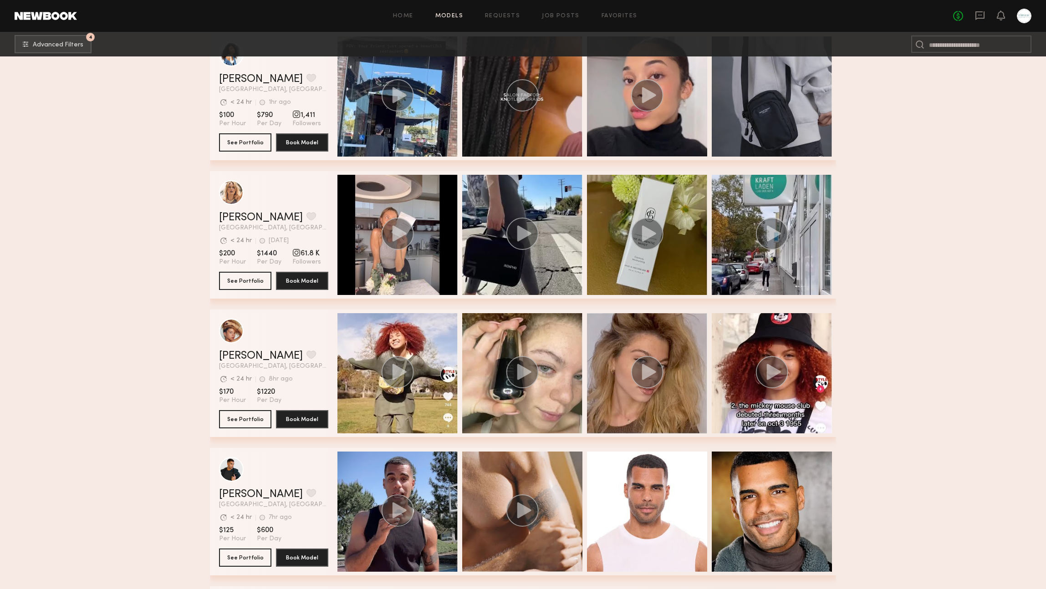
scroll to position [12217, 0]
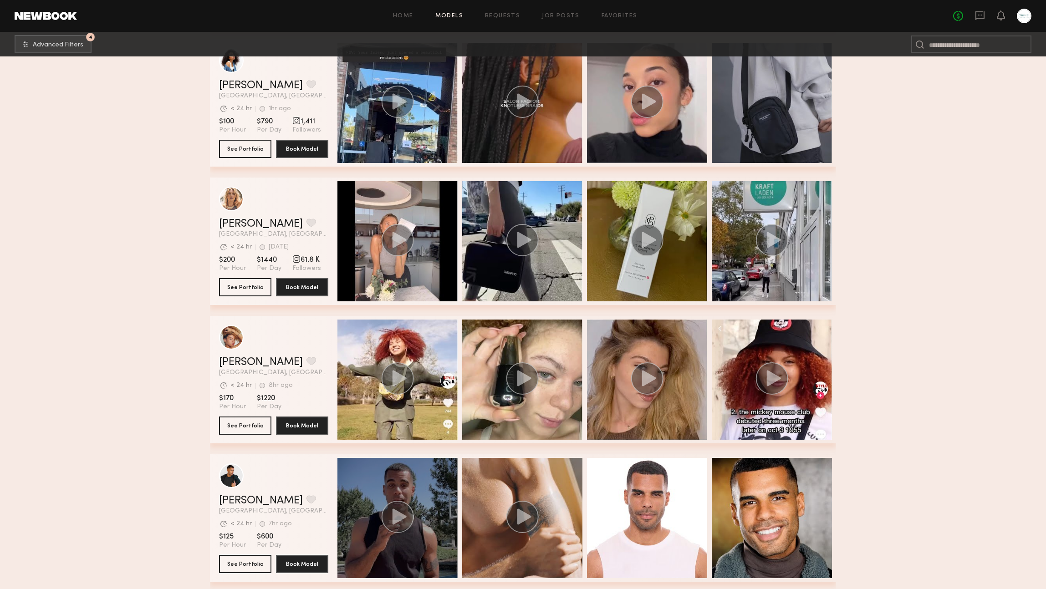
click at [395, 515] on icon "grid" at bounding box center [400, 517] width 14 height 16
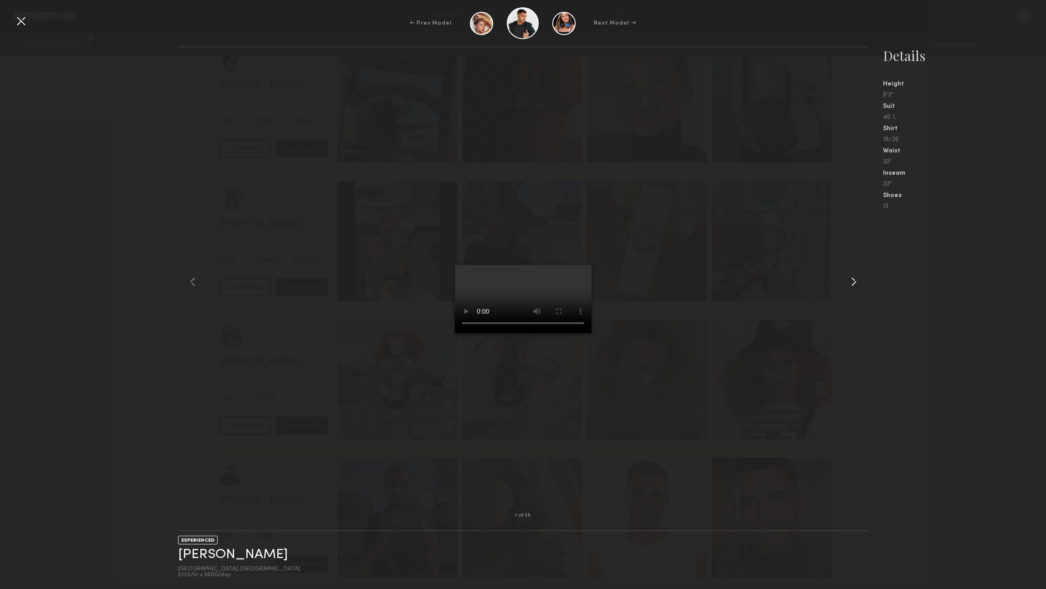
click at [849, 282] on common-icon at bounding box center [853, 282] width 15 height 15
click at [855, 282] on common-icon at bounding box center [853, 282] width 15 height 15
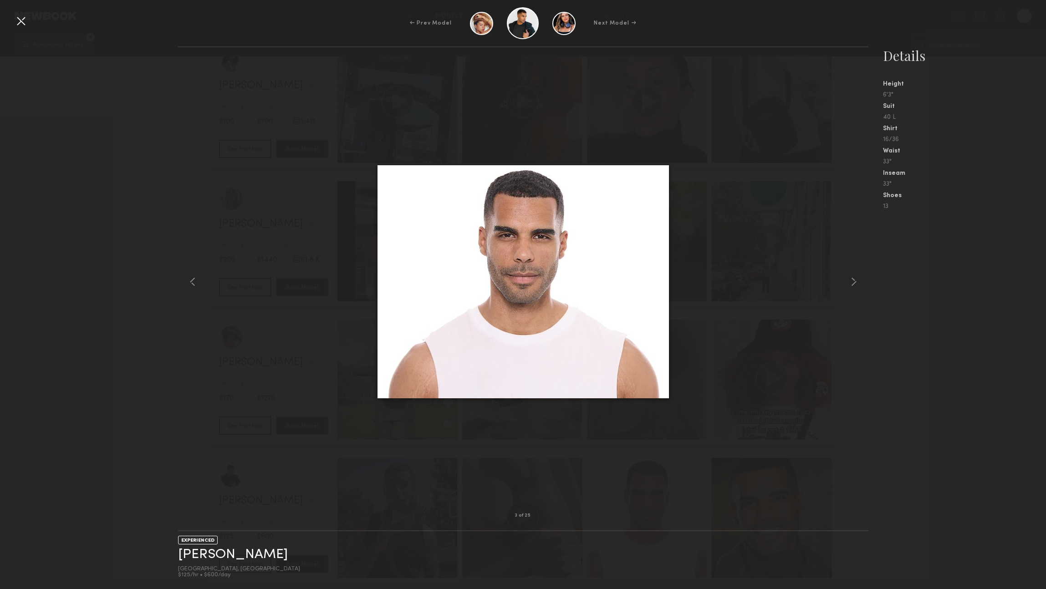
click at [855, 282] on common-icon at bounding box center [853, 282] width 15 height 15
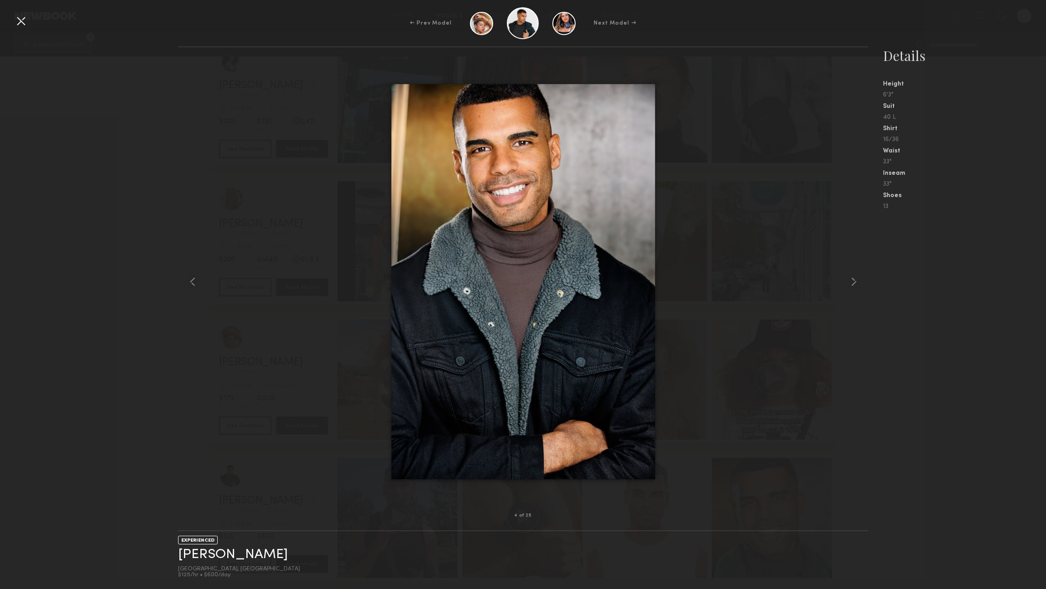
click at [855, 282] on common-icon at bounding box center [853, 282] width 15 height 15
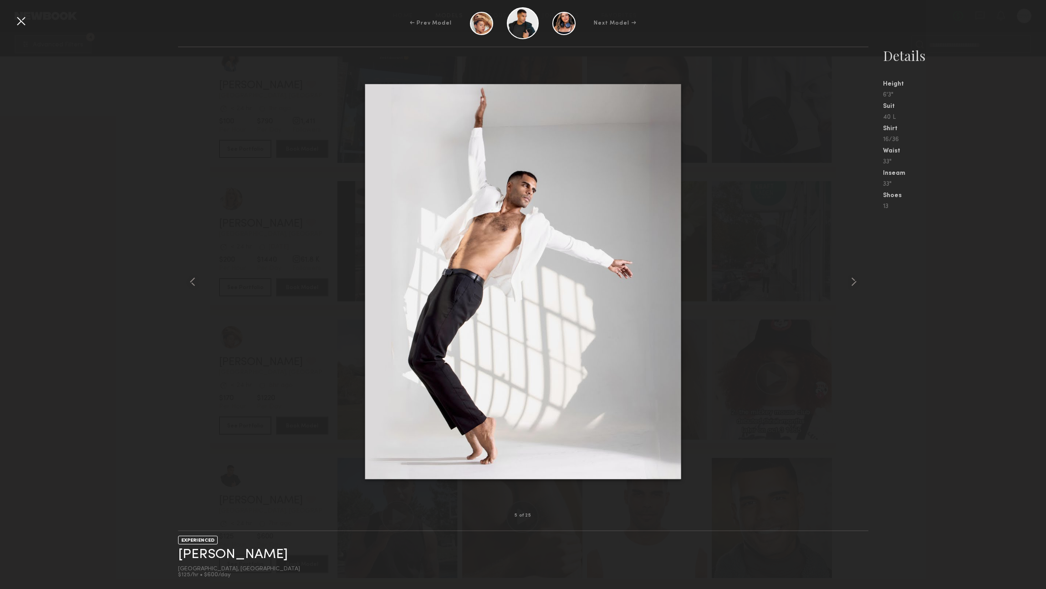
click at [855, 282] on common-icon at bounding box center [853, 282] width 15 height 15
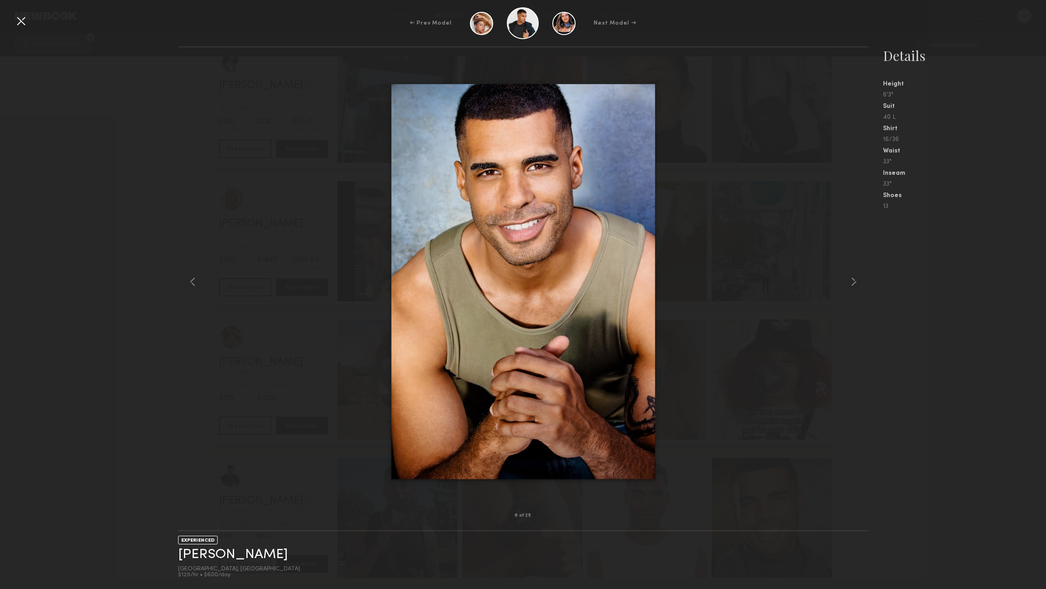
click at [23, 21] on div at bounding box center [21, 21] width 15 height 15
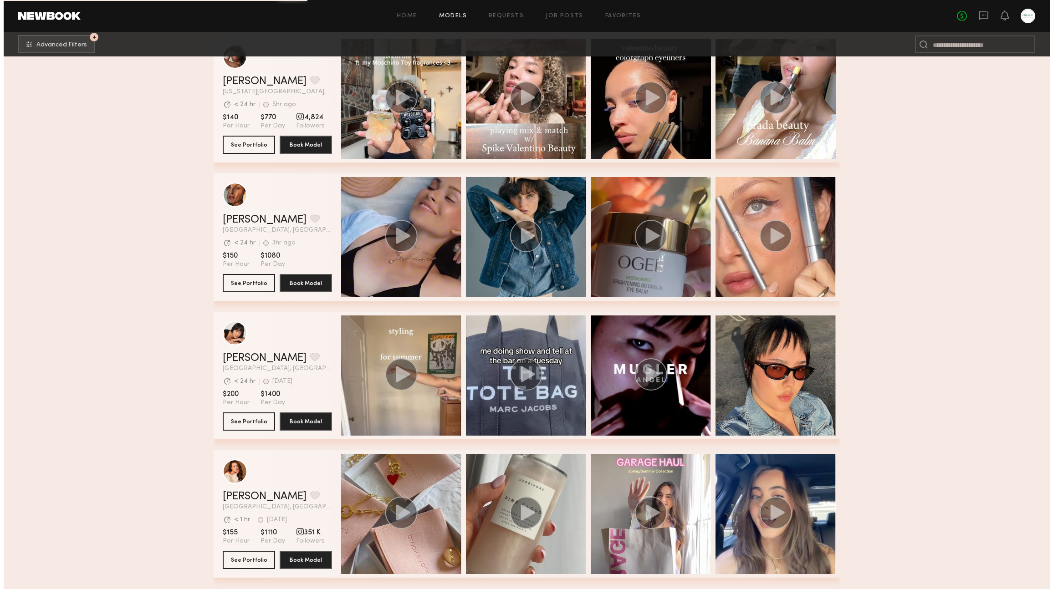
scroll to position [16259, 0]
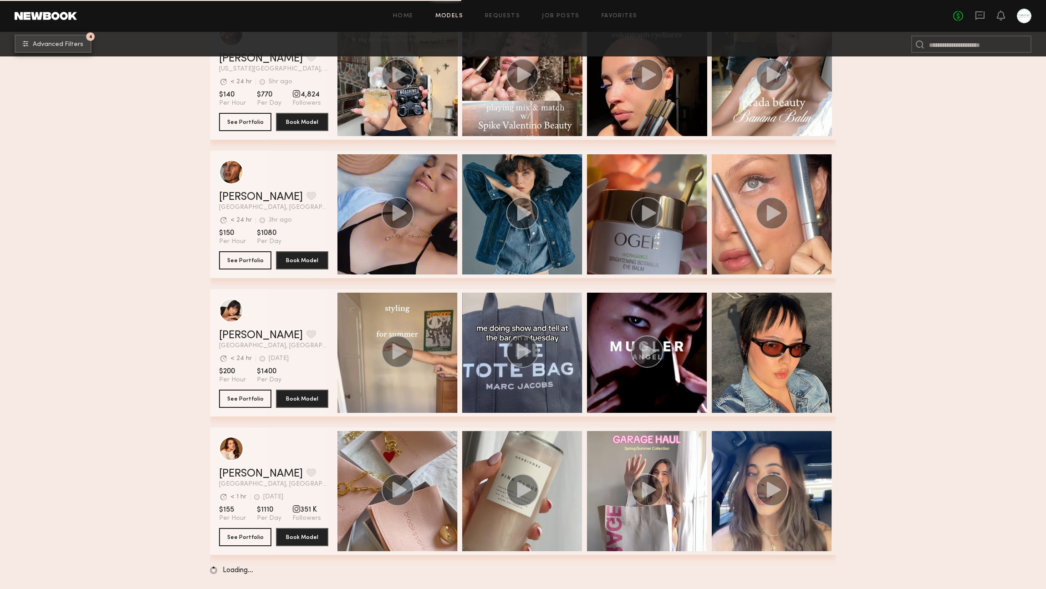
click at [56, 49] on button "4 Advanced Filters" at bounding box center [53, 44] width 77 height 18
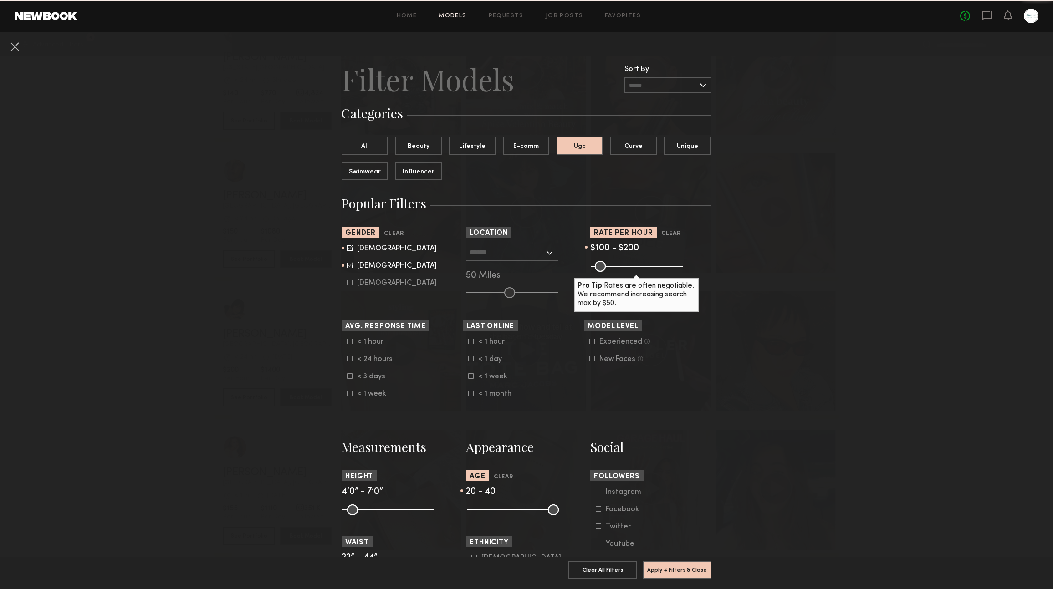
click at [349, 268] on icon at bounding box center [350, 265] width 6 height 6
type input "*"
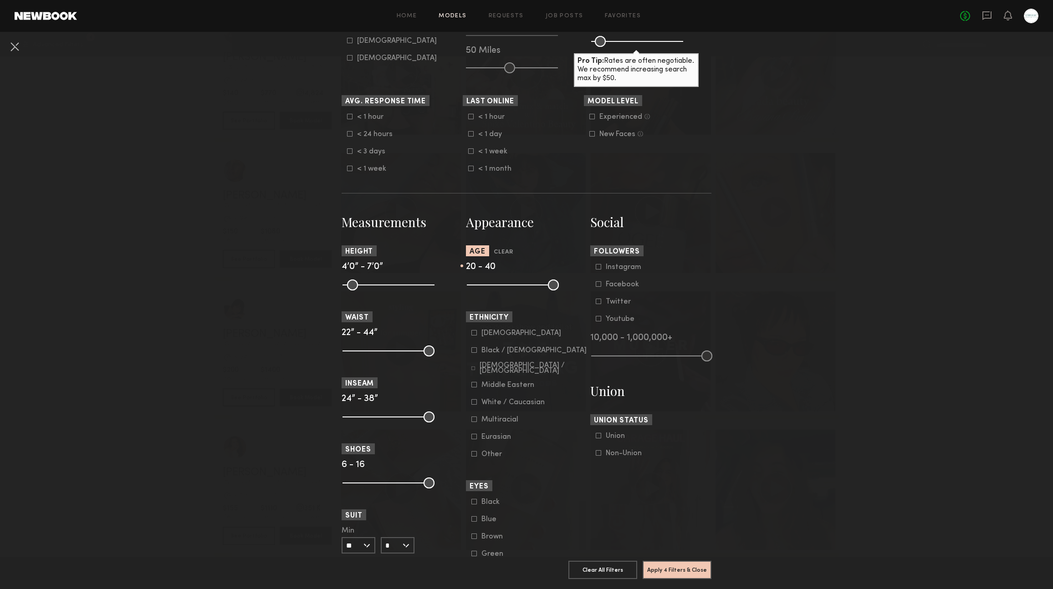
scroll to position [461, 0]
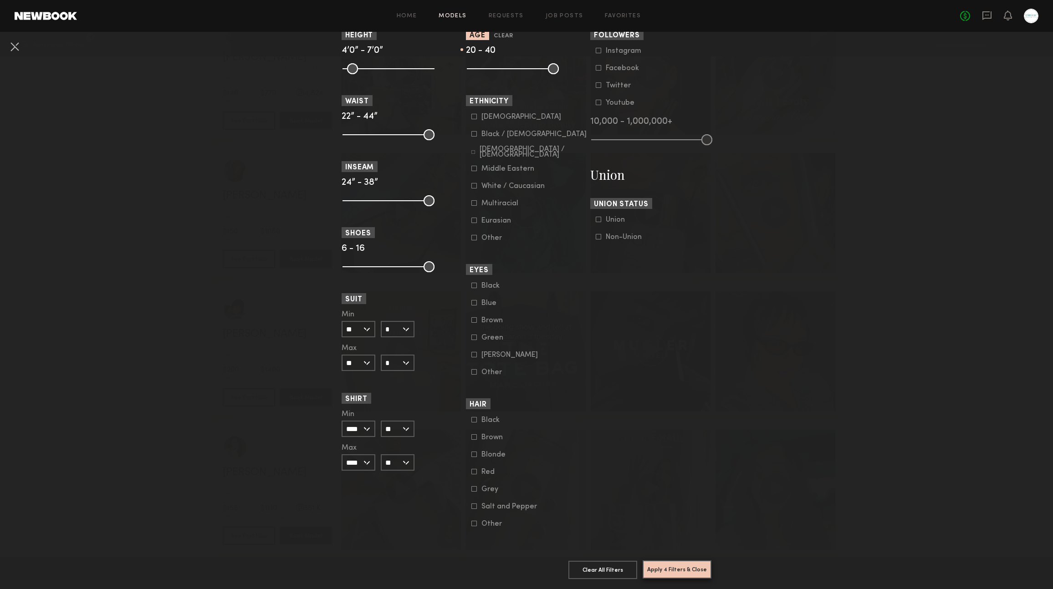
click at [684, 567] on button "Apply 4 Filters & Close" at bounding box center [676, 570] width 69 height 18
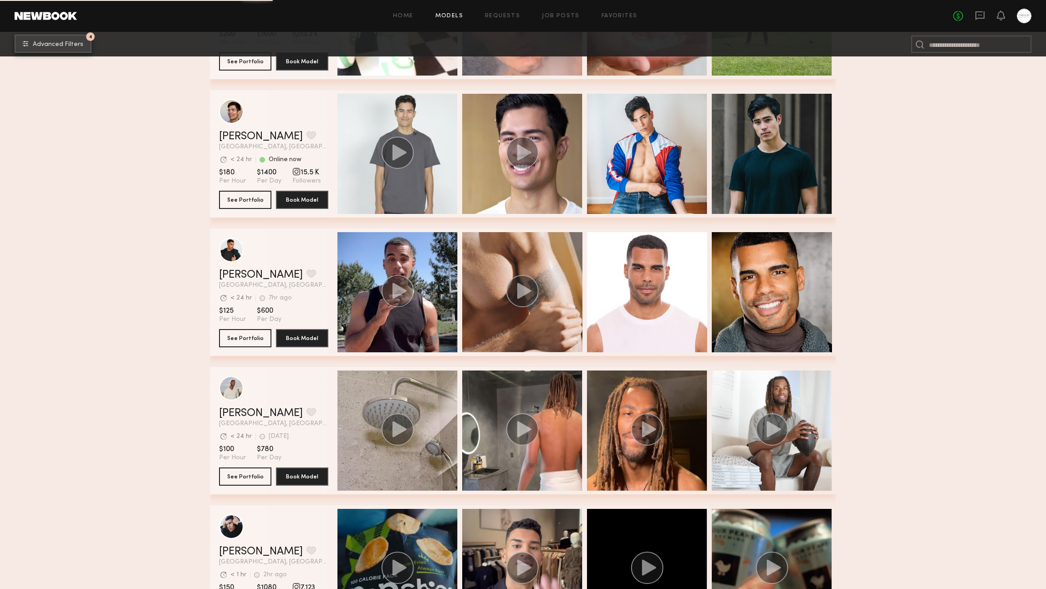
scroll to position [1152, 0]
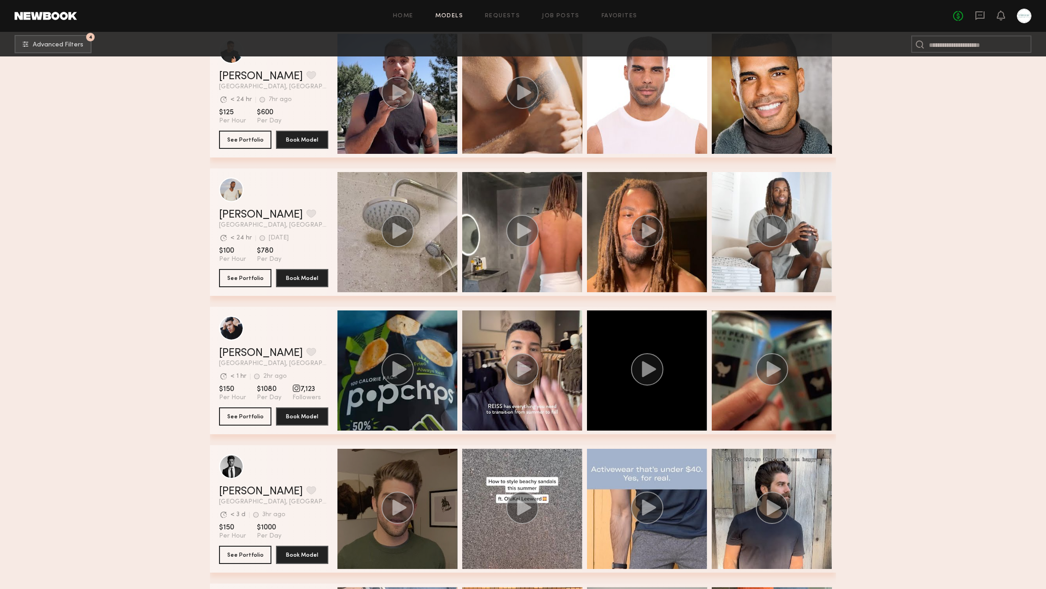
click at [399, 501] on circle "grid" at bounding box center [398, 508] width 32 height 32
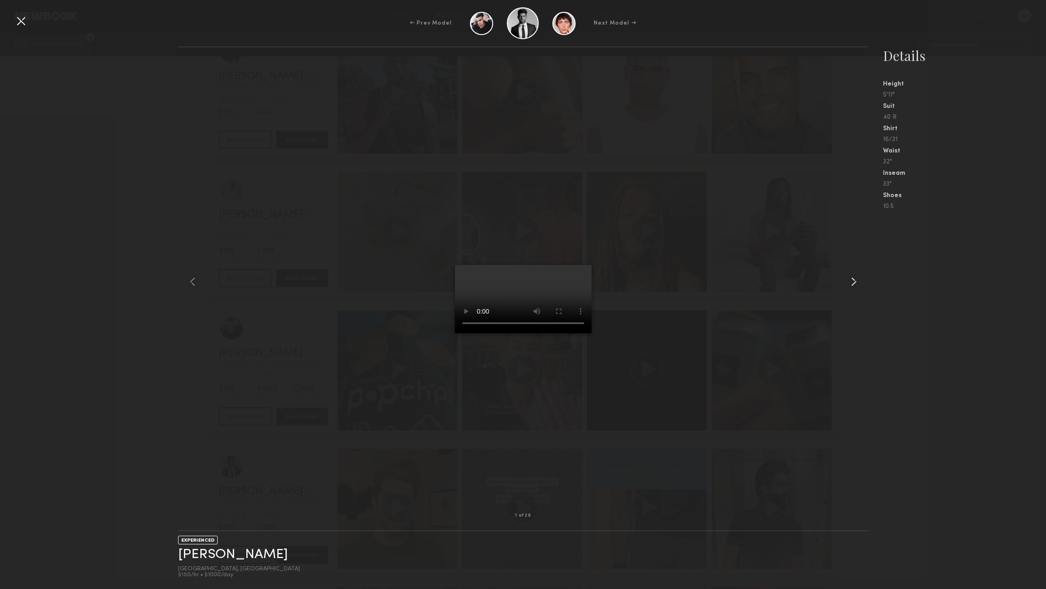
click at [852, 283] on common-icon at bounding box center [853, 282] width 15 height 15
click at [850, 283] on common-icon at bounding box center [853, 282] width 15 height 15
click at [20, 19] on div at bounding box center [21, 21] width 15 height 15
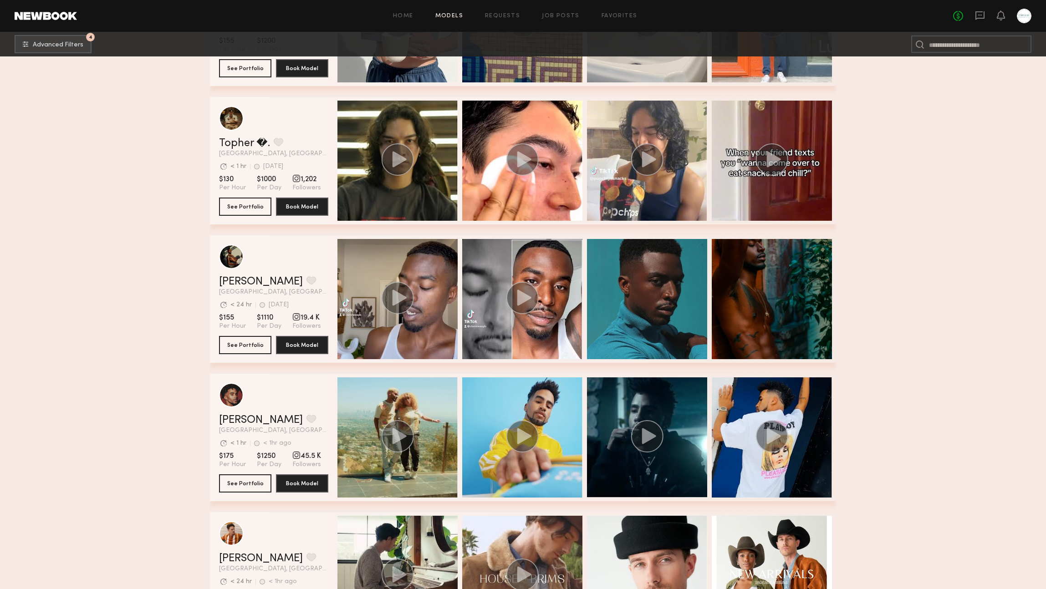
scroll to position [1976, 0]
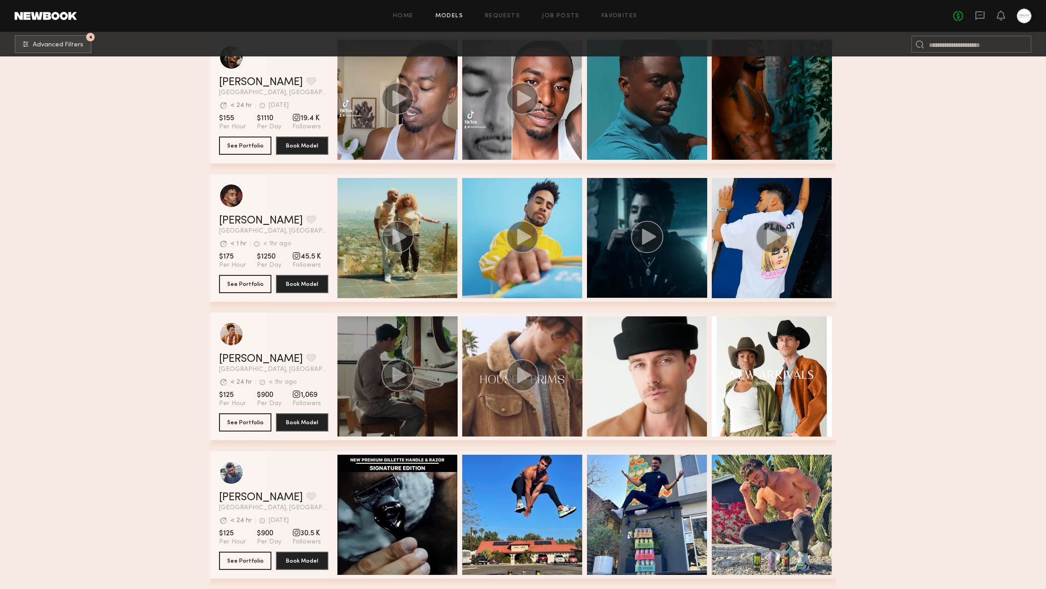
click at [371, 400] on div "grid" at bounding box center [397, 376] width 120 height 120
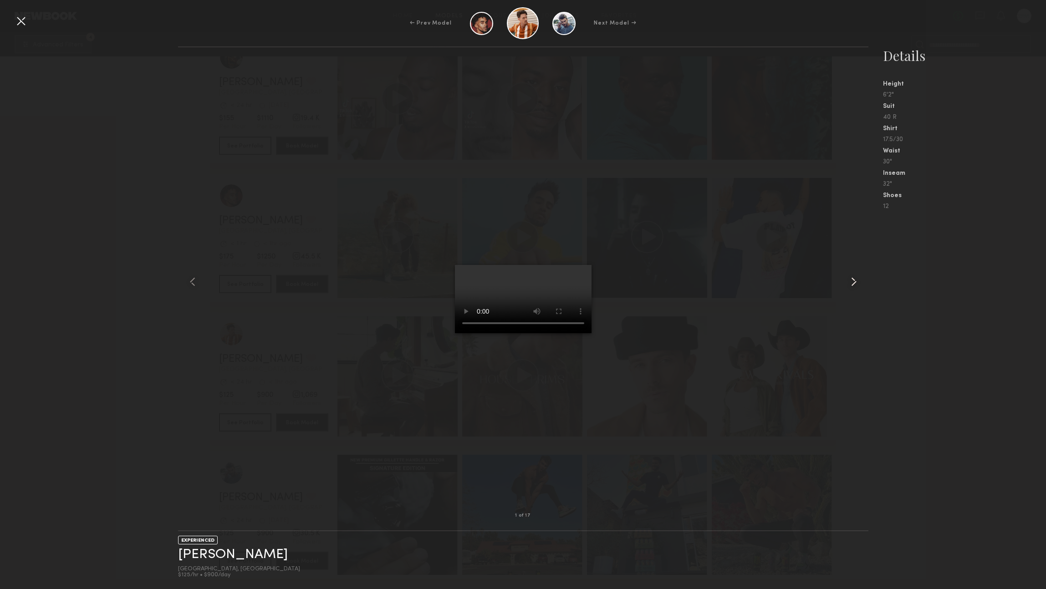
click at [856, 280] on common-icon at bounding box center [853, 282] width 15 height 15
click at [863, 276] on div at bounding box center [855, 281] width 28 height 439
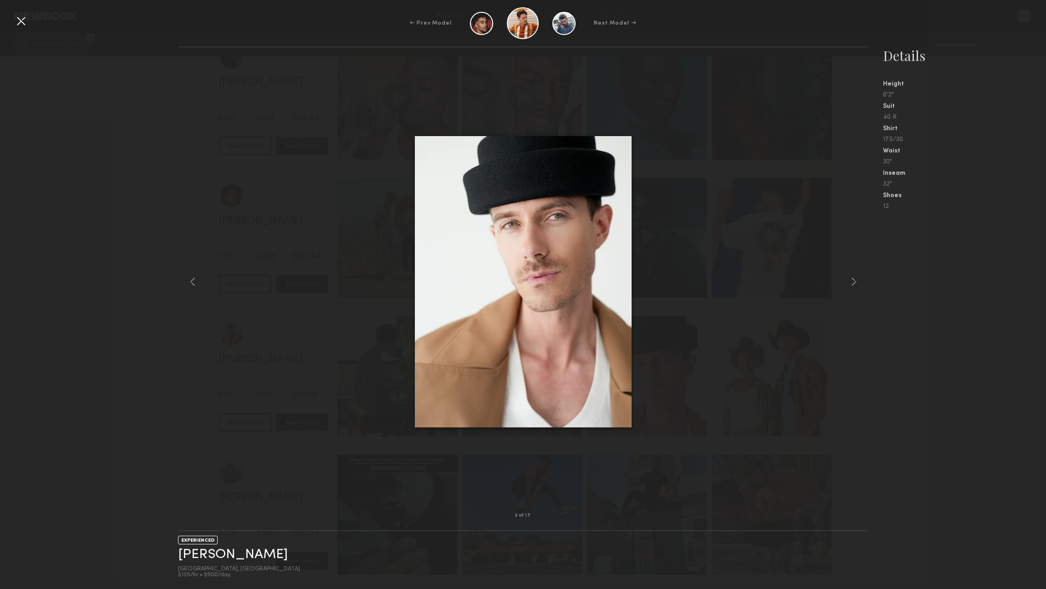
click at [18, 18] on div at bounding box center [21, 21] width 15 height 15
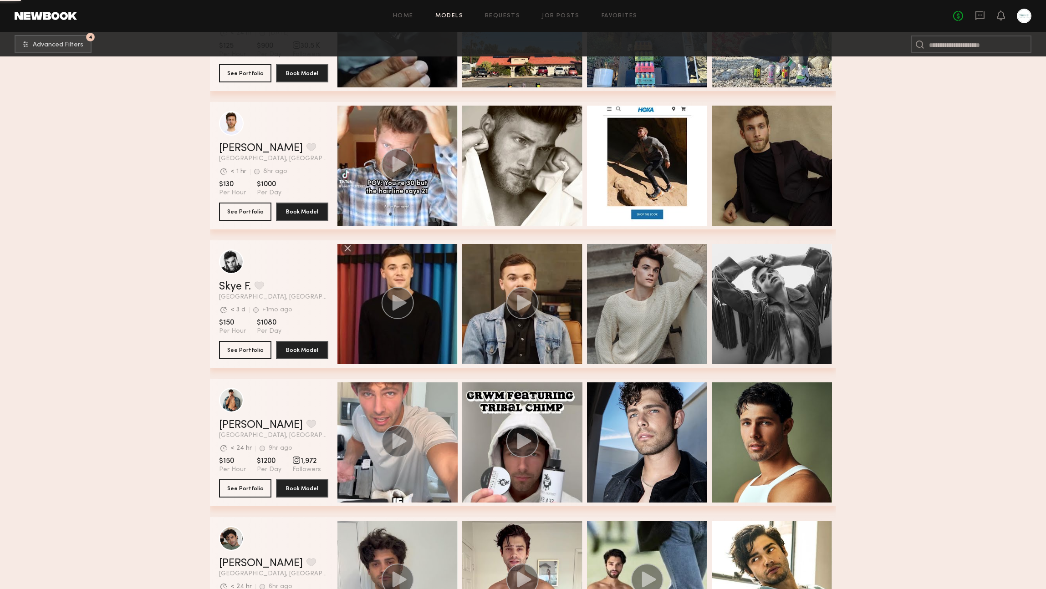
scroll to position [2501, 0]
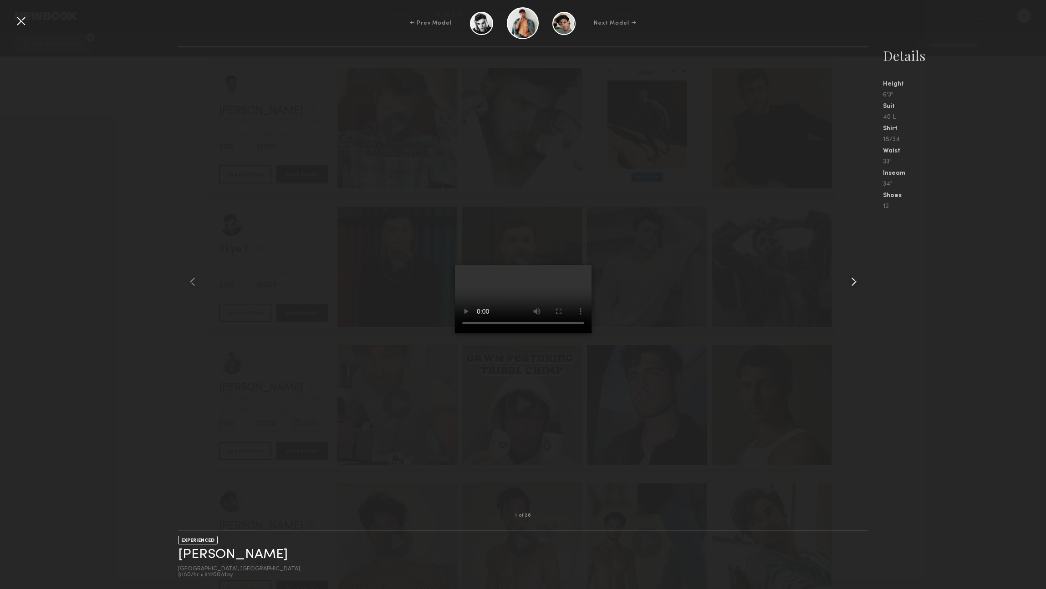
click at [849, 283] on common-icon at bounding box center [853, 282] width 15 height 15
click at [15, 20] on div at bounding box center [21, 21] width 15 height 15
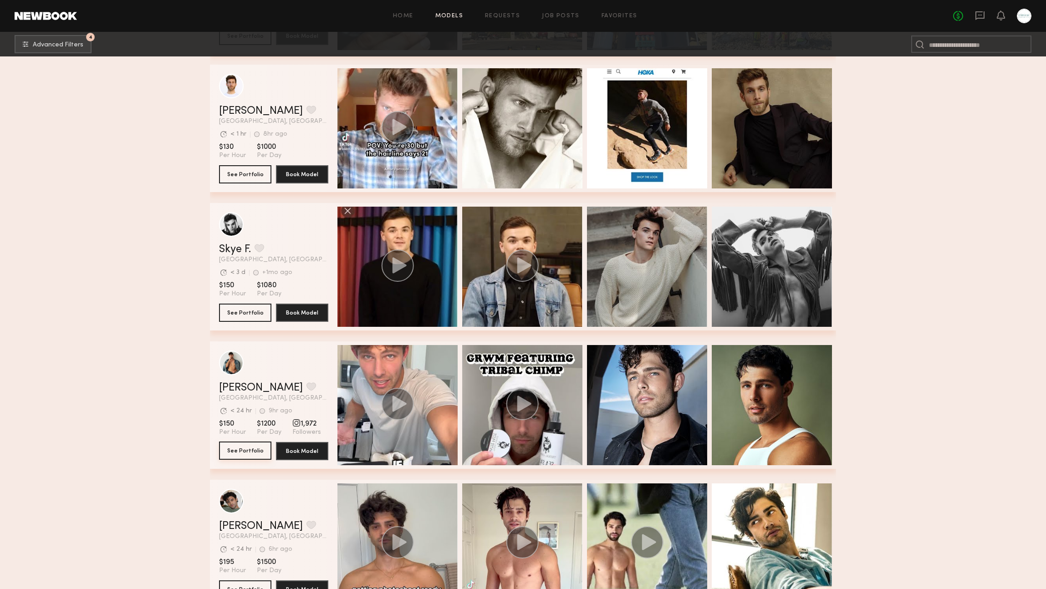
click at [242, 454] on button "See Portfolio" at bounding box center [245, 451] width 52 height 18
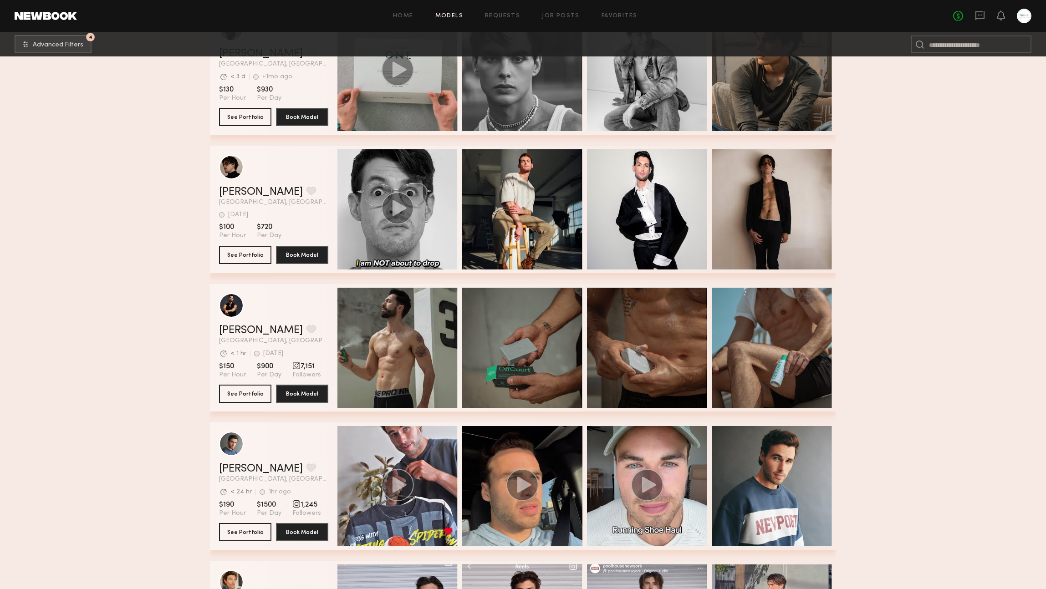
scroll to position [3395, 0]
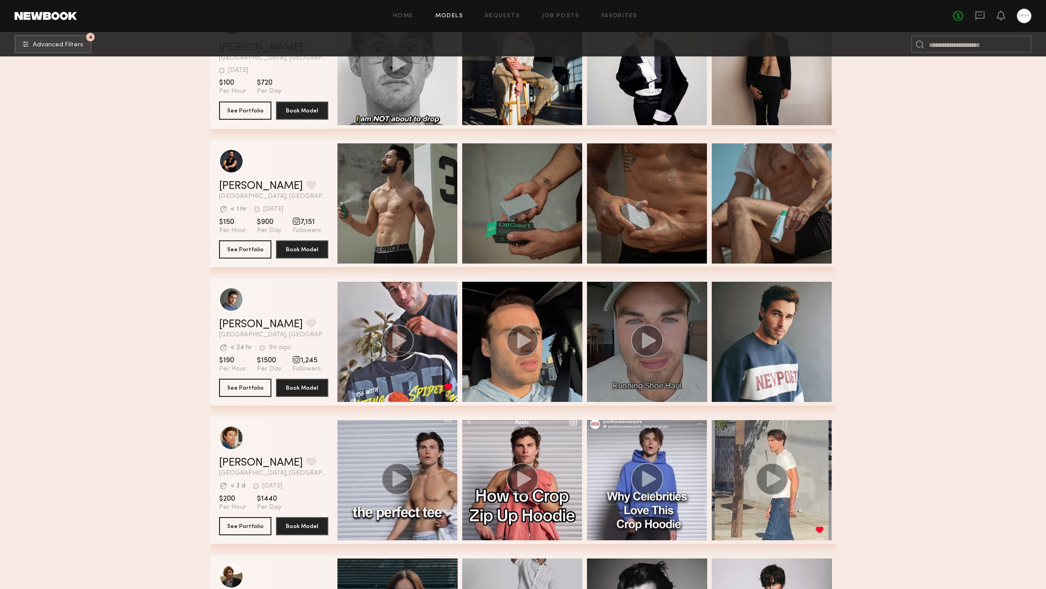
click at [622, 317] on div "grid" at bounding box center [647, 342] width 120 height 120
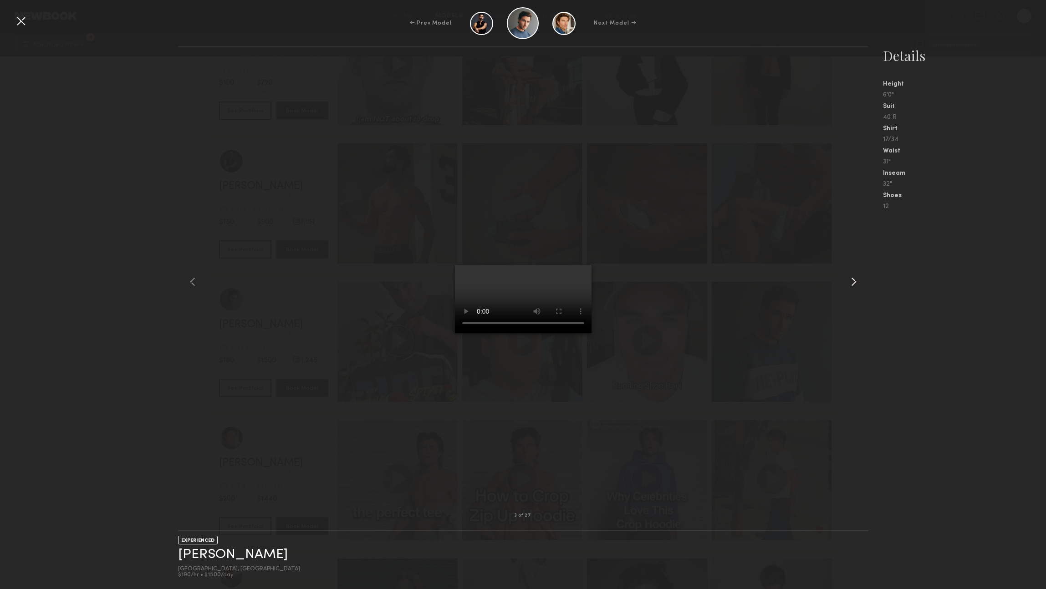
click at [850, 277] on common-icon at bounding box center [853, 282] width 15 height 15
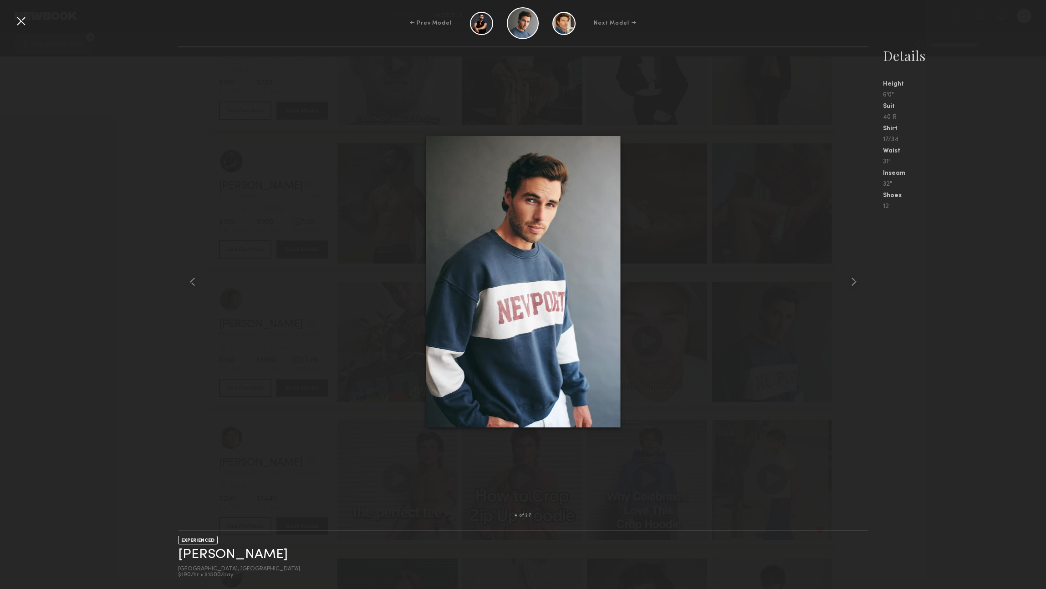
click at [15, 22] on div at bounding box center [21, 21] width 15 height 15
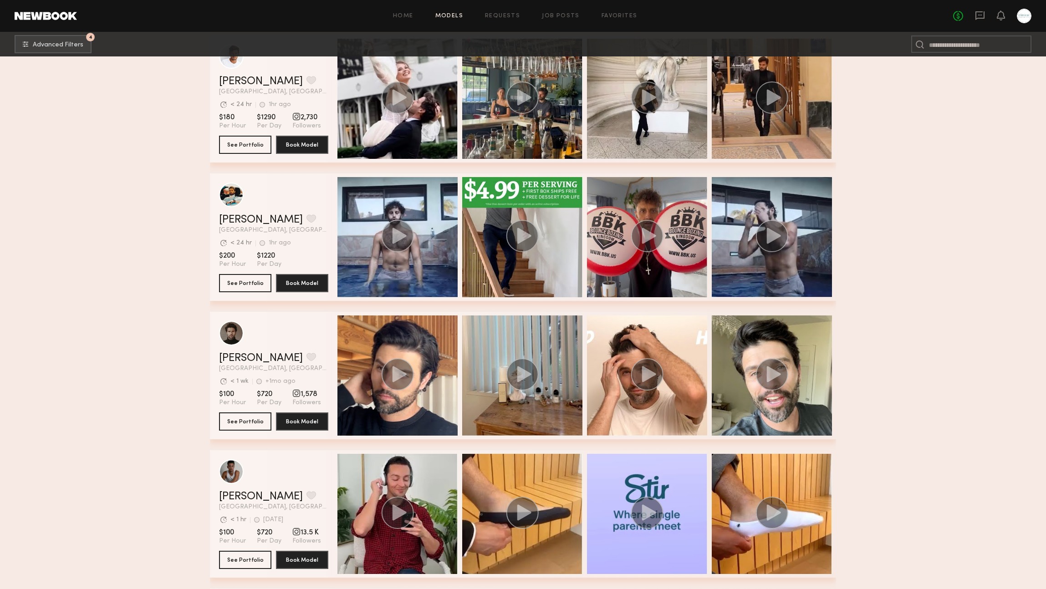
scroll to position [4614, 0]
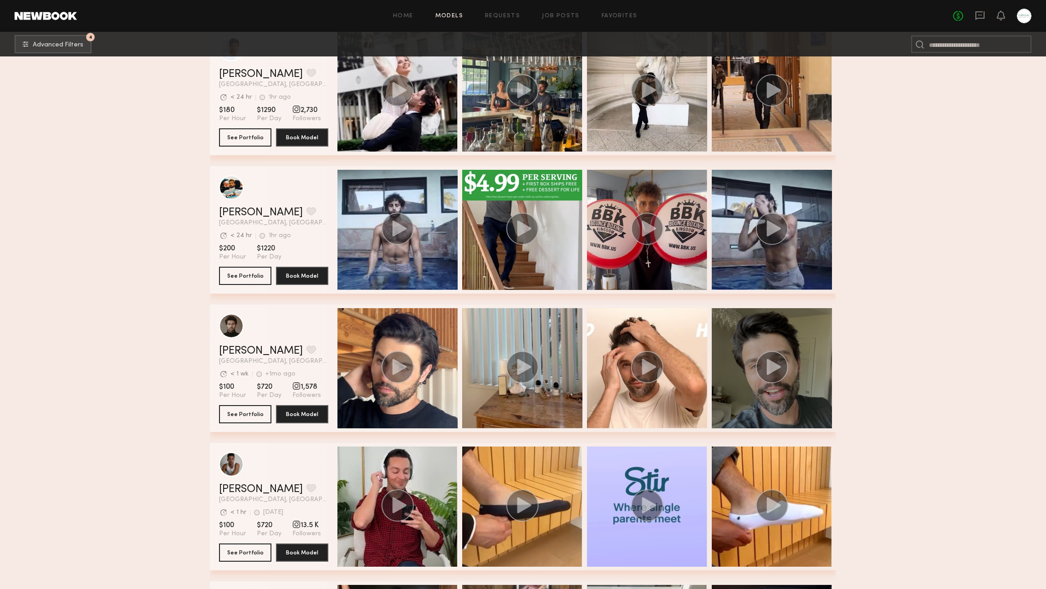
click at [790, 334] on div "grid" at bounding box center [772, 368] width 120 height 120
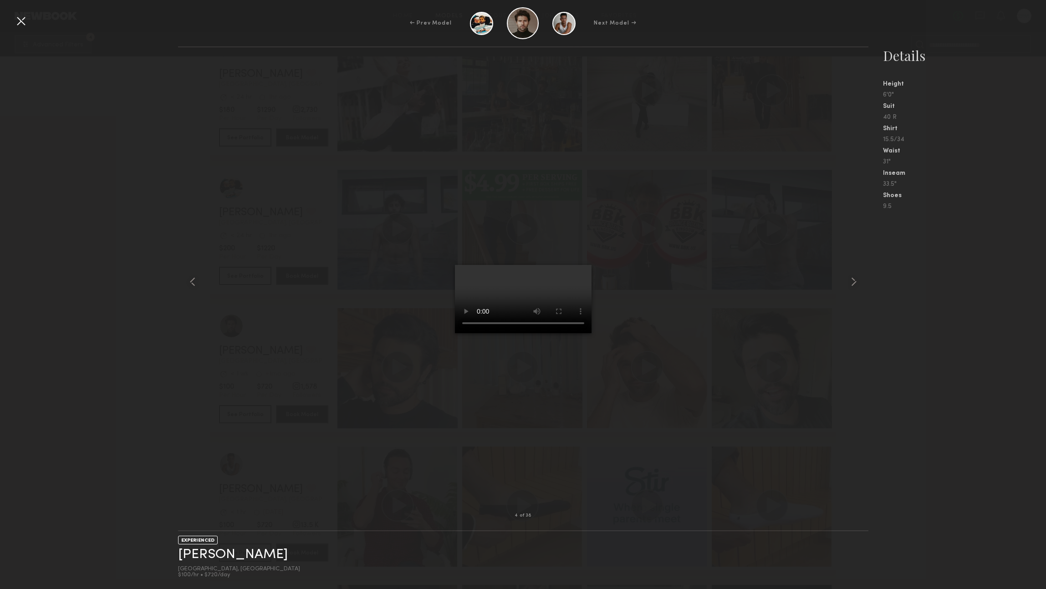
click at [19, 21] on div at bounding box center [21, 21] width 15 height 15
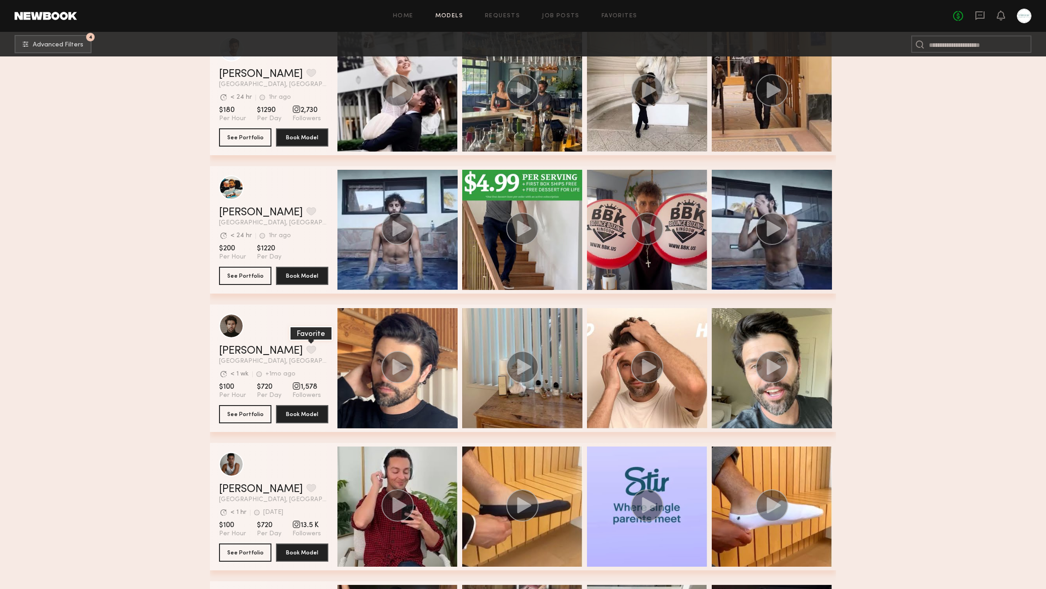
click at [306, 350] on button "grid" at bounding box center [311, 350] width 10 height 8
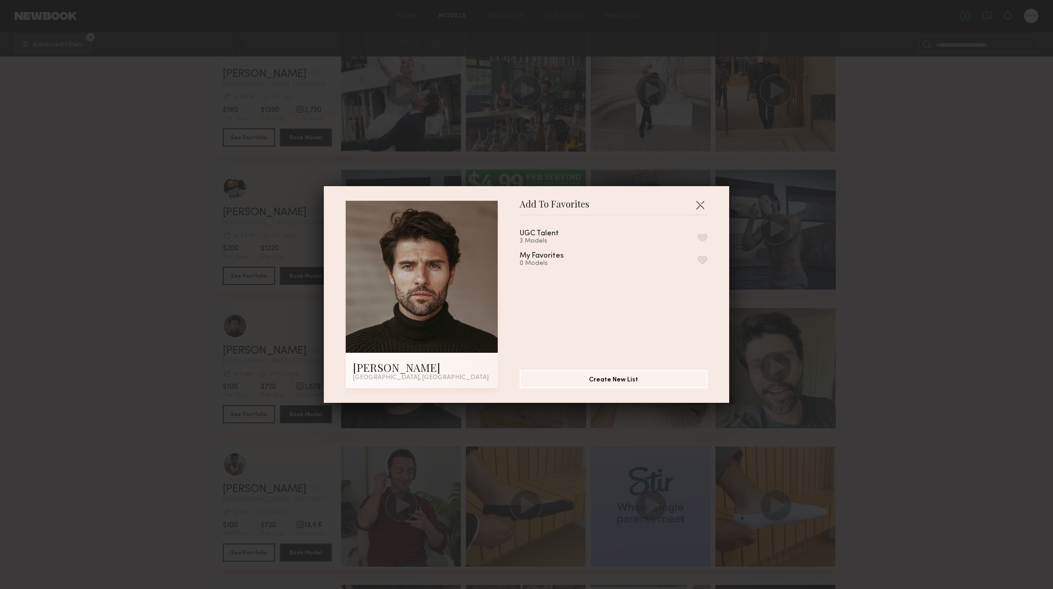
click at [698, 234] on button "button" at bounding box center [703, 238] width 10 height 8
click at [695, 199] on button "button" at bounding box center [700, 205] width 15 height 15
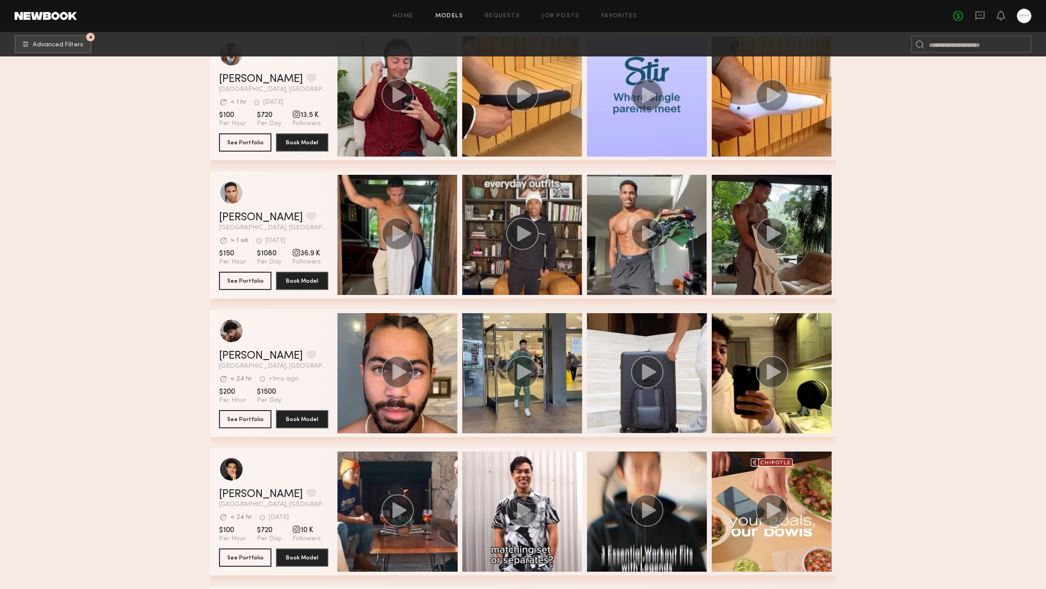
scroll to position [4977, 0]
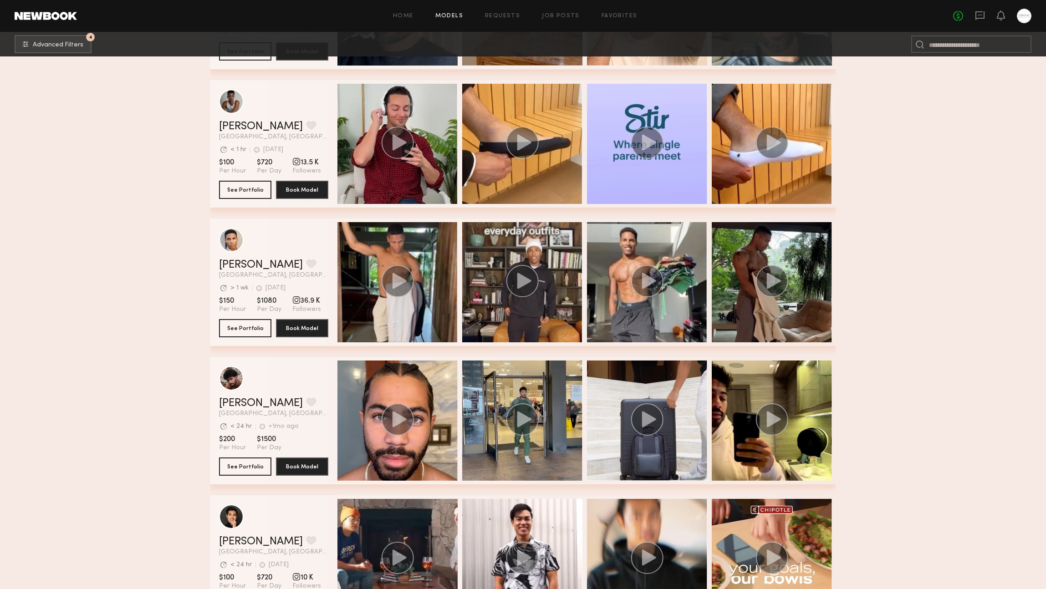
click at [1022, 20] on div at bounding box center [1024, 16] width 15 height 15
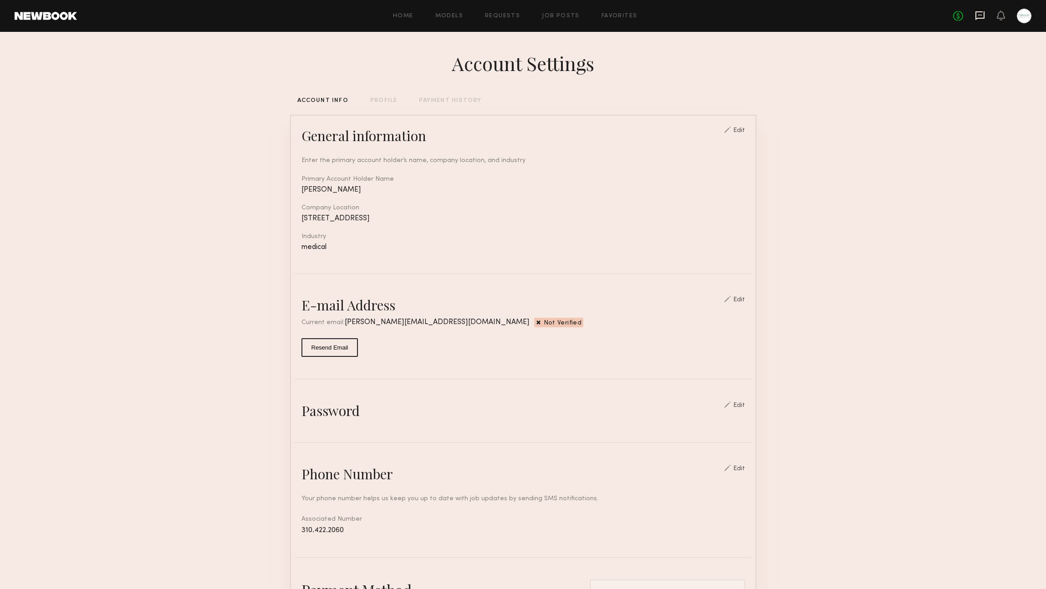
click at [977, 15] on icon at bounding box center [980, 15] width 10 height 10
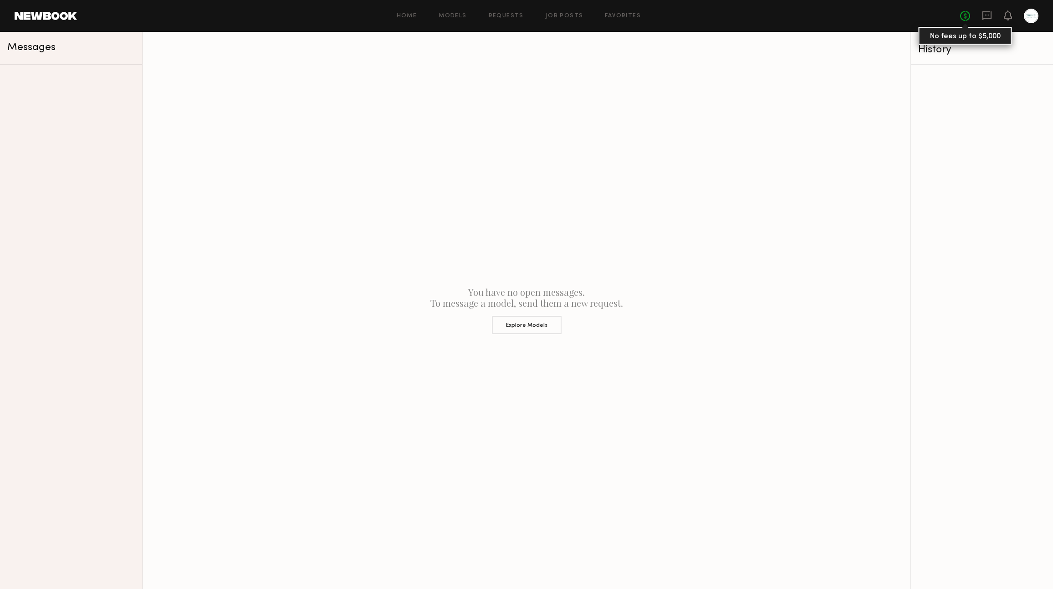
click at [965, 13] on link "No fees up to $5,000" at bounding box center [965, 16] width 10 height 10
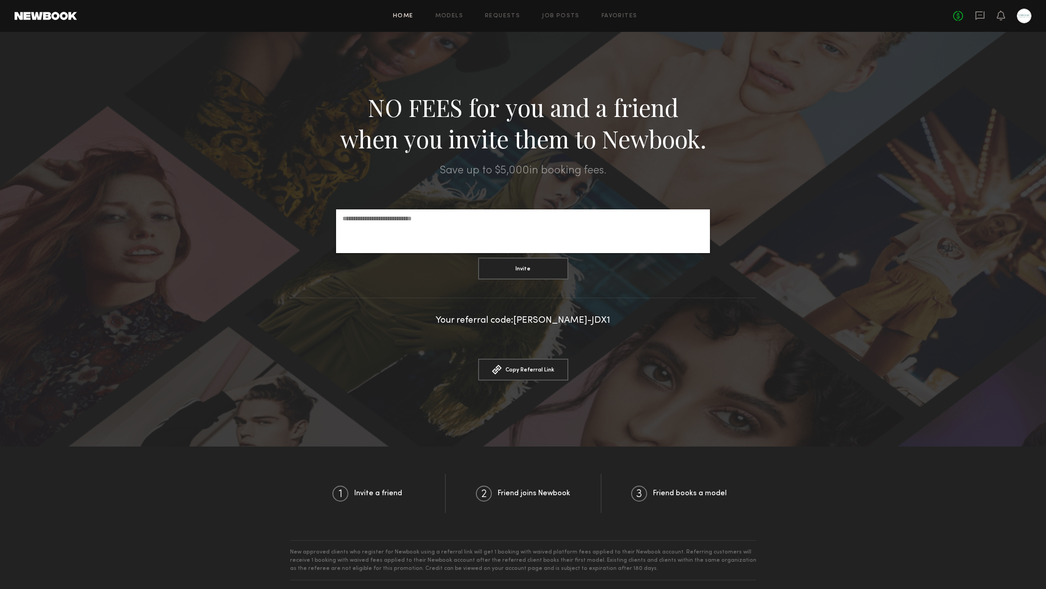
click at [397, 19] on link "Home" at bounding box center [403, 16] width 20 height 6
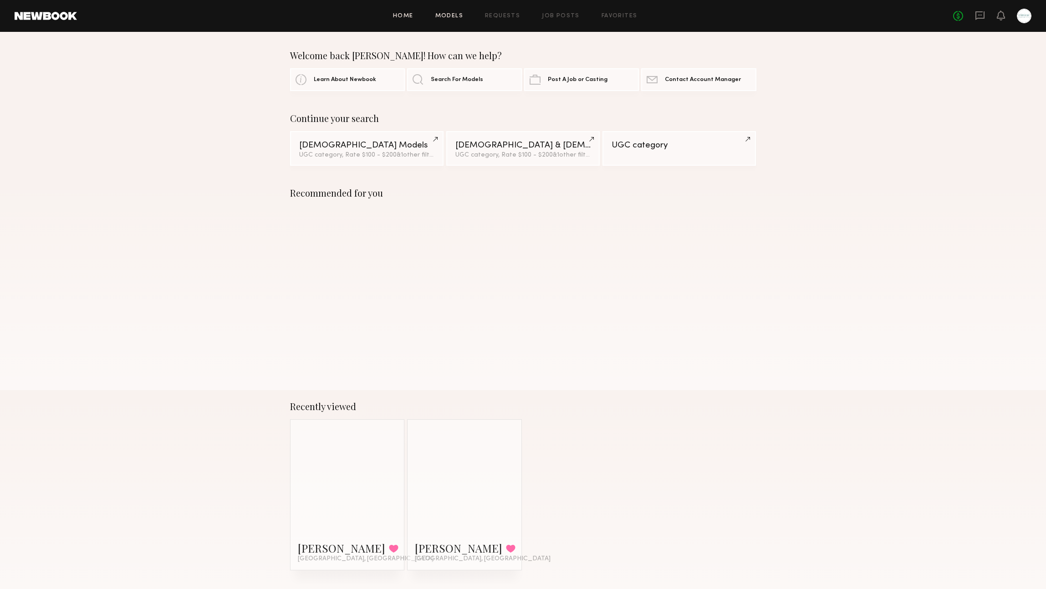
click at [449, 18] on link "Models" at bounding box center [449, 16] width 28 height 6
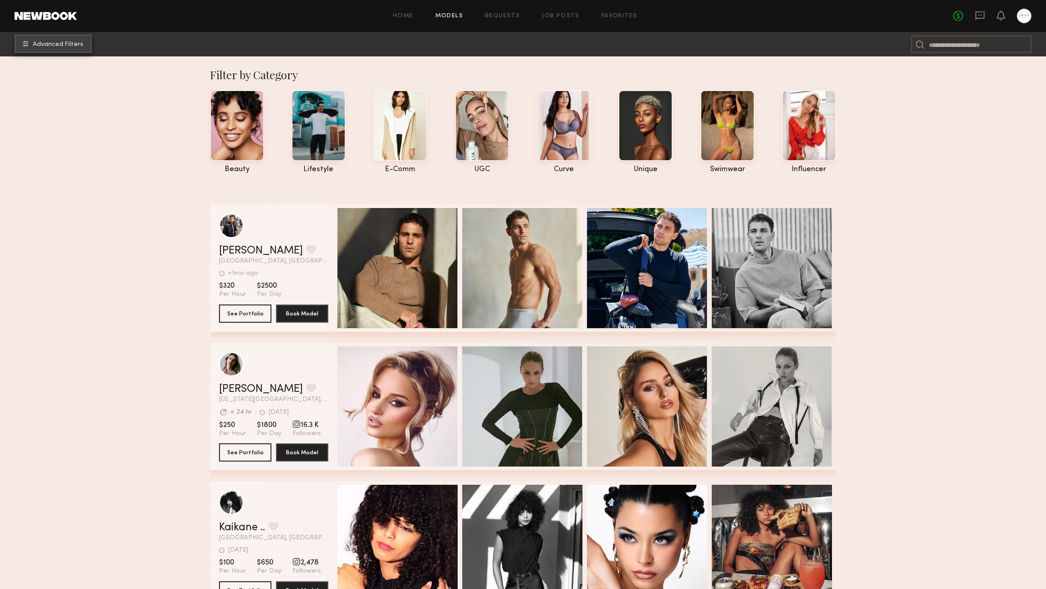
click at [29, 48] on button "Advanced Filters" at bounding box center [53, 44] width 77 height 18
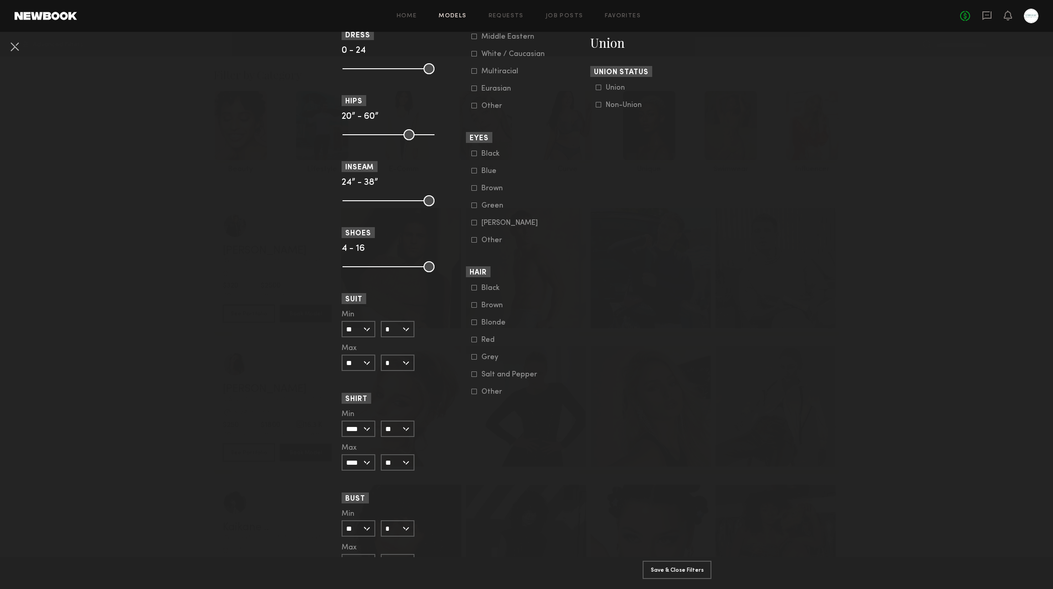
scroll to position [567, 0]
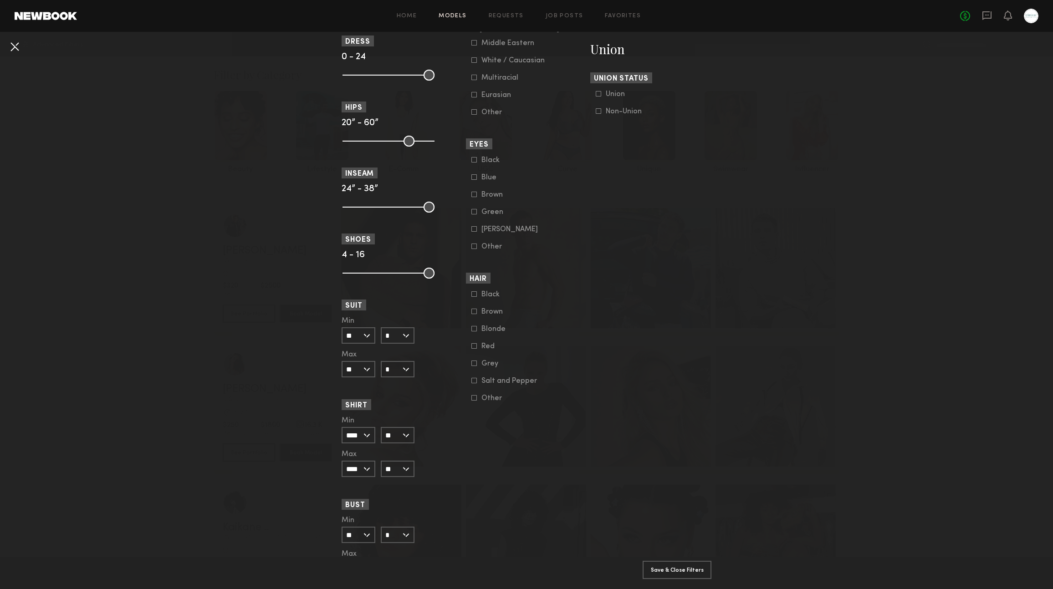
click at [18, 46] on button at bounding box center [14, 46] width 15 height 15
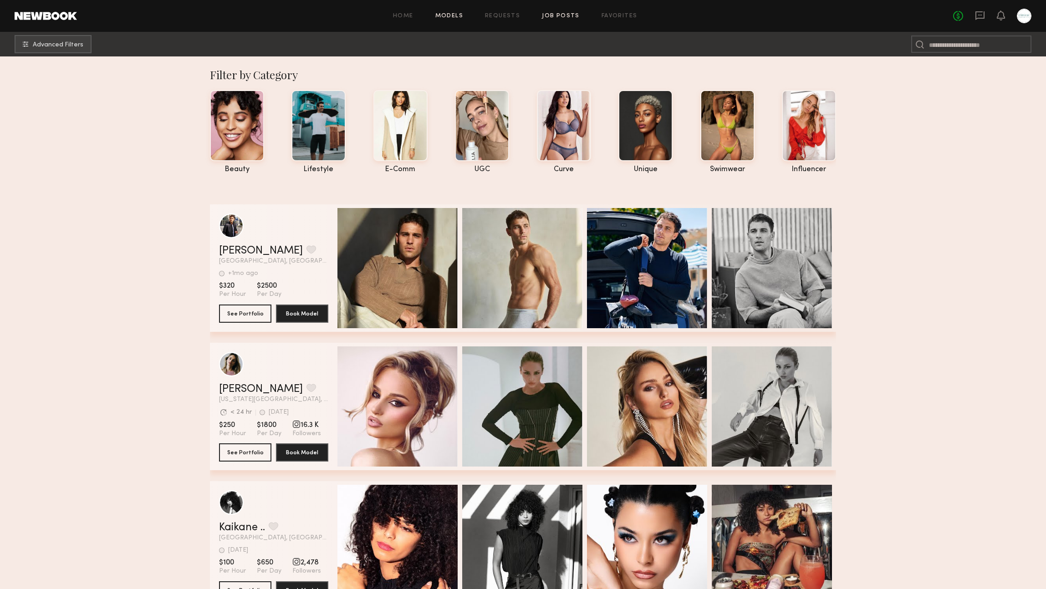
click at [542, 13] on link "Job Posts" at bounding box center [561, 16] width 38 height 6
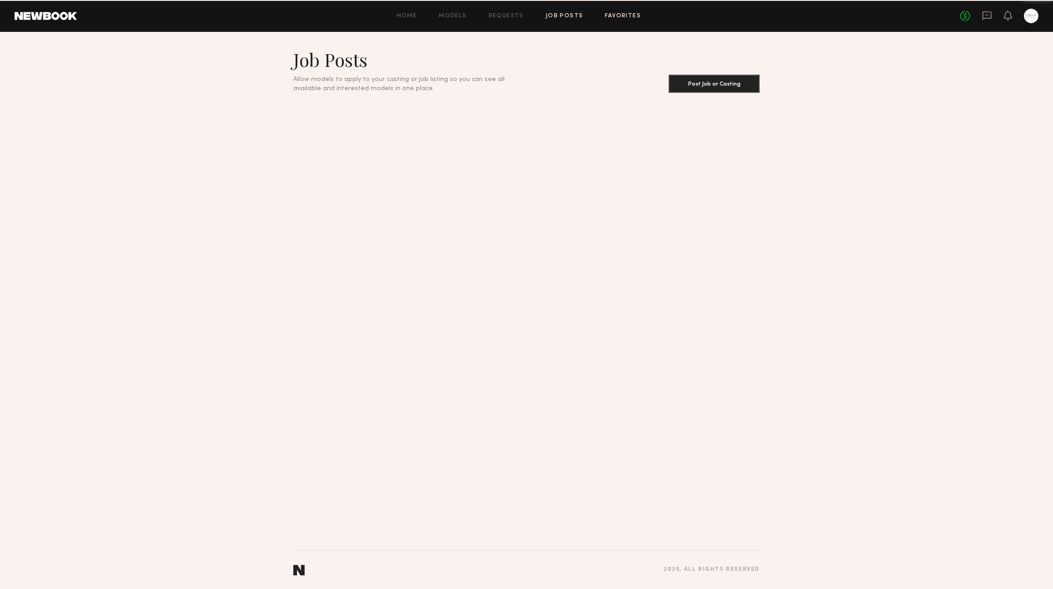
click at [612, 15] on link "Favorites" at bounding box center [623, 16] width 36 height 6
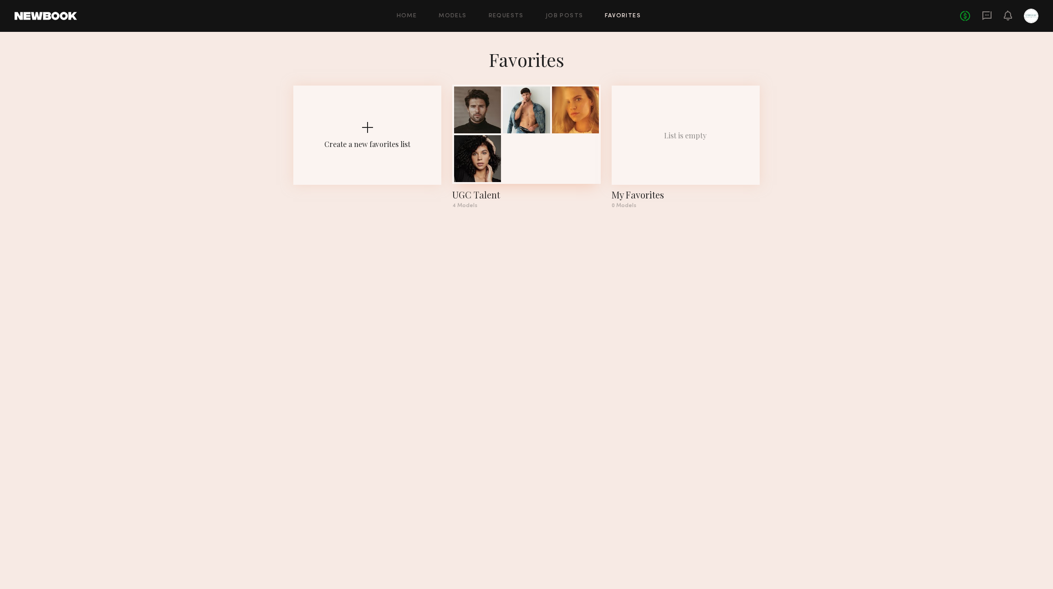
click at [523, 159] on div at bounding box center [526, 134] width 148 height 99
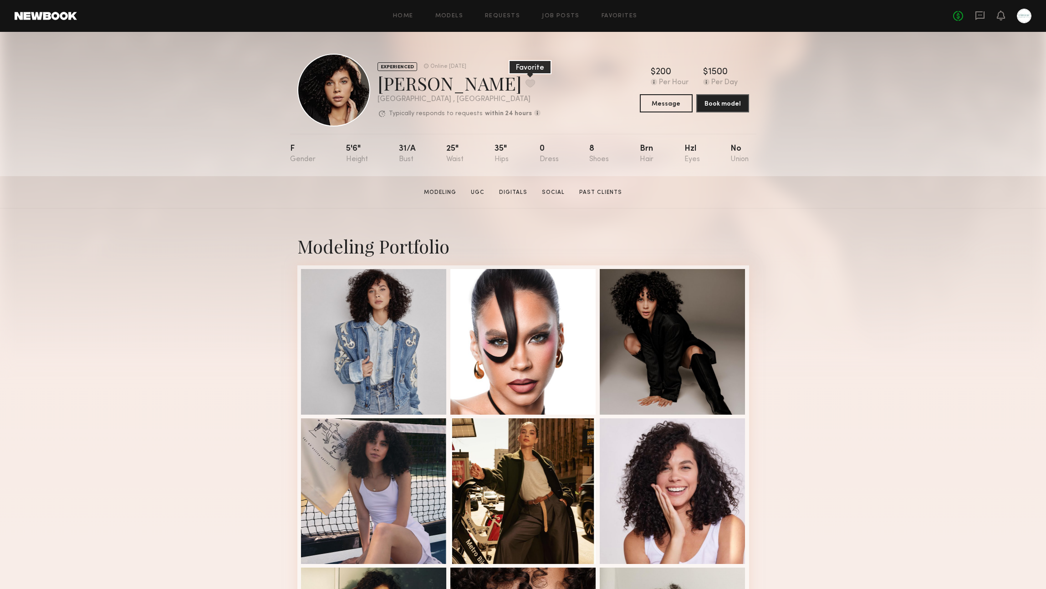
click at [525, 82] on button at bounding box center [530, 83] width 10 height 8
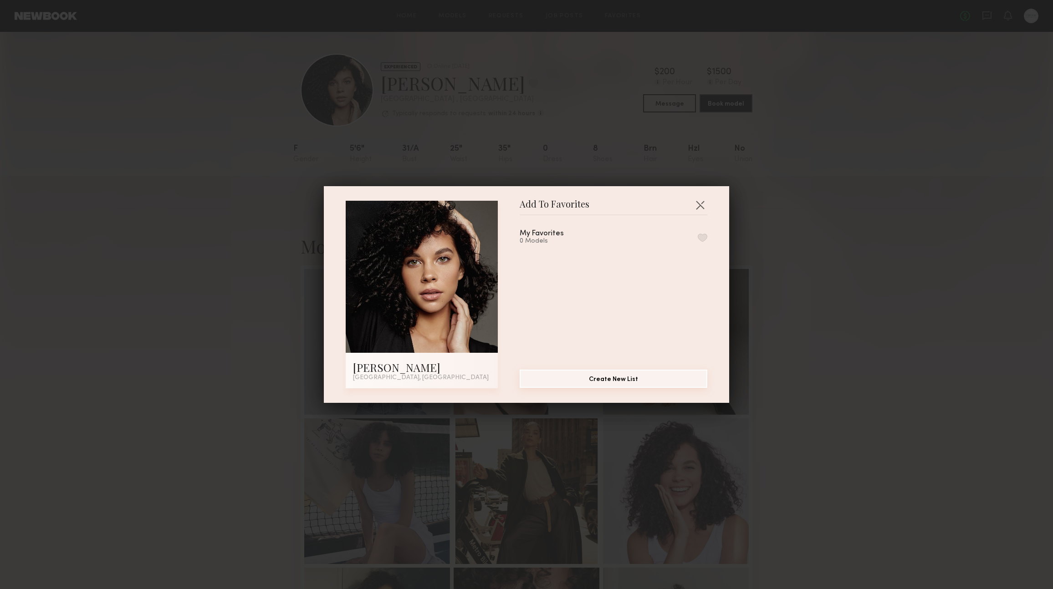
click at [644, 378] on button "Create New List" at bounding box center [614, 379] width 188 height 18
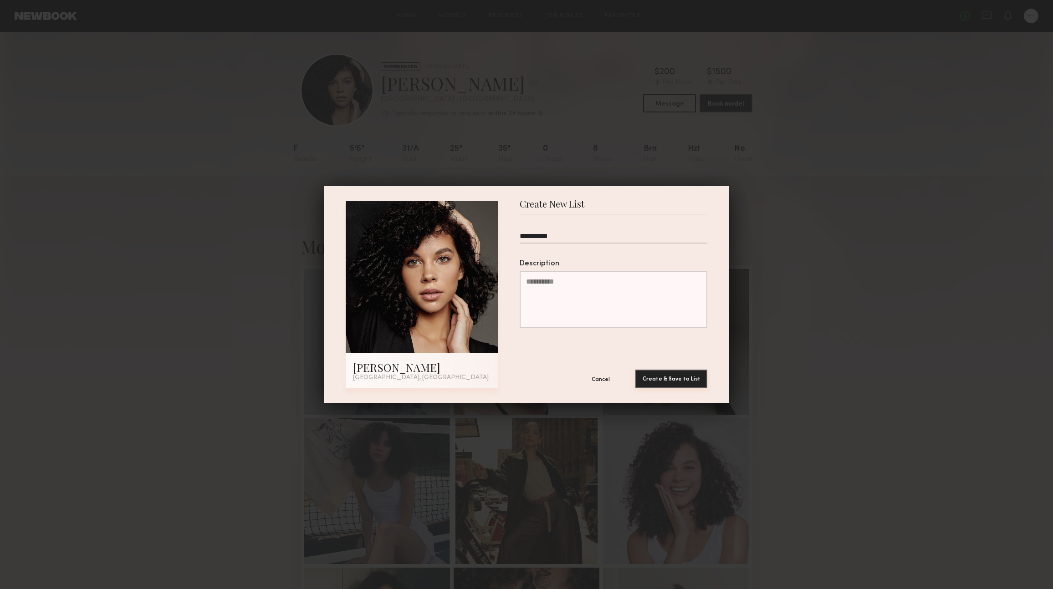
type input "**********"
click at [682, 381] on button "Create & Save to List" at bounding box center [671, 379] width 72 height 18
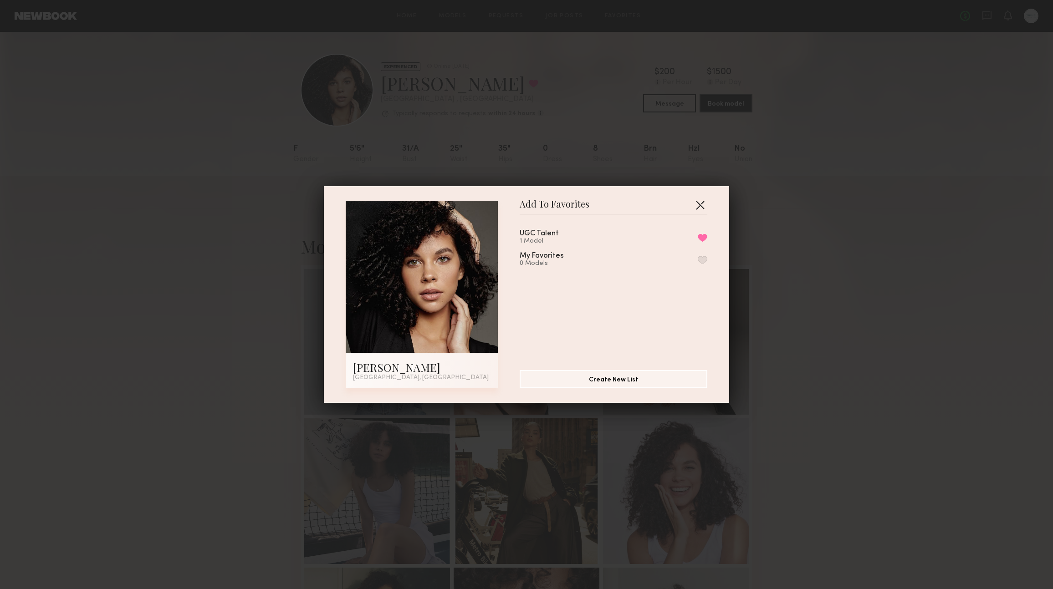
click at [695, 199] on button "button" at bounding box center [700, 205] width 15 height 15
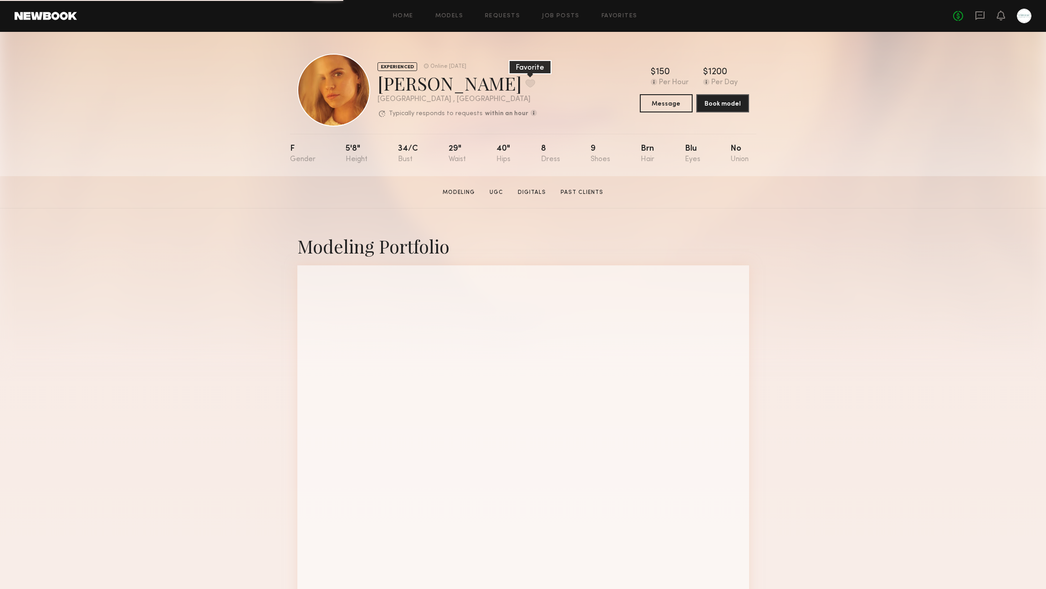
click at [525, 83] on button at bounding box center [530, 83] width 10 height 8
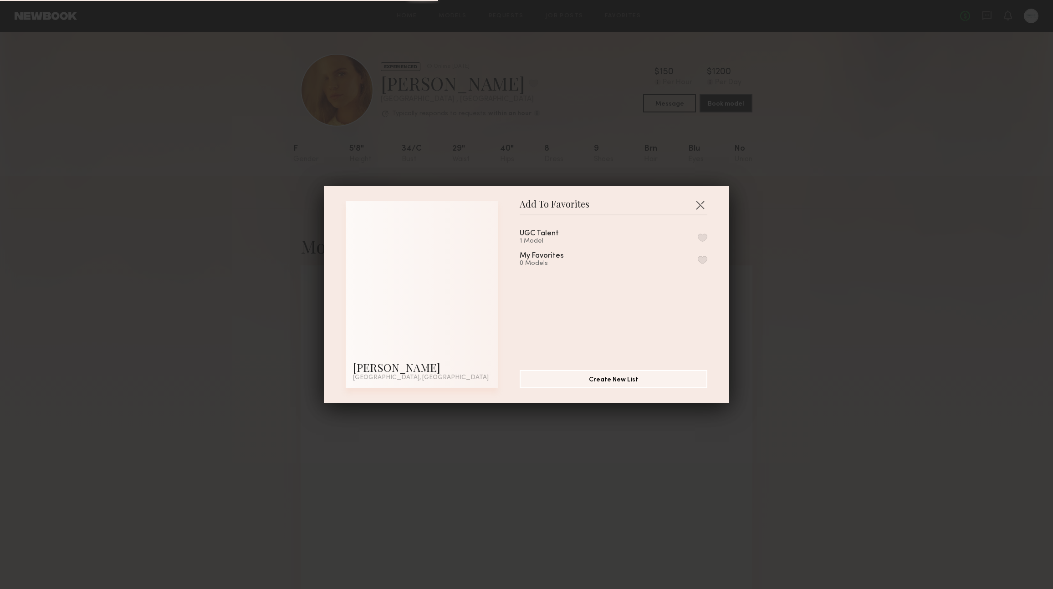
click at [535, 234] on div "UGC Talent" at bounding box center [539, 234] width 39 height 8
click at [698, 237] on button "button" at bounding box center [703, 238] width 10 height 8
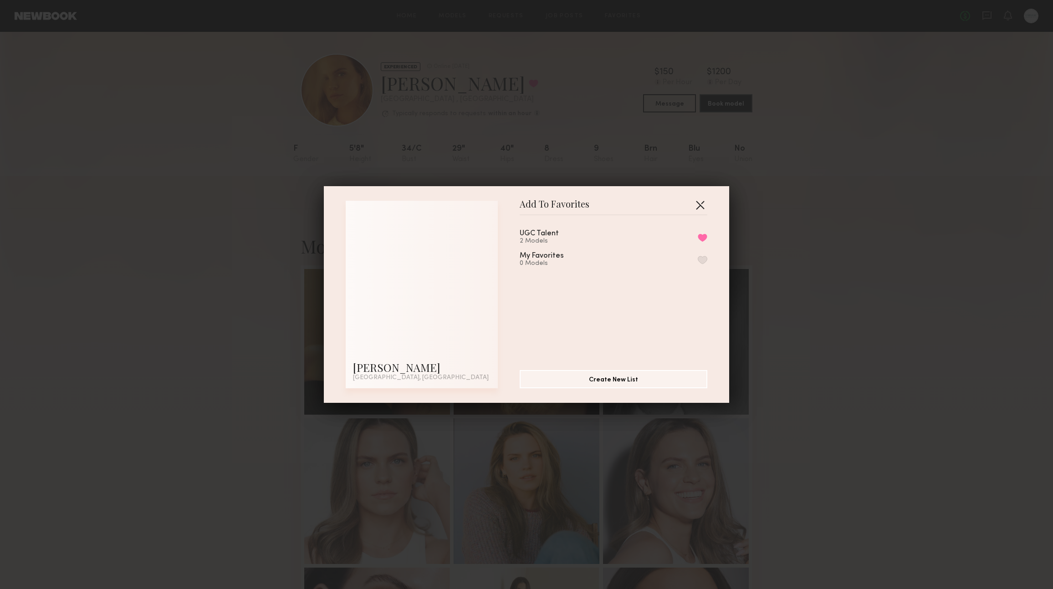
click at [699, 202] on button "button" at bounding box center [700, 205] width 15 height 15
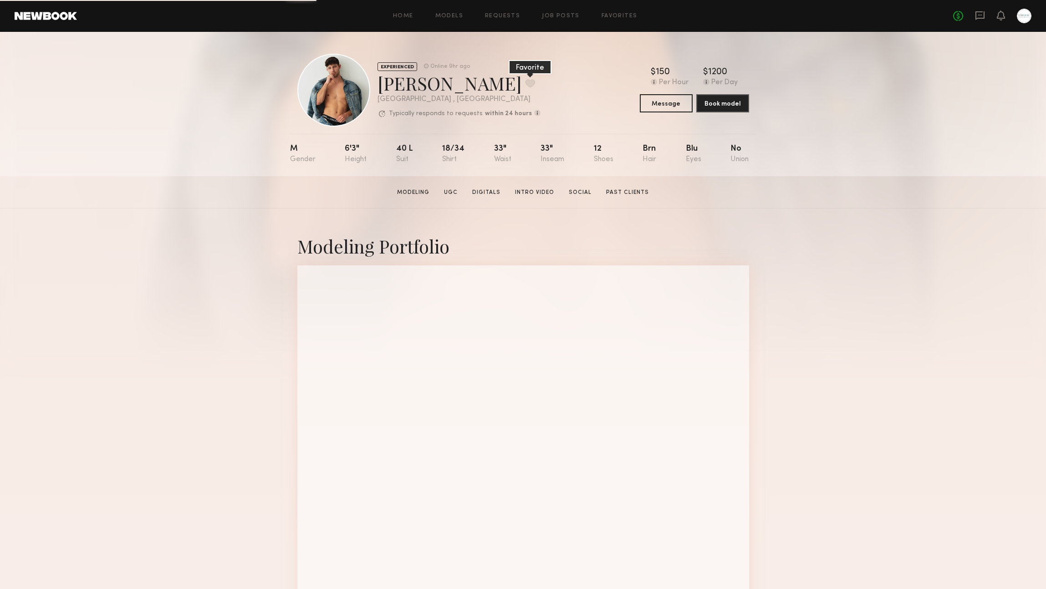
click at [525, 81] on button at bounding box center [530, 83] width 10 height 8
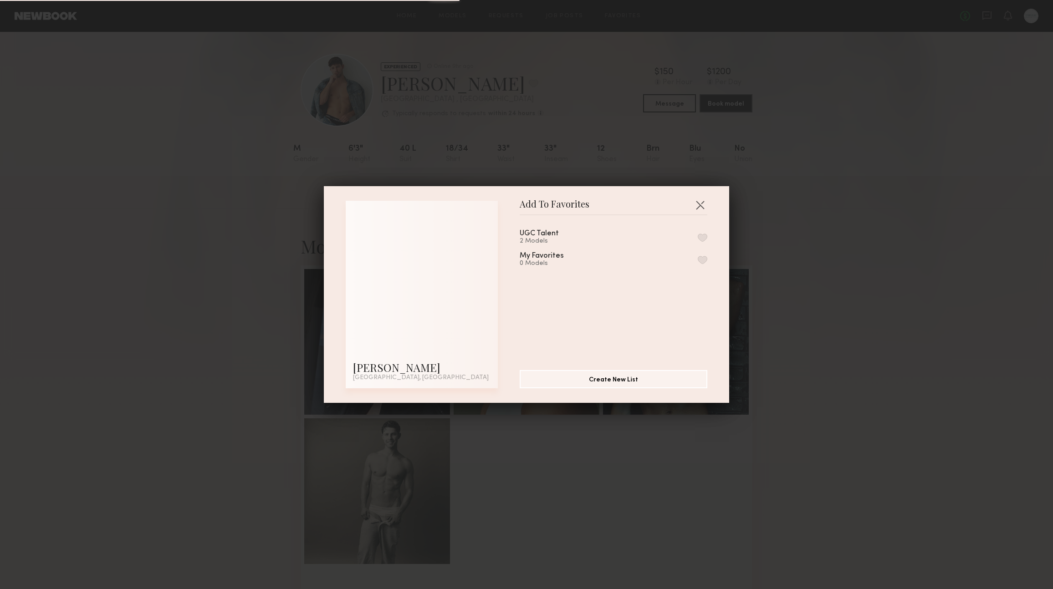
click at [698, 236] on button "button" at bounding box center [703, 238] width 10 height 8
